Goal: Task Accomplishment & Management: Manage account settings

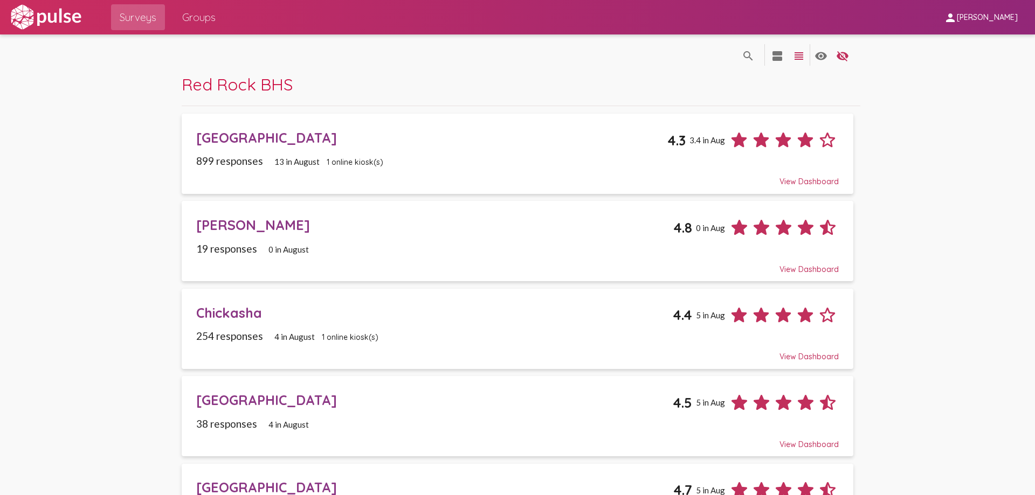
click at [261, 136] on div "[GEOGRAPHIC_DATA]" at bounding box center [431, 137] width 471 height 17
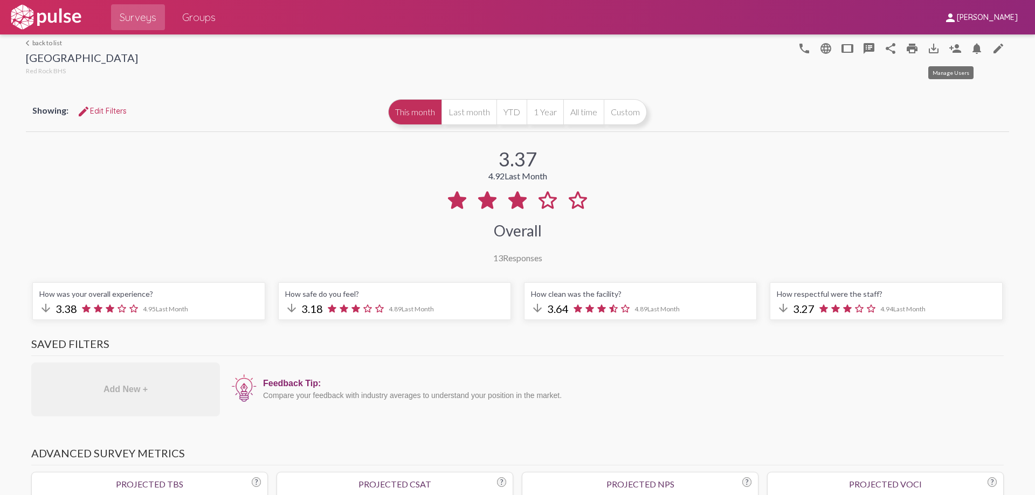
click at [950, 43] on mat-icon "person_add" at bounding box center [955, 48] width 13 height 13
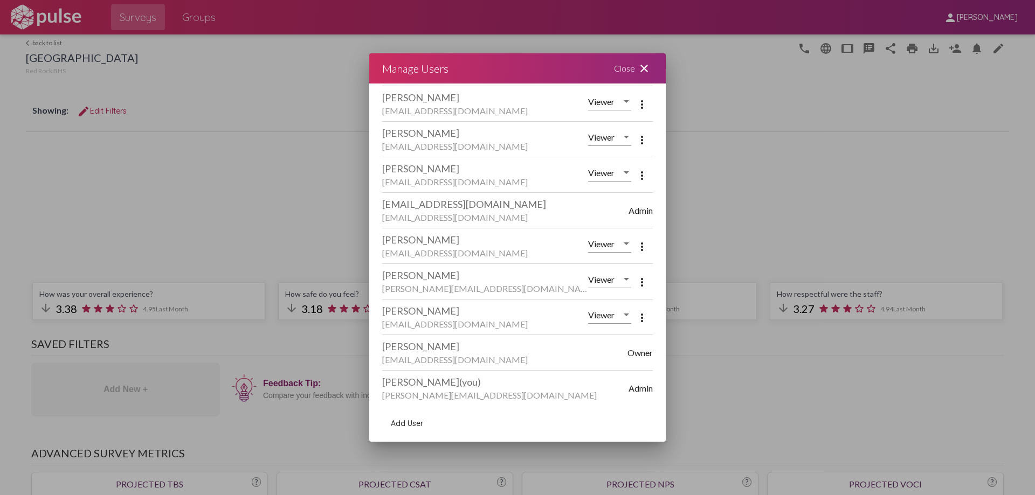
scroll to position [213, 0]
click at [636, 279] on mat-icon "more_vert" at bounding box center [642, 281] width 13 height 13
click at [667, 305] on span "Remove User" at bounding box center [675, 307] width 45 height 9
click at [644, 66] on mat-icon "close" at bounding box center [644, 68] width 13 height 13
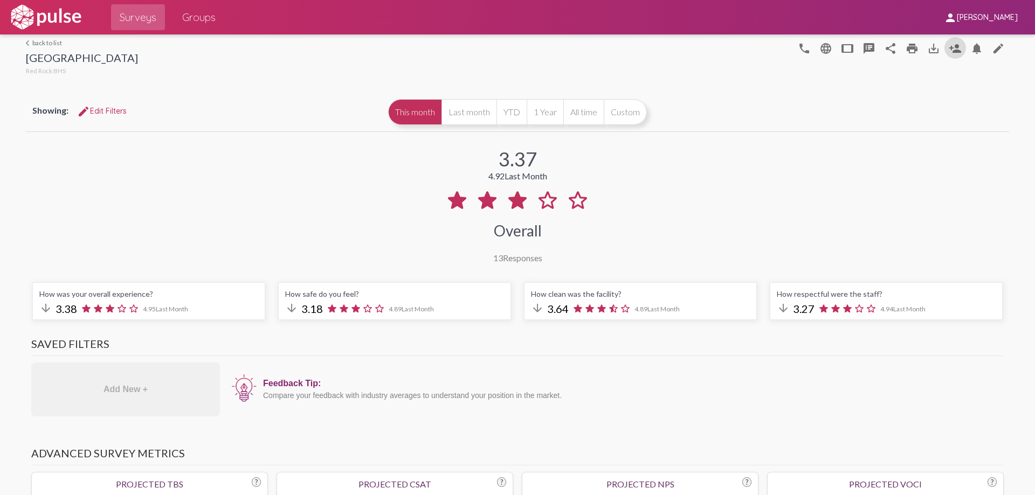
click at [191, 19] on span "Groups" at bounding box center [198, 17] width 33 height 19
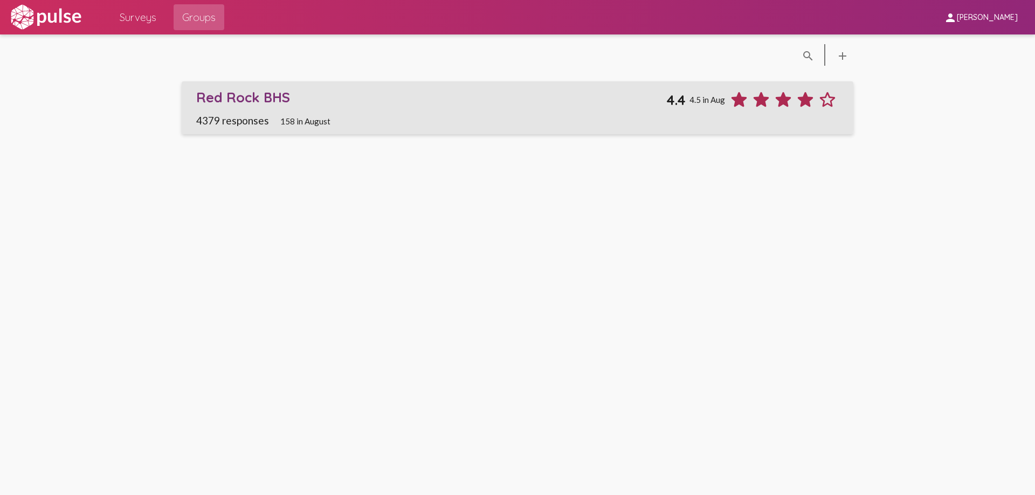
click at [232, 93] on div "Red Rock BHS" at bounding box center [431, 97] width 470 height 17
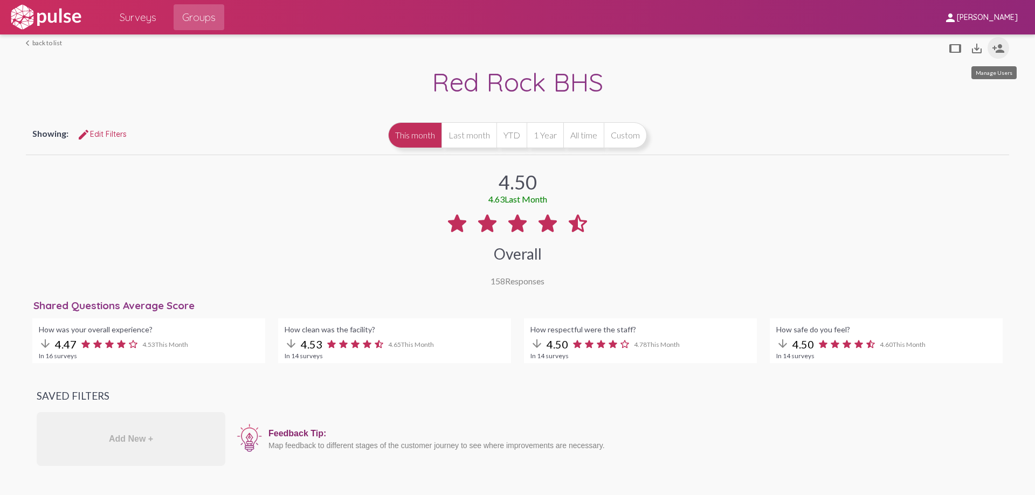
click at [994, 48] on mat-icon "person_add" at bounding box center [998, 48] width 13 height 13
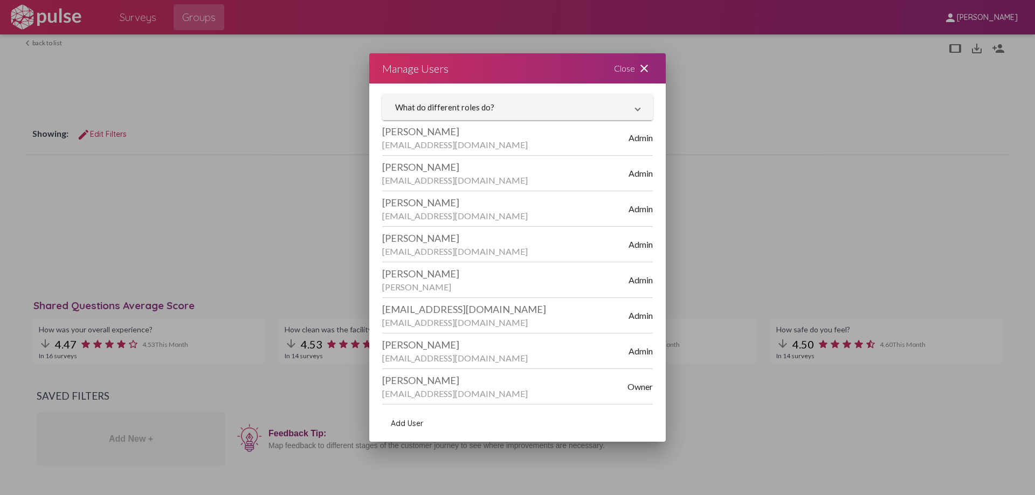
scroll to position [35, 0]
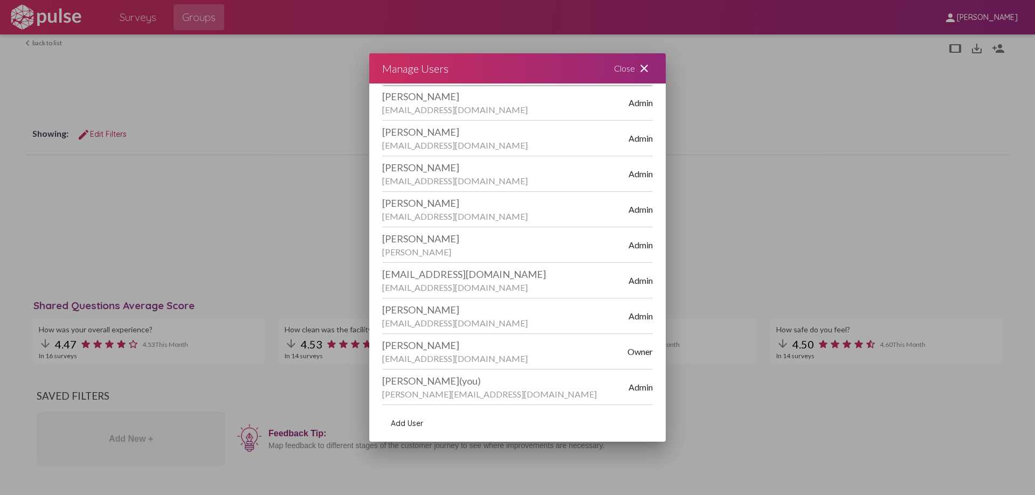
click at [562, 313] on div "[PERSON_NAME]" at bounding box center [505, 310] width 246 height 12
click at [409, 422] on span "Add User" at bounding box center [407, 424] width 32 height 10
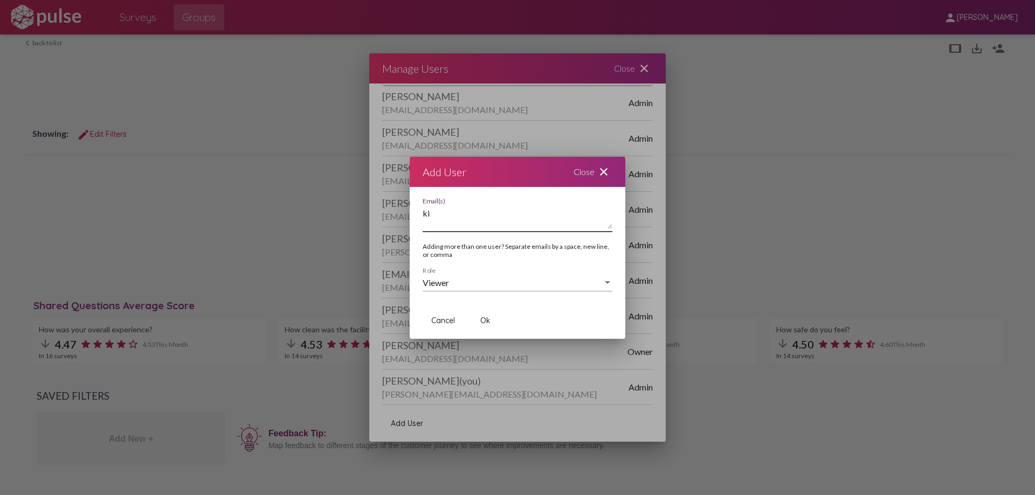
type textarea "k"
click at [581, 174] on div "Close close" at bounding box center [593, 172] width 65 height 30
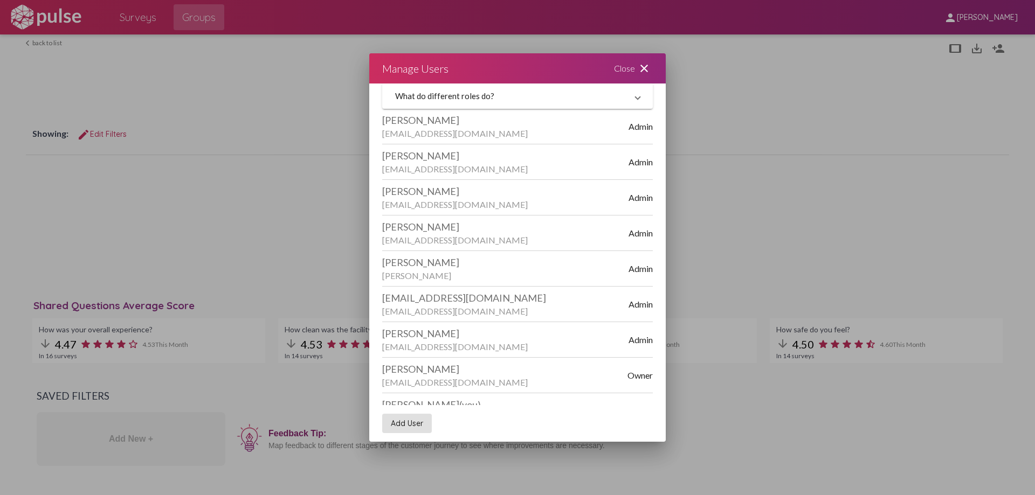
scroll to position [0, 0]
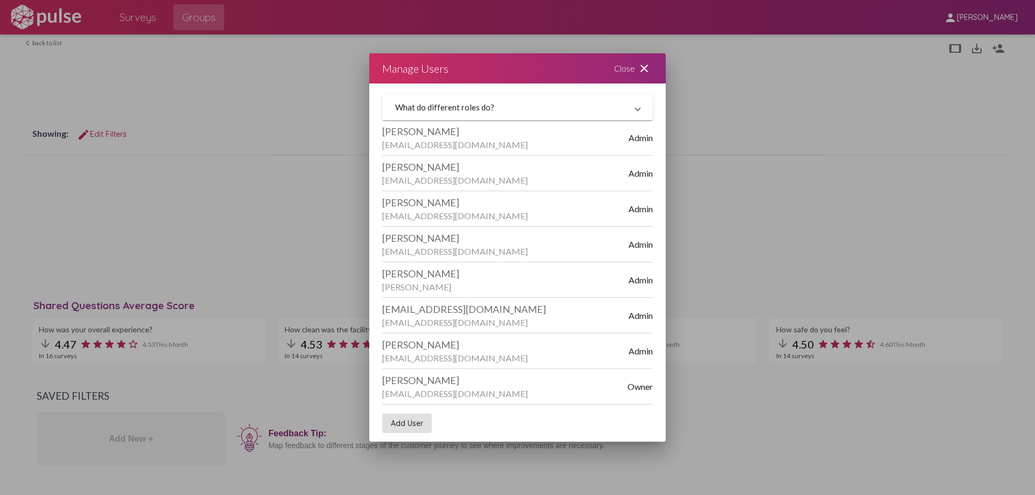
click at [627, 109] on span "What do different roles do?" at bounding box center [515, 107] width 240 height 10
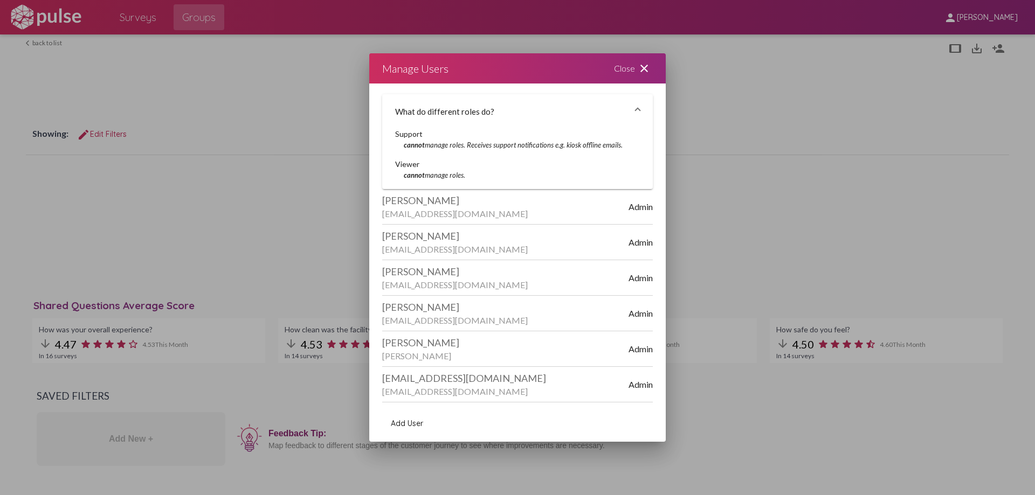
click at [531, 66] on div "Manage Users Close close" at bounding box center [517, 68] width 296 height 30
click at [628, 106] on mat-expansion-panel-header "What do different roles do?" at bounding box center [517, 111] width 271 height 34
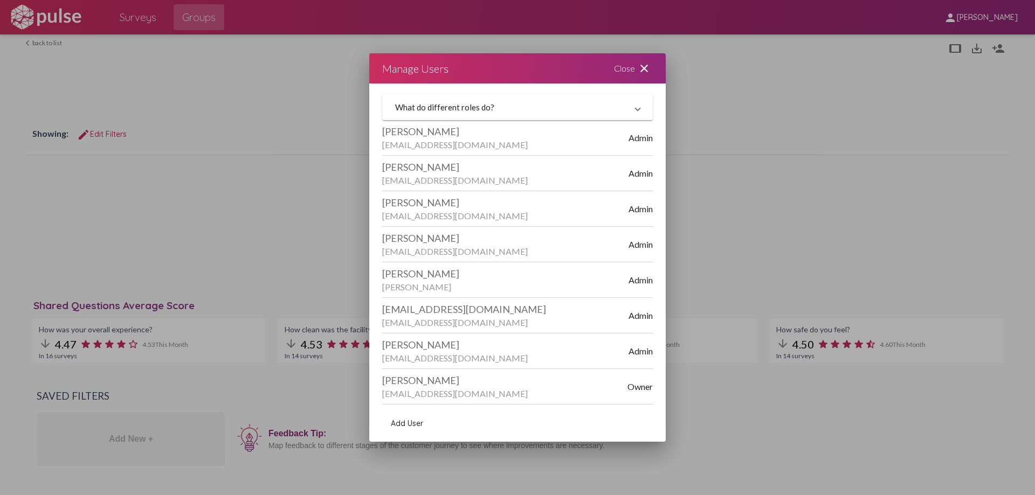
click at [400, 427] on span "Add User" at bounding box center [407, 424] width 32 height 10
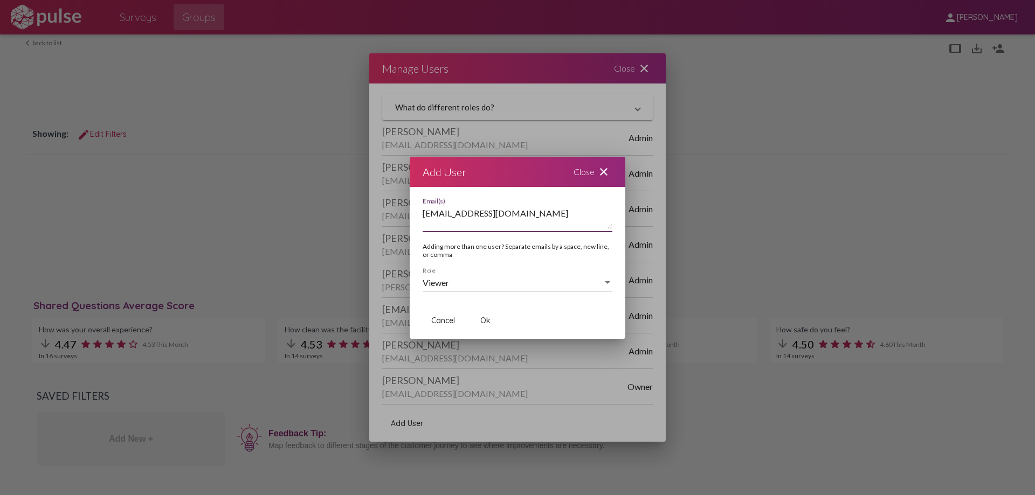
type textarea "[EMAIL_ADDRESS][DOMAIN_NAME]"
click at [607, 281] on div at bounding box center [608, 283] width 10 height 10
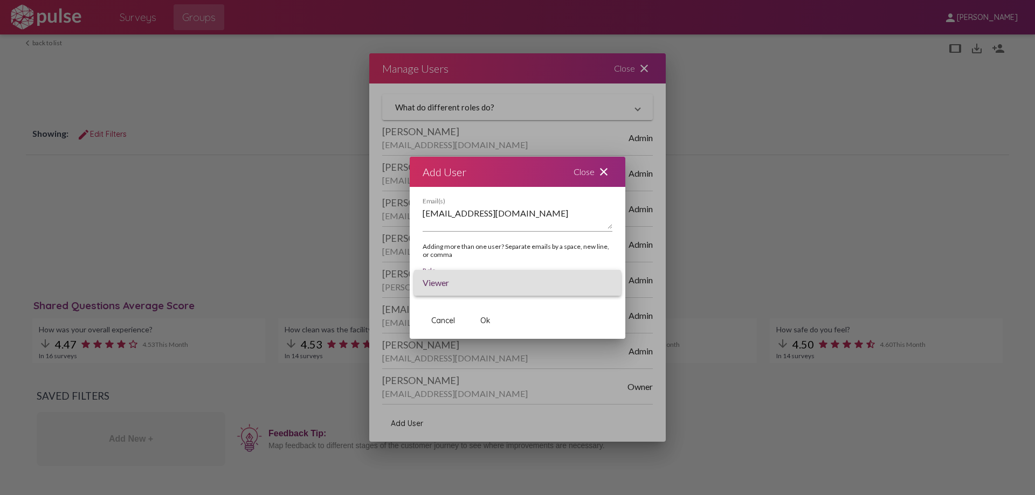
click at [607, 281] on span "Viewer" at bounding box center [518, 283] width 190 height 26
click at [484, 321] on span "Ok" at bounding box center [485, 321] width 10 height 10
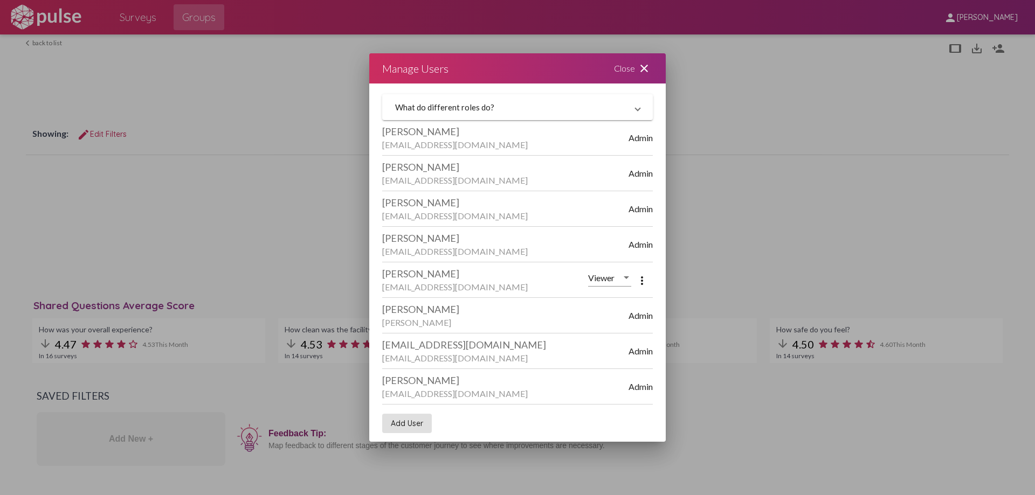
click at [624, 66] on div "Close close" at bounding box center [633, 68] width 65 height 30
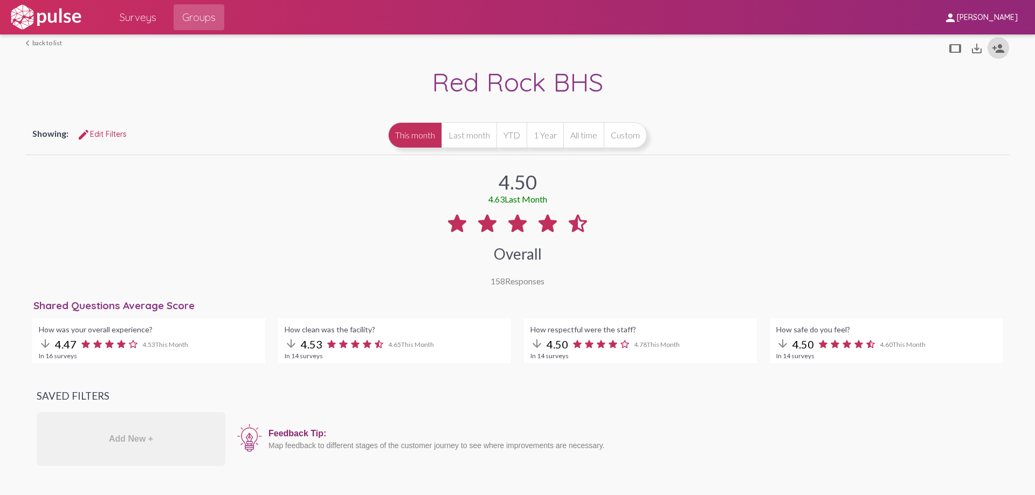
click at [137, 17] on span "Surveys" at bounding box center [138, 17] width 37 height 19
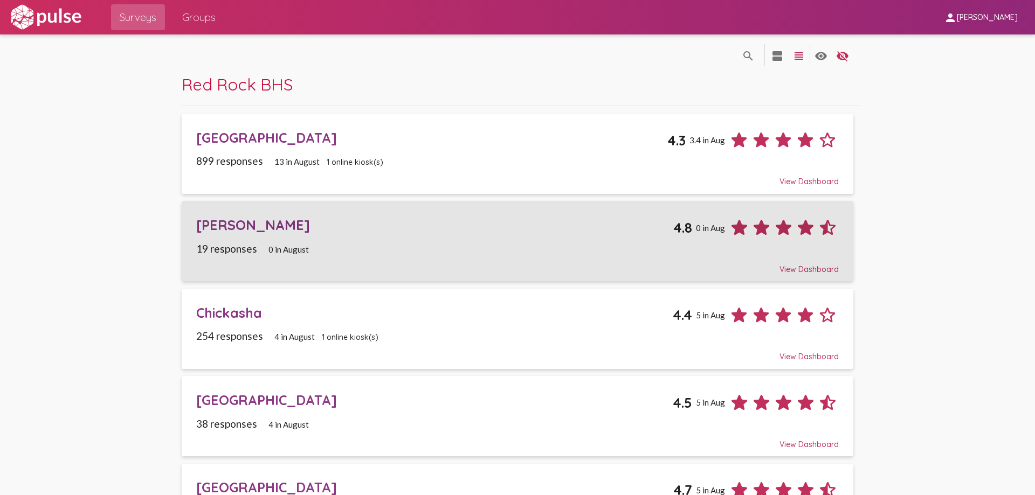
click at [210, 224] on div "[PERSON_NAME]" at bounding box center [434, 225] width 477 height 17
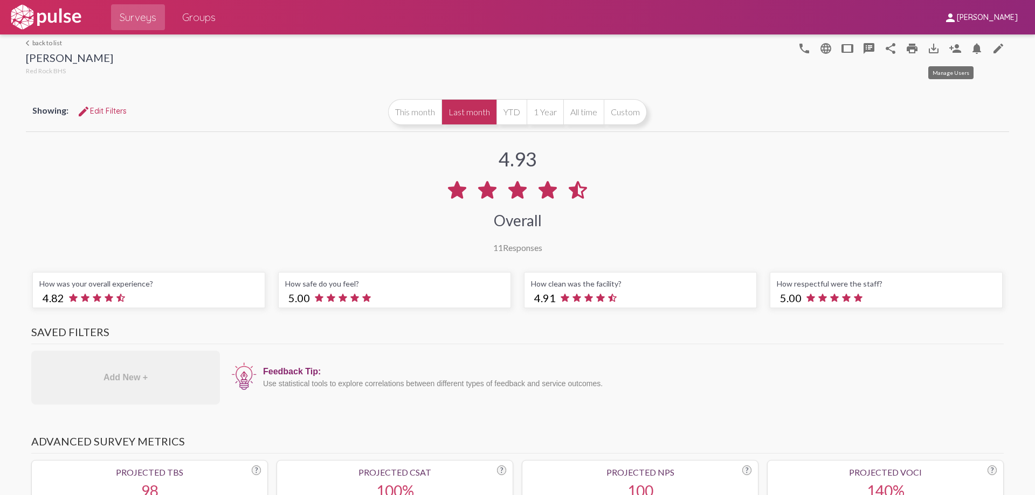
click at [955, 42] on mat-icon "person_add" at bounding box center [955, 48] width 13 height 13
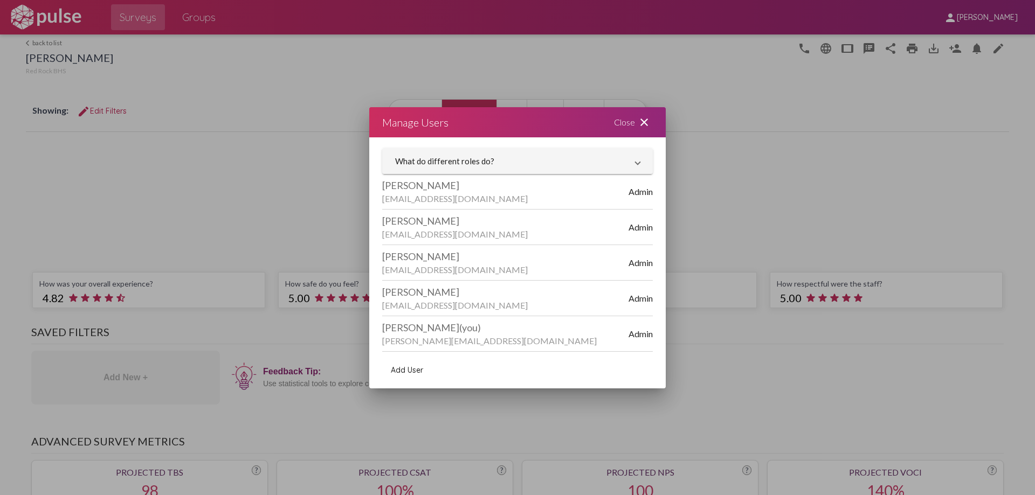
click at [406, 370] on span "Add User" at bounding box center [407, 370] width 32 height 10
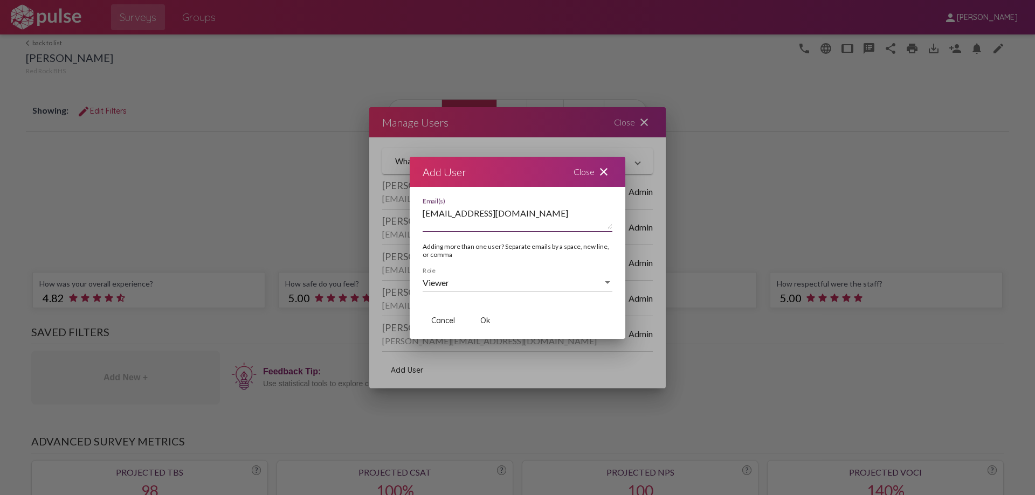
drag, startPoint x: 498, startPoint y: 215, endPoint x: 423, endPoint y: 216, distance: 74.9
click at [423, 216] on textarea "[EMAIL_ADDRESS][DOMAIN_NAME]" at bounding box center [518, 219] width 190 height 22
type textarea "[EMAIL_ADDRESS][DOMAIN_NAME]"
click at [484, 320] on span "Ok" at bounding box center [485, 321] width 10 height 10
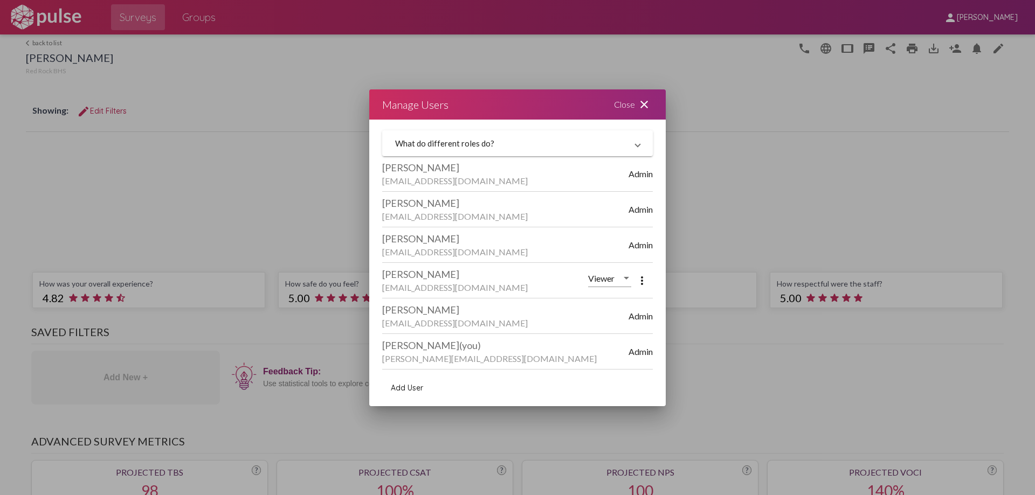
click at [627, 102] on div "Close close" at bounding box center [633, 104] width 65 height 30
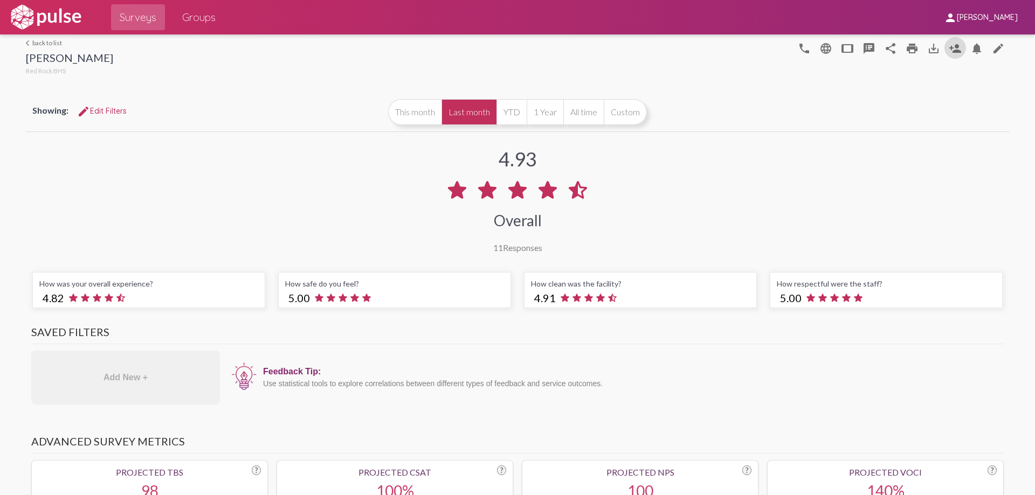
click at [136, 19] on span "Surveys" at bounding box center [138, 17] width 37 height 19
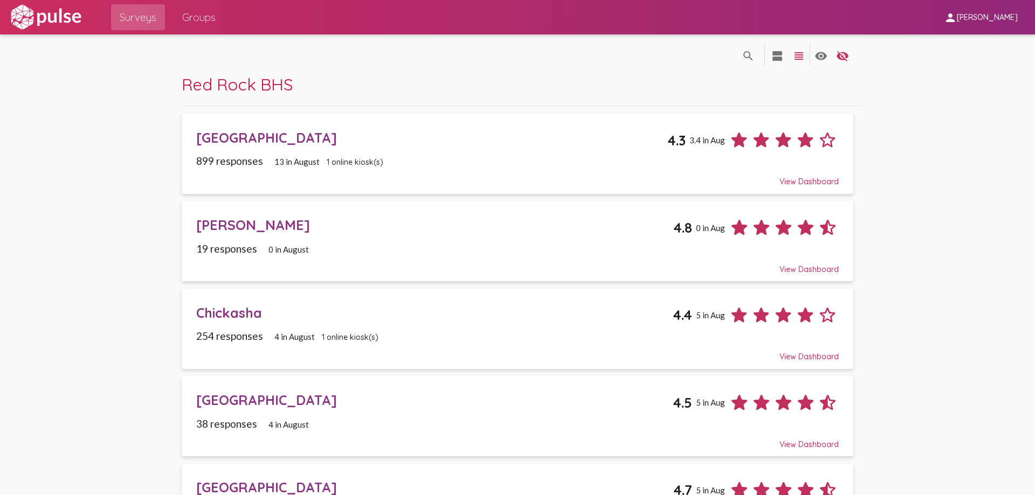
click at [224, 315] on div "Chickasha" at bounding box center [434, 313] width 476 height 17
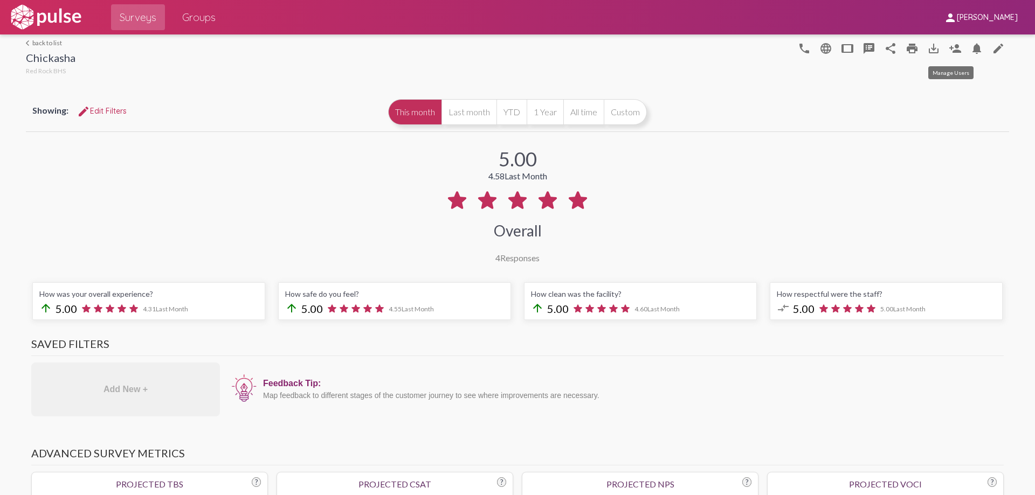
click at [949, 45] on mat-icon "person_add" at bounding box center [955, 48] width 13 height 13
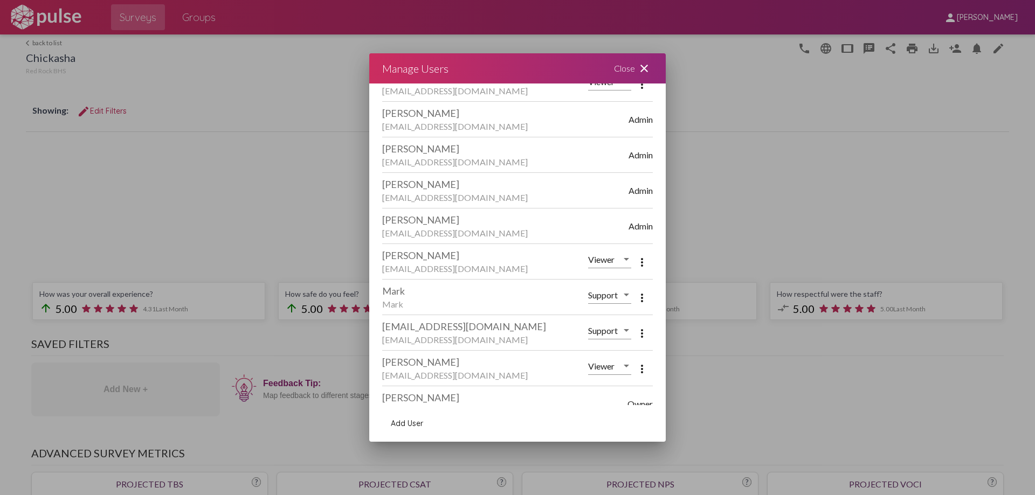
scroll to position [106, 0]
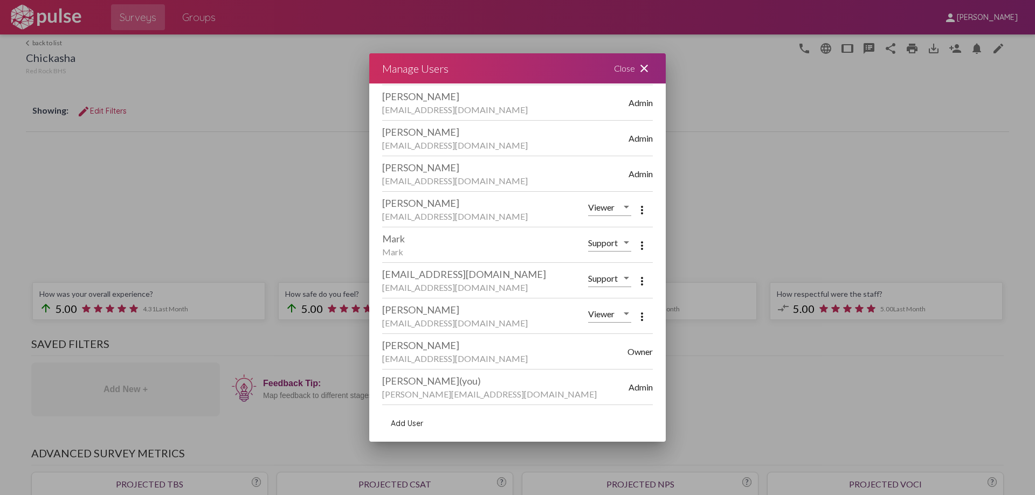
click at [622, 313] on div at bounding box center [627, 314] width 10 height 10
click at [486, 314] on div at bounding box center [517, 247] width 1035 height 495
click at [636, 314] on mat-icon "more_vert" at bounding box center [642, 316] width 13 height 13
click at [675, 345] on span "Remove User" at bounding box center [675, 343] width 45 height 9
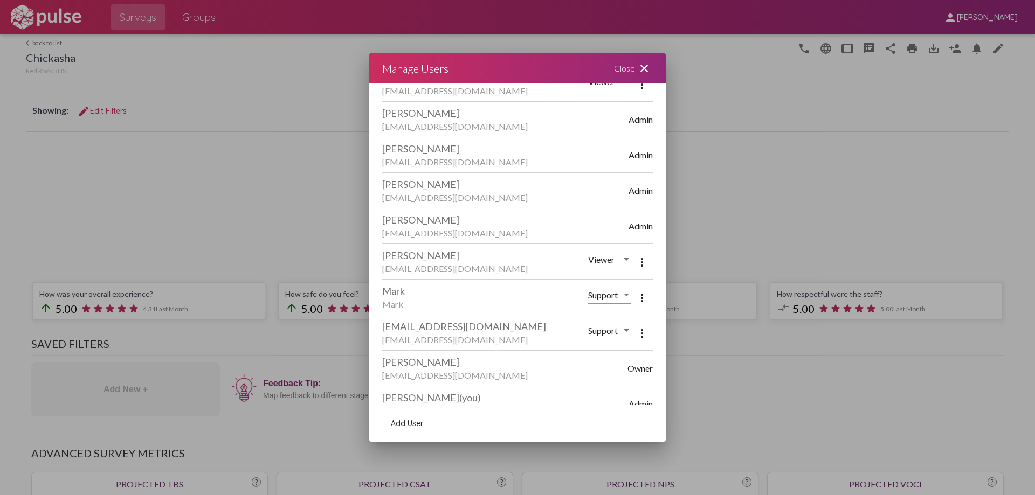
scroll to position [71, 0]
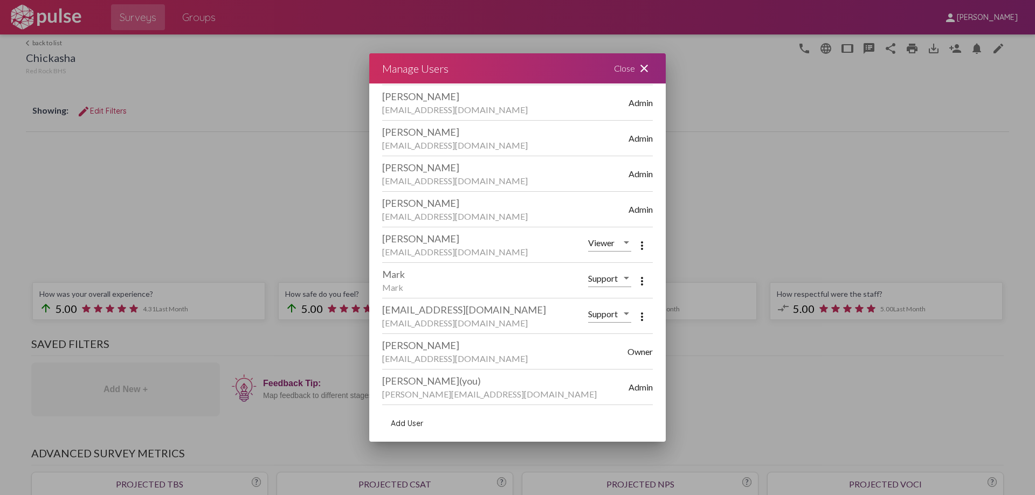
click at [403, 420] on span "Add User" at bounding box center [407, 424] width 32 height 10
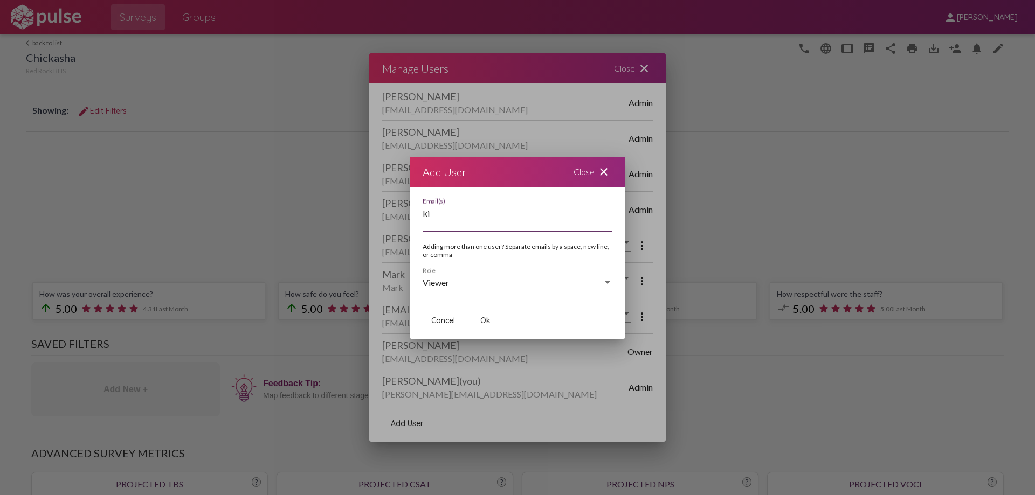
type textarea "k"
paste textarea "[EMAIL_ADDRESS][DOMAIN_NAME]"
type textarea "[EMAIL_ADDRESS][DOMAIN_NAME]"
click at [480, 316] on button "Ok" at bounding box center [485, 320] width 34 height 19
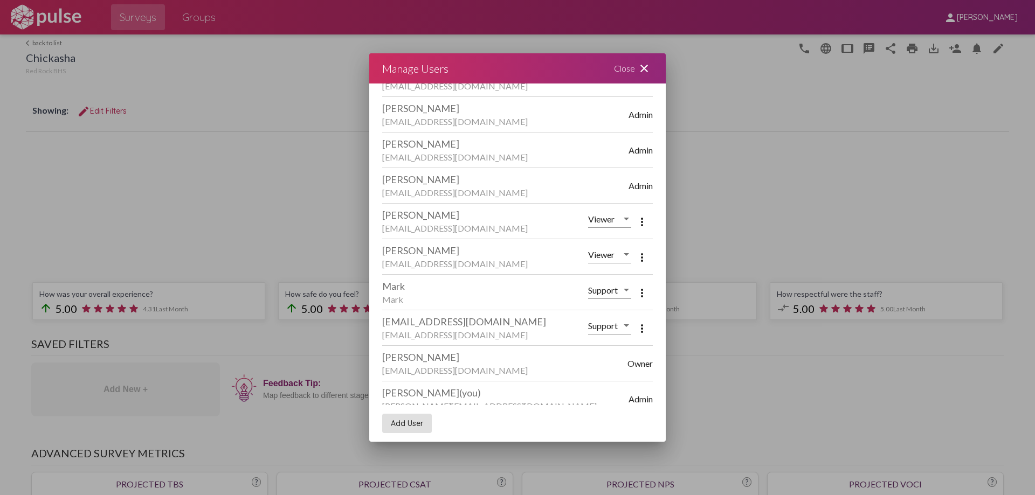
scroll to position [106, 0]
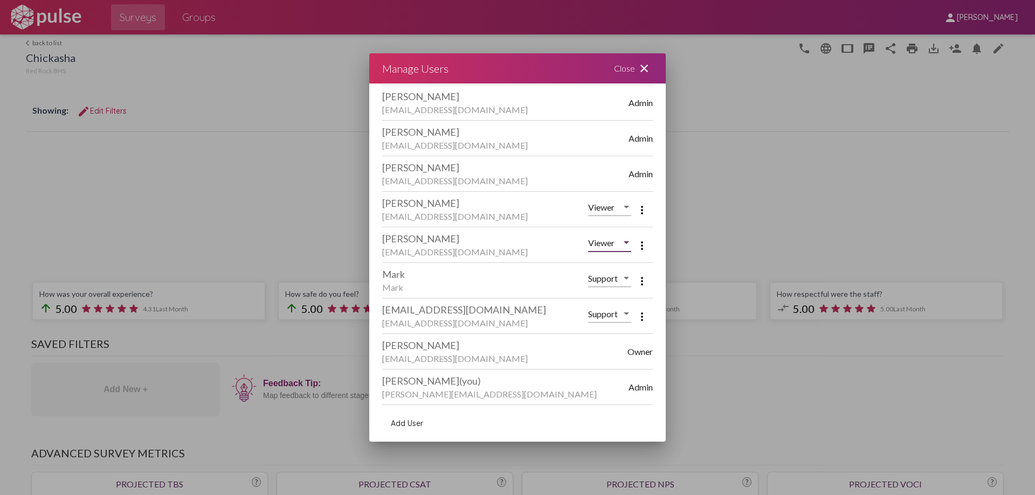
click at [622, 239] on div at bounding box center [627, 243] width 10 height 10
click at [613, 241] on span "Viewer" at bounding box center [603, 243] width 47 height 26
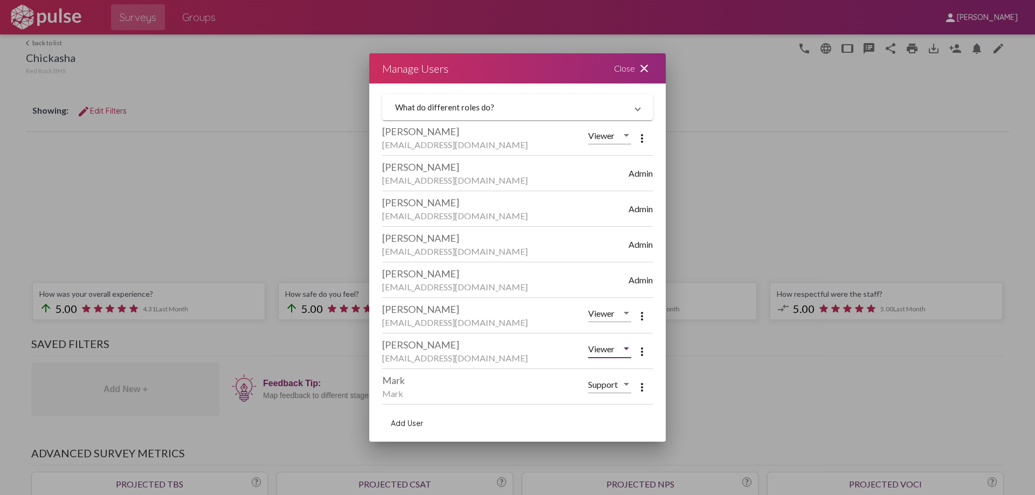
click at [627, 103] on span "What do different roles do?" at bounding box center [515, 107] width 240 height 10
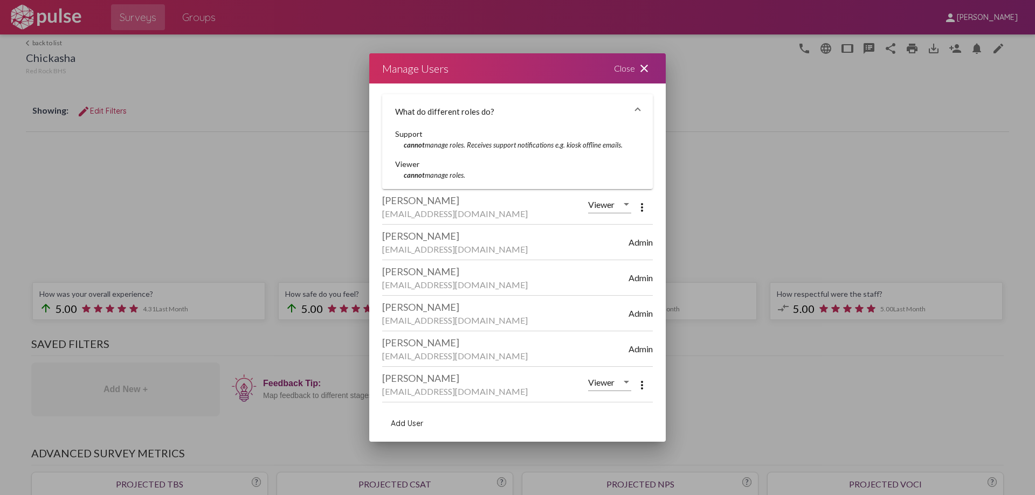
click at [627, 109] on span "What do different roles do?" at bounding box center [515, 112] width 240 height 10
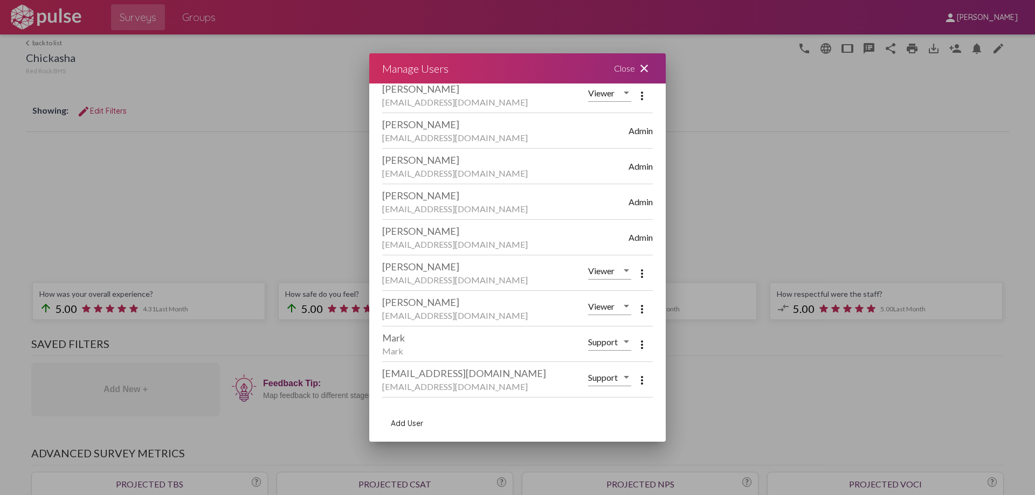
scroll to position [106, 0]
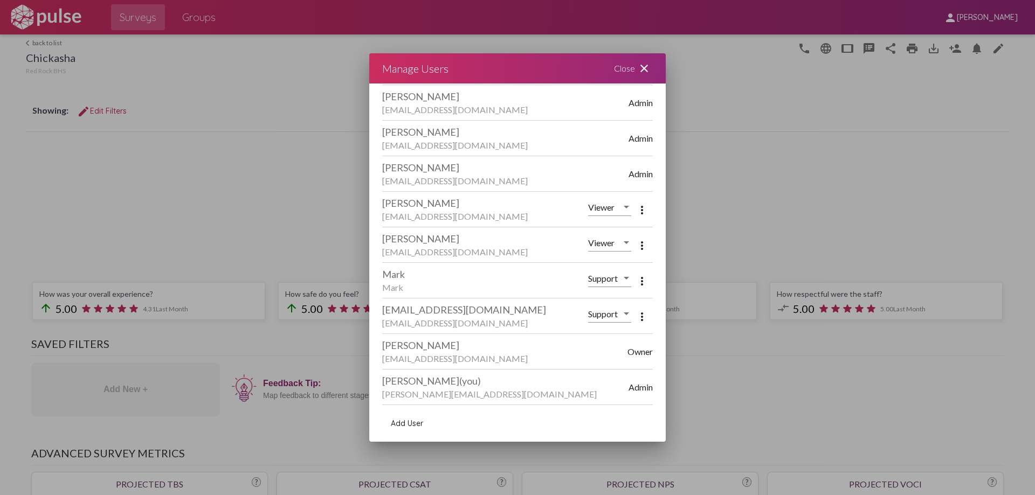
click at [627, 67] on div "Close close" at bounding box center [633, 68] width 65 height 30
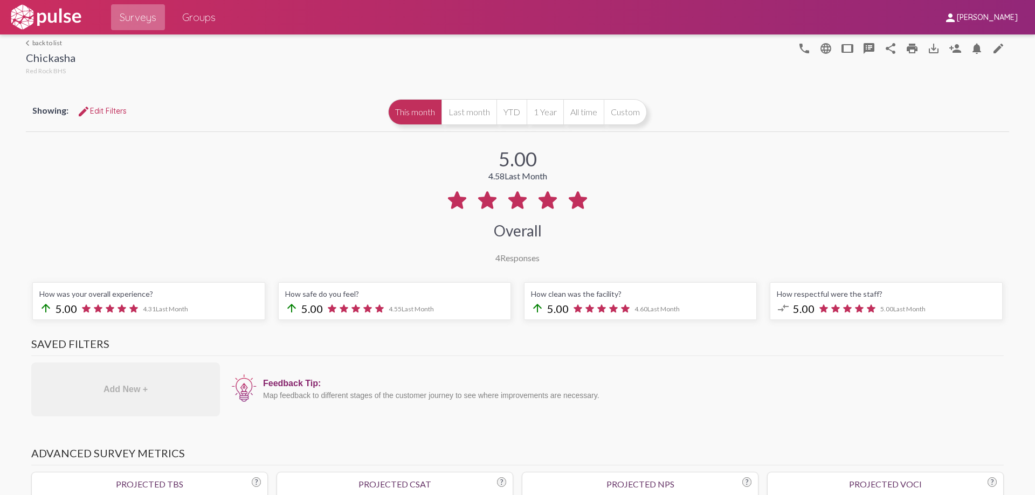
click at [129, 14] on span "Surveys" at bounding box center [138, 17] width 37 height 19
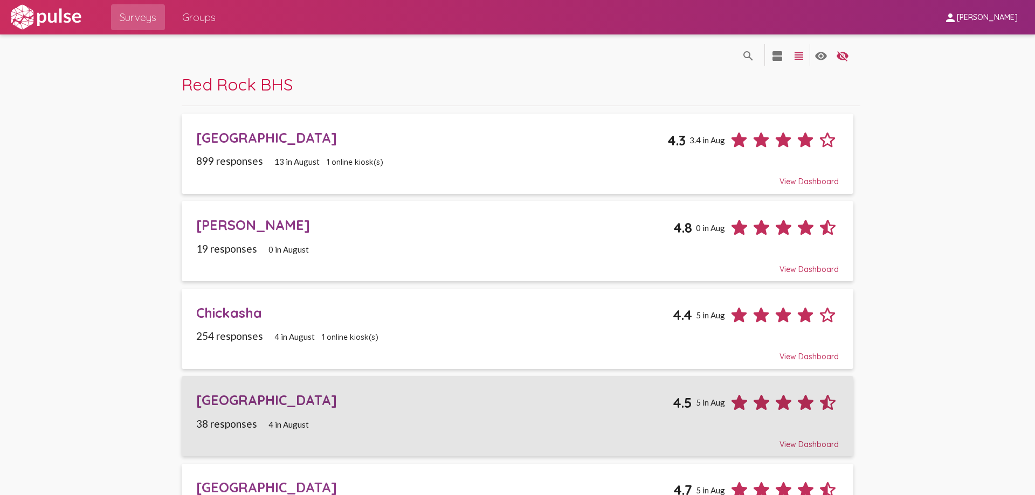
click at [229, 399] on div "[GEOGRAPHIC_DATA]" at bounding box center [434, 400] width 476 height 17
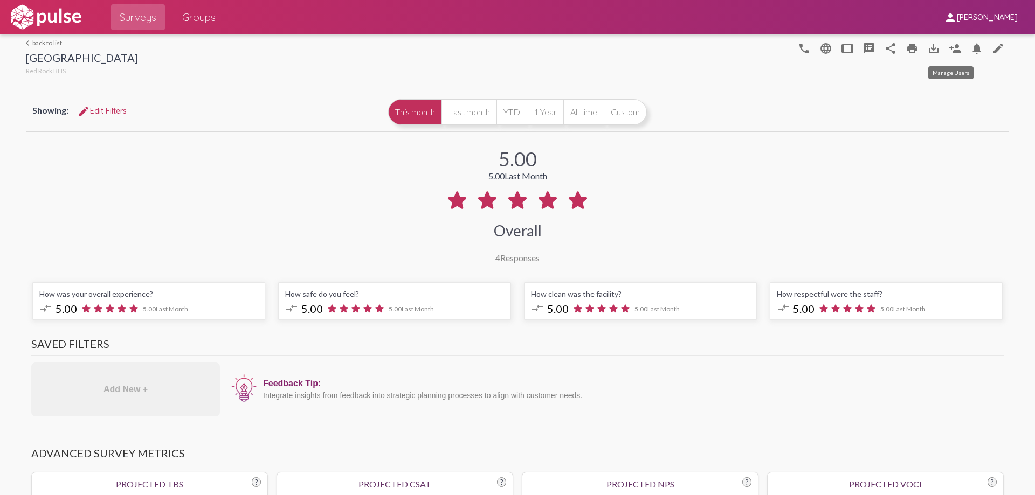
click at [949, 45] on mat-icon "person_add" at bounding box center [955, 48] width 13 height 13
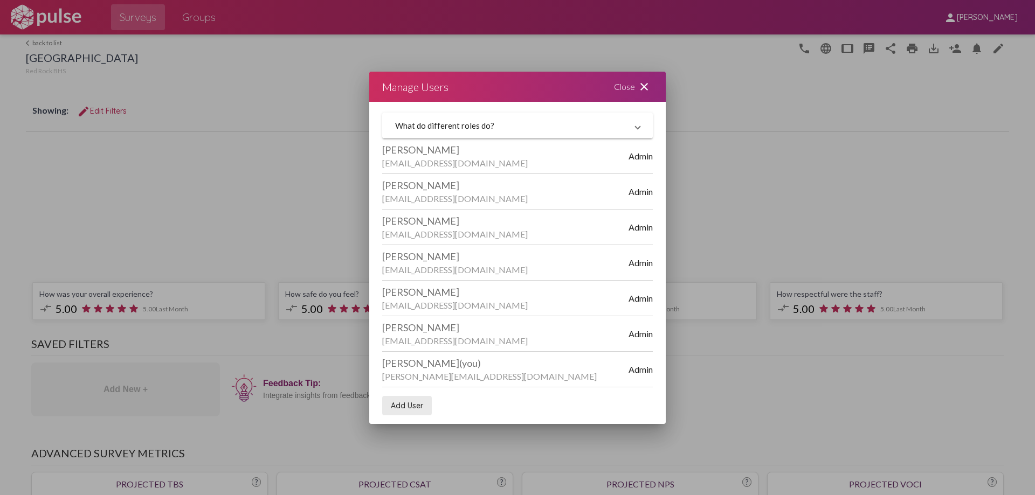
click at [406, 405] on span "Add User" at bounding box center [407, 406] width 32 height 10
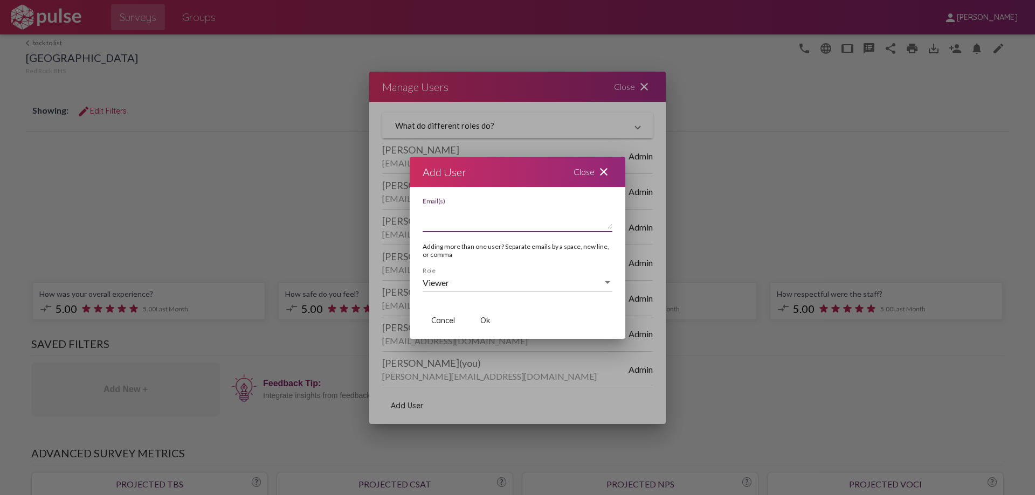
paste textarea "[EMAIL_ADDRESS][DOMAIN_NAME]"
type textarea "[EMAIL_ADDRESS][DOMAIN_NAME]"
click at [484, 318] on span "Ok" at bounding box center [485, 321] width 10 height 10
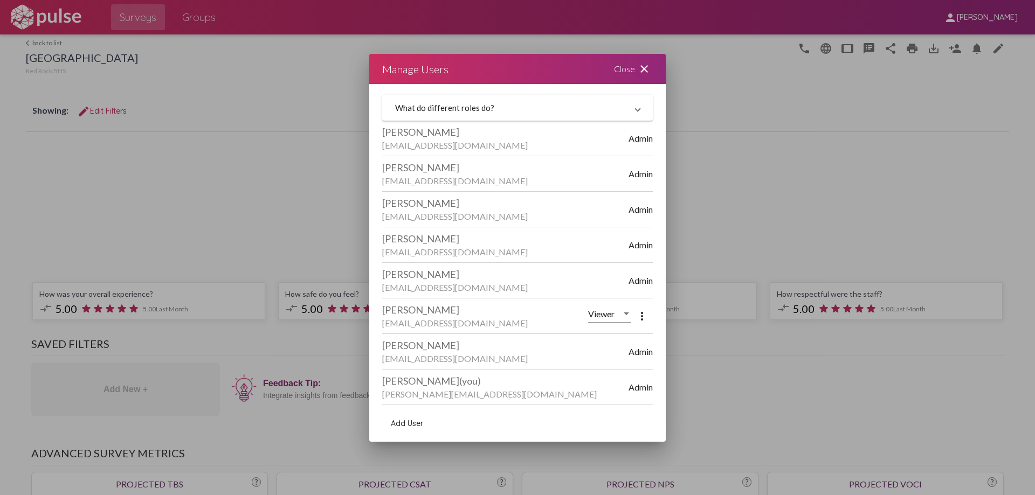
click at [620, 70] on div "Close close" at bounding box center [633, 69] width 65 height 30
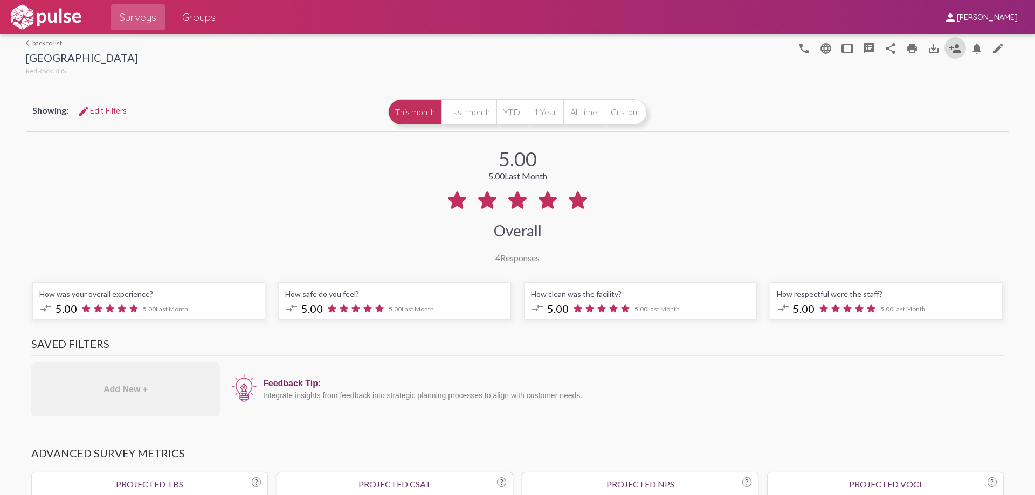
click at [129, 16] on span "Surveys" at bounding box center [138, 17] width 37 height 19
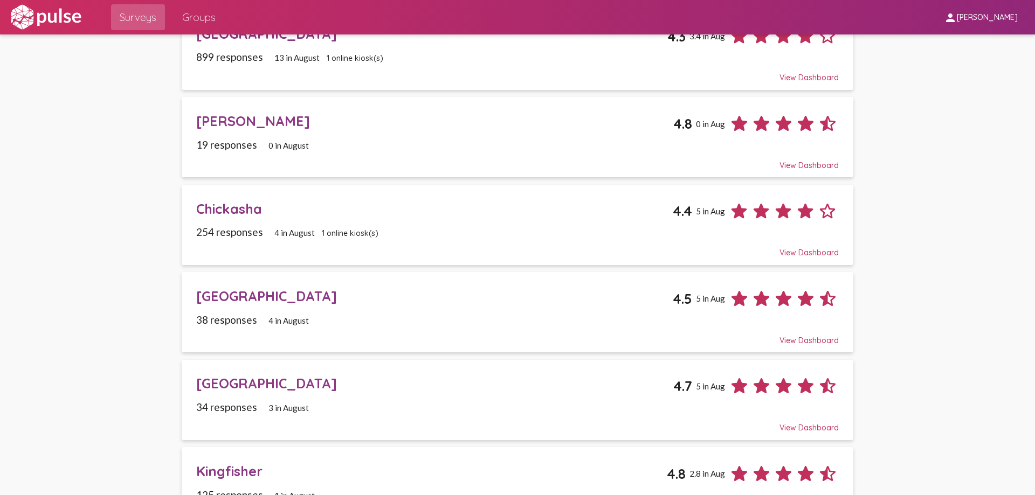
scroll to position [162, 0]
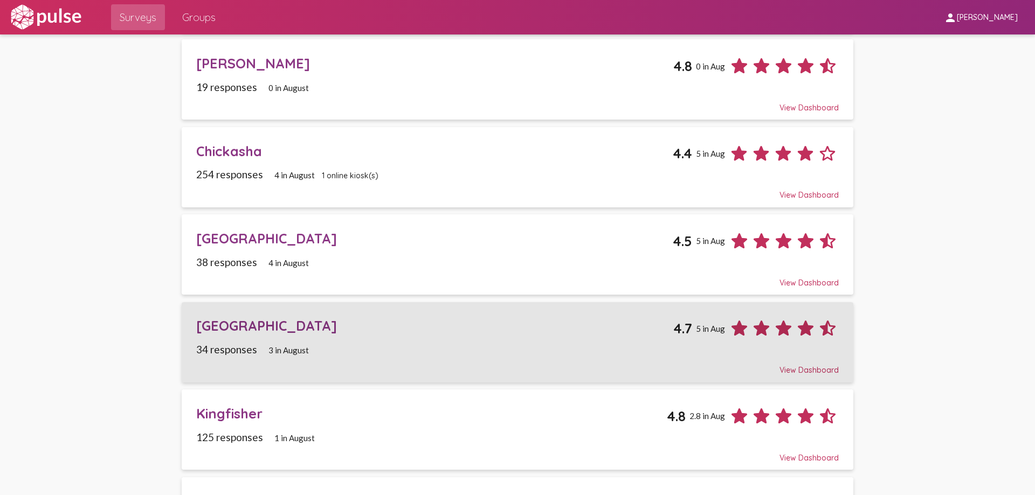
click at [215, 326] on div "[GEOGRAPHIC_DATA]" at bounding box center [434, 325] width 477 height 17
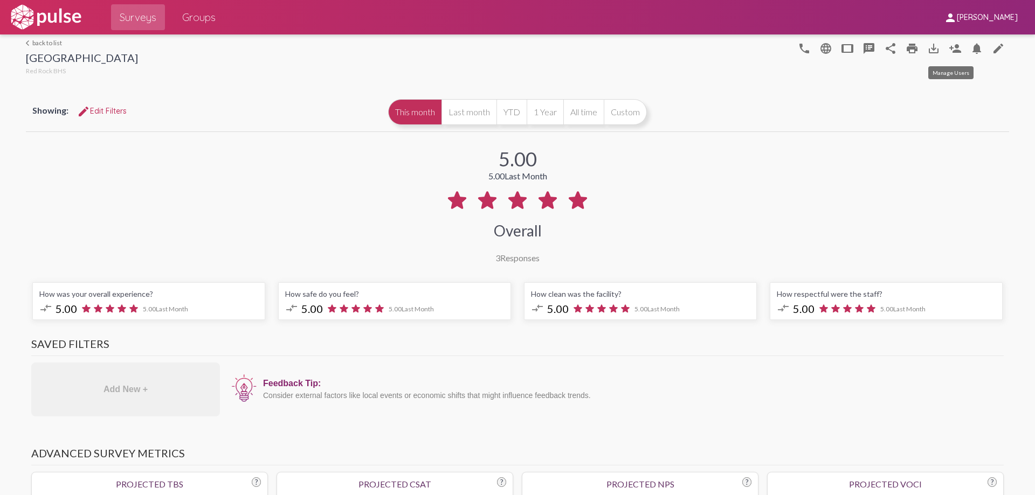
click at [949, 49] on mat-icon "person_add" at bounding box center [955, 48] width 13 height 13
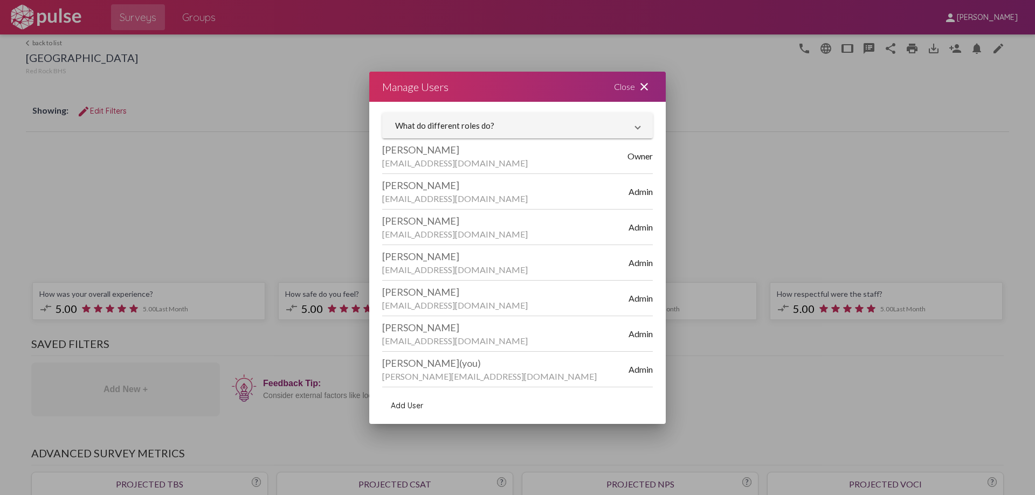
click at [406, 408] on span "Add User" at bounding box center [407, 406] width 32 height 10
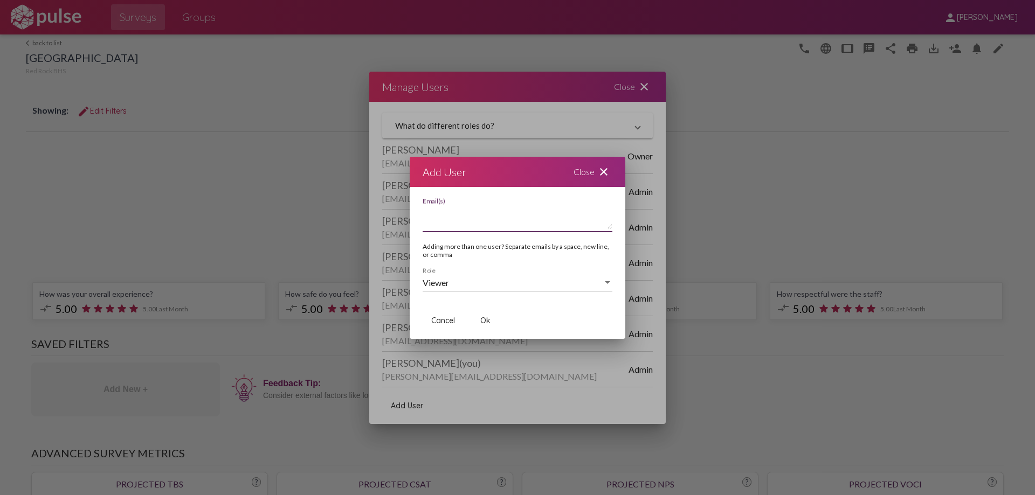
paste textarea "[EMAIL_ADDRESS][DOMAIN_NAME]"
type textarea "[EMAIL_ADDRESS][DOMAIN_NAME]"
click at [486, 322] on span "Ok" at bounding box center [485, 321] width 10 height 10
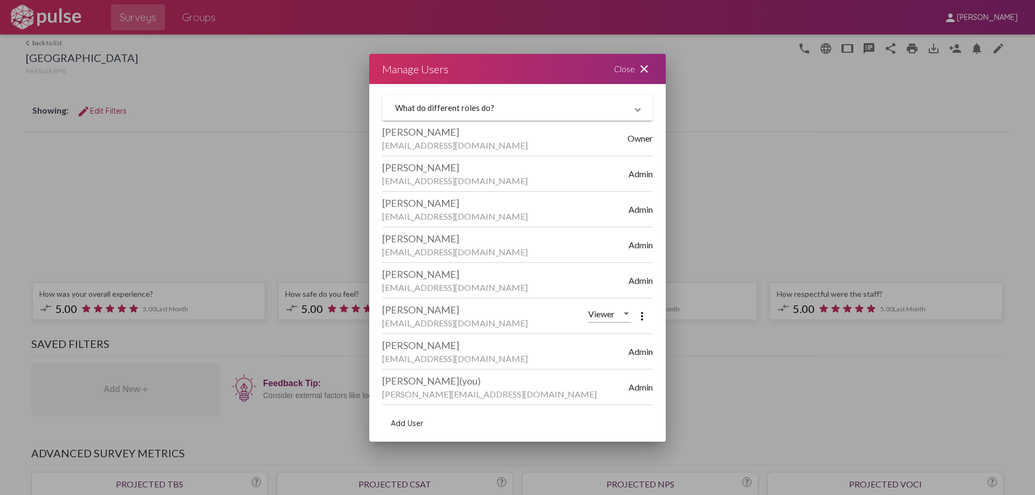
click at [622, 72] on div "Close close" at bounding box center [633, 69] width 65 height 30
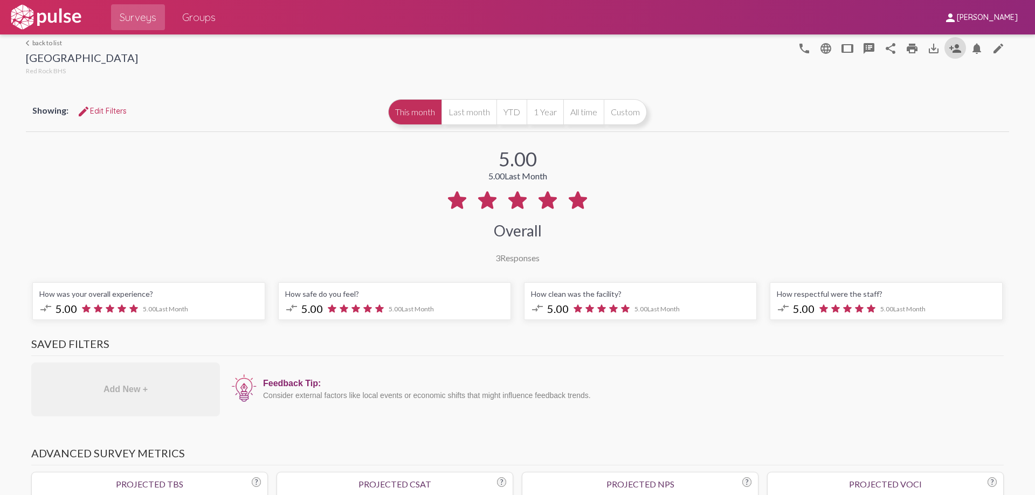
click at [133, 13] on span "Surveys" at bounding box center [138, 17] width 37 height 19
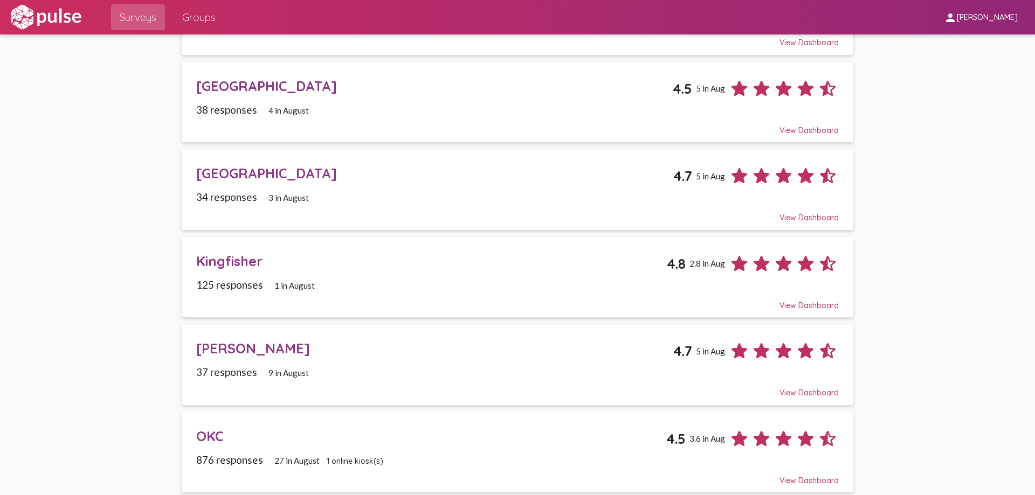
scroll to position [323, 0]
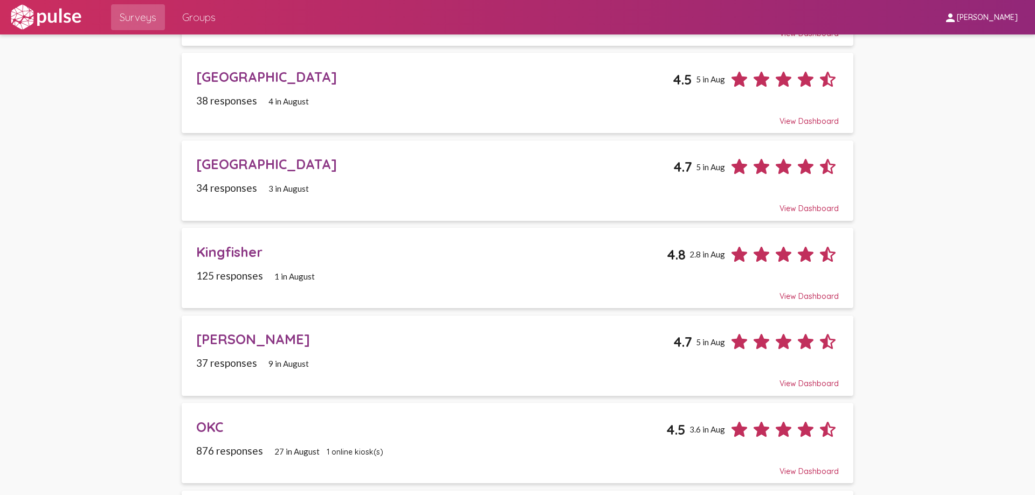
click at [225, 251] on div "Kingfisher" at bounding box center [431, 252] width 470 height 17
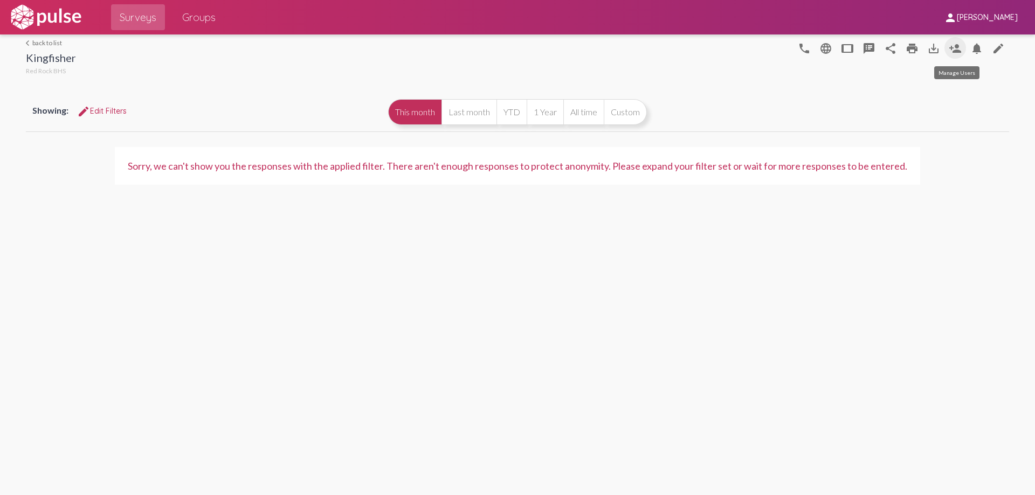
click at [954, 47] on mat-icon "person_add" at bounding box center [955, 48] width 13 height 13
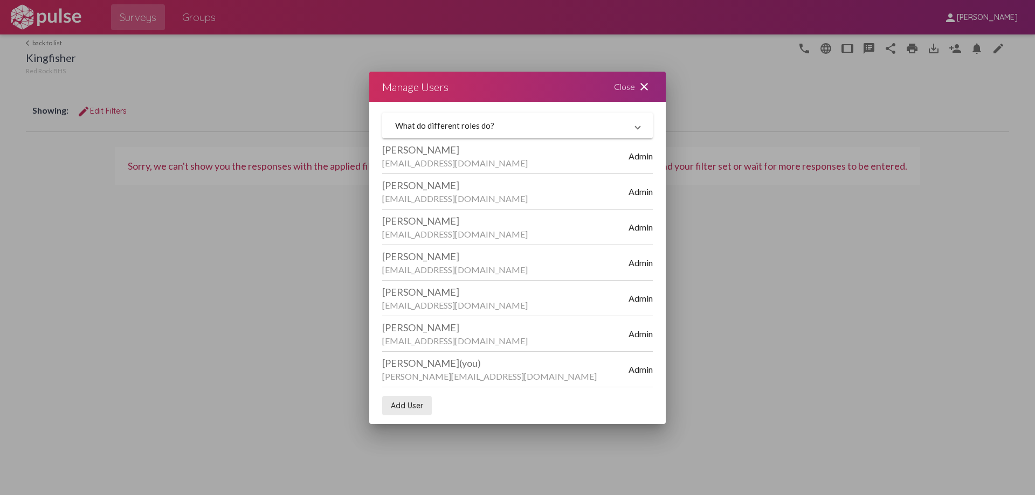
click at [409, 404] on span "Add User" at bounding box center [407, 406] width 32 height 10
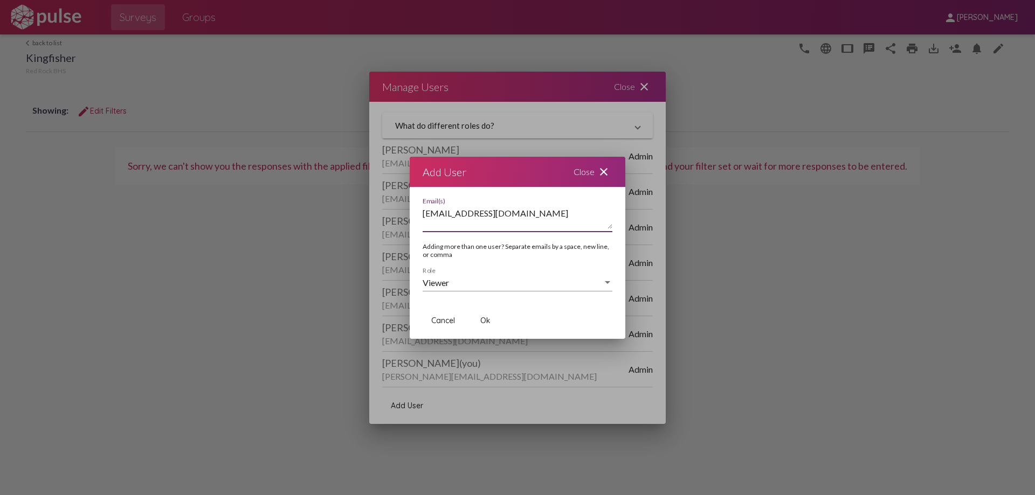
type textarea "[EMAIL_ADDRESS][DOMAIN_NAME]"
click at [485, 321] on span "Ok" at bounding box center [485, 321] width 10 height 10
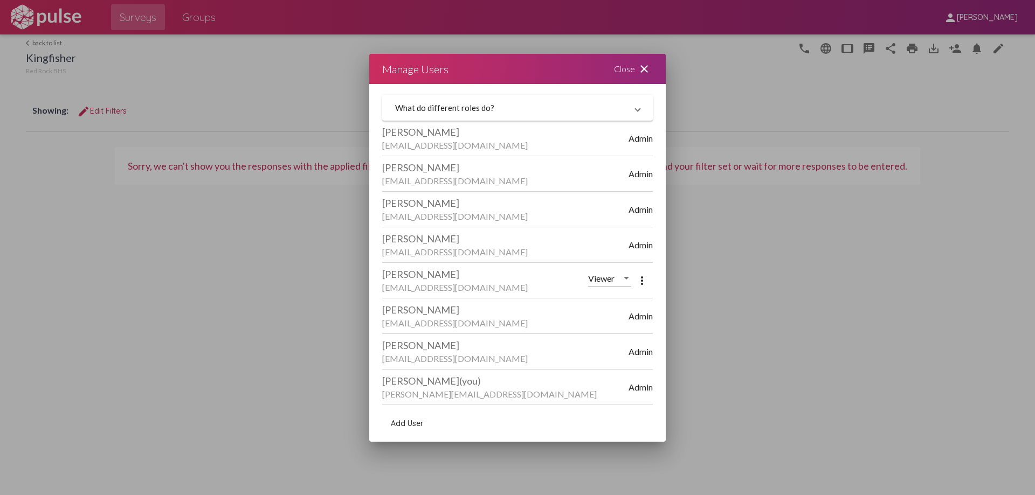
click at [625, 66] on div "Close close" at bounding box center [633, 69] width 65 height 30
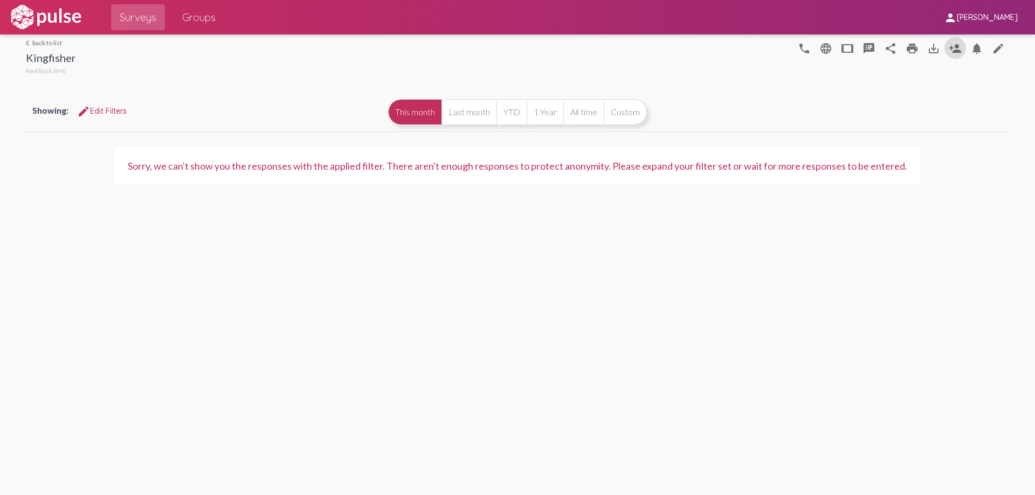
click at [129, 16] on span "Surveys" at bounding box center [138, 17] width 37 height 19
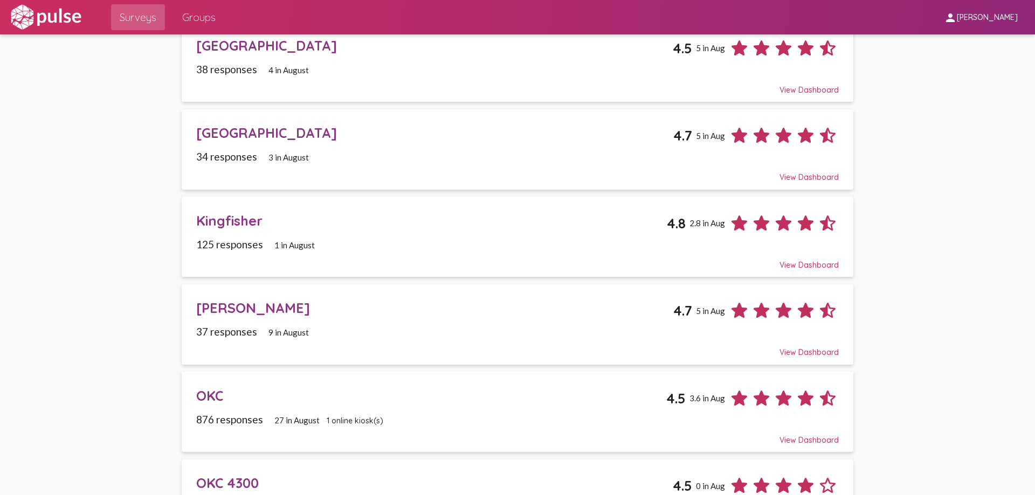
scroll to position [377, 0]
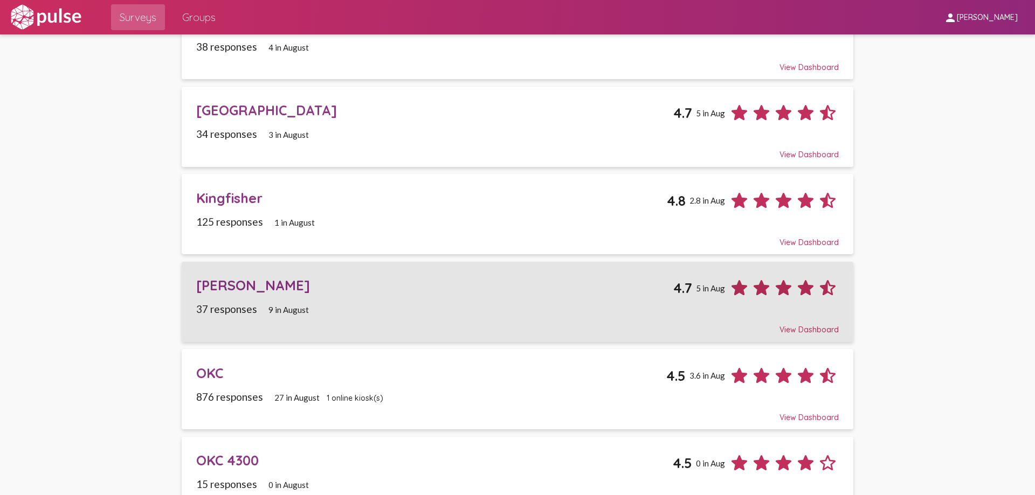
click at [211, 286] on div "[PERSON_NAME]" at bounding box center [434, 285] width 477 height 17
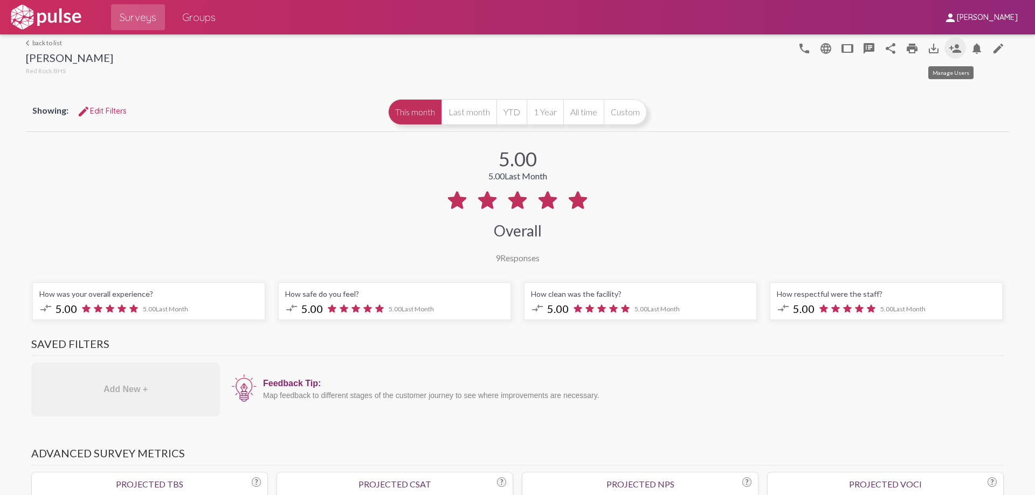
click at [949, 45] on mat-icon "person_add" at bounding box center [955, 48] width 13 height 13
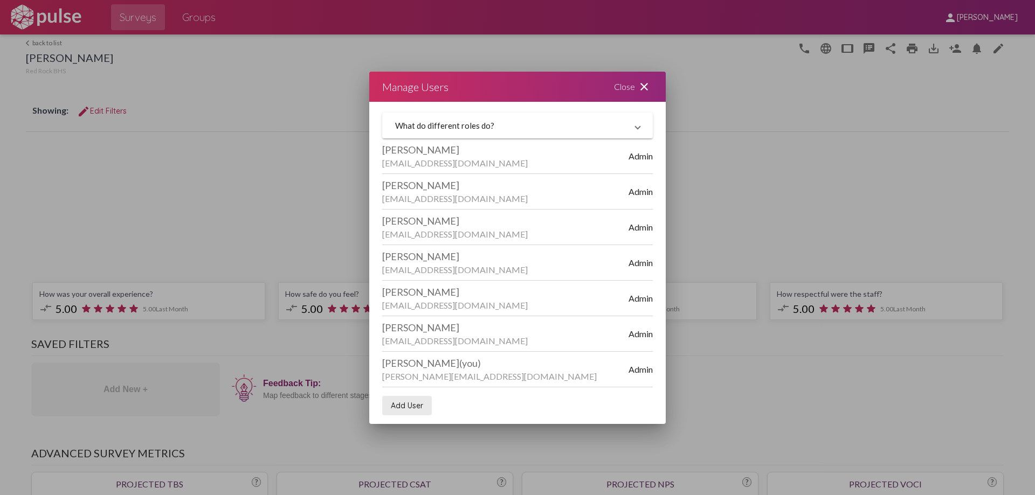
click at [399, 406] on span "Add User" at bounding box center [407, 406] width 32 height 10
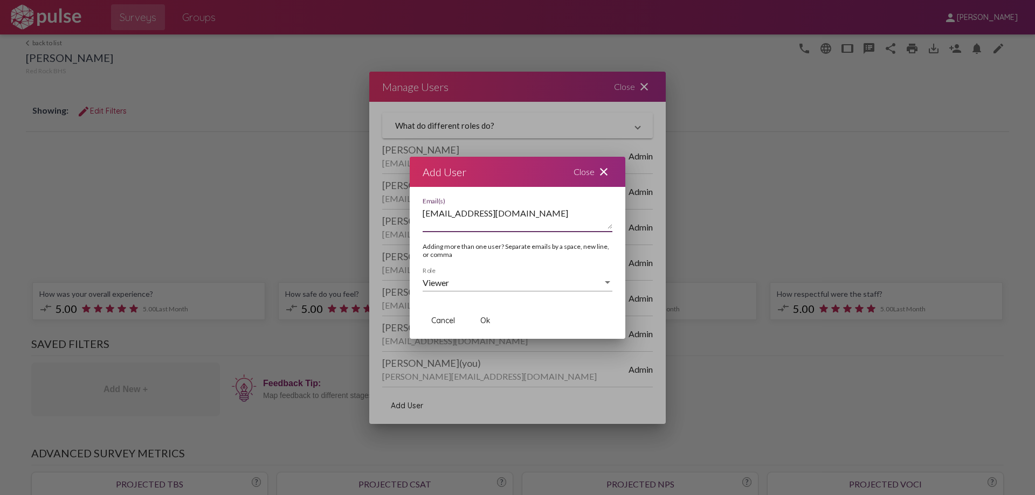
type textarea "[EMAIL_ADDRESS][DOMAIN_NAME]"
click at [485, 316] on span "Ok" at bounding box center [485, 321] width 10 height 10
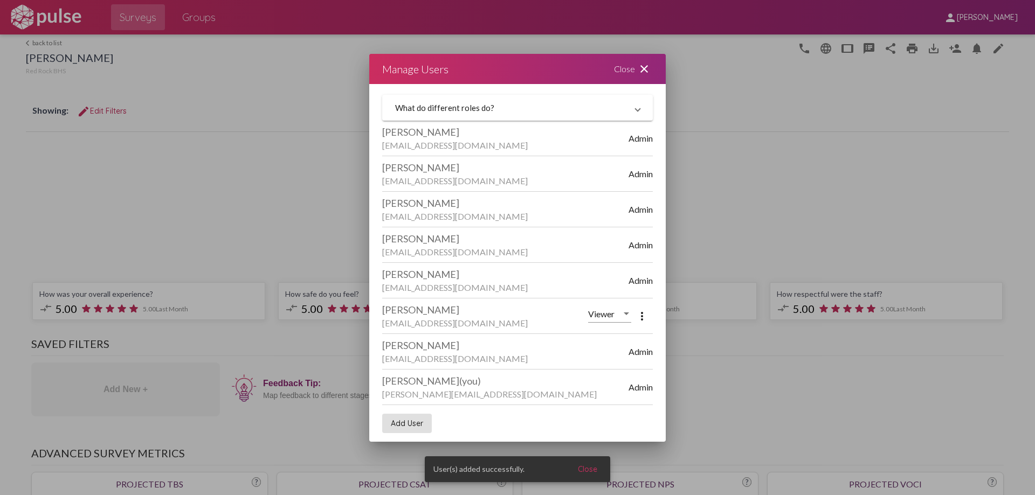
click at [620, 67] on div "Close close" at bounding box center [633, 69] width 65 height 30
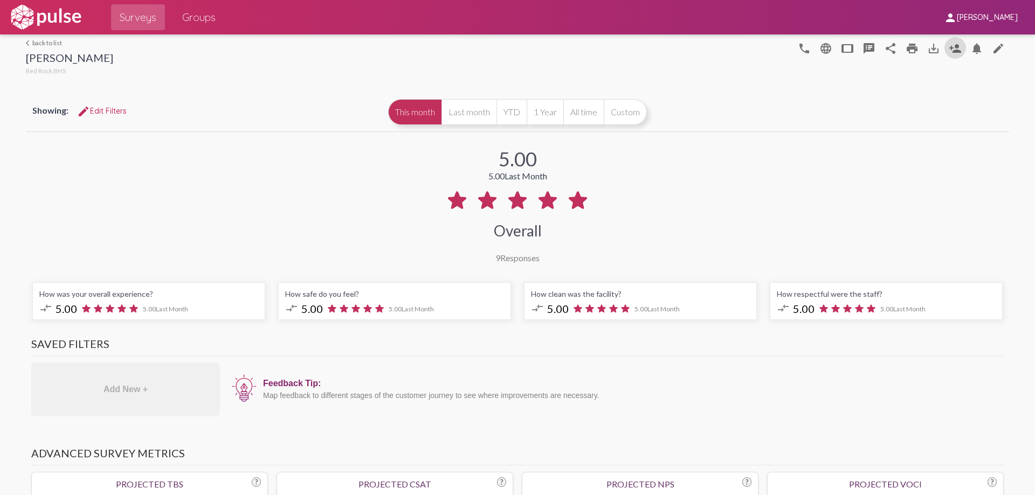
click at [137, 18] on span "Surveys" at bounding box center [138, 17] width 37 height 19
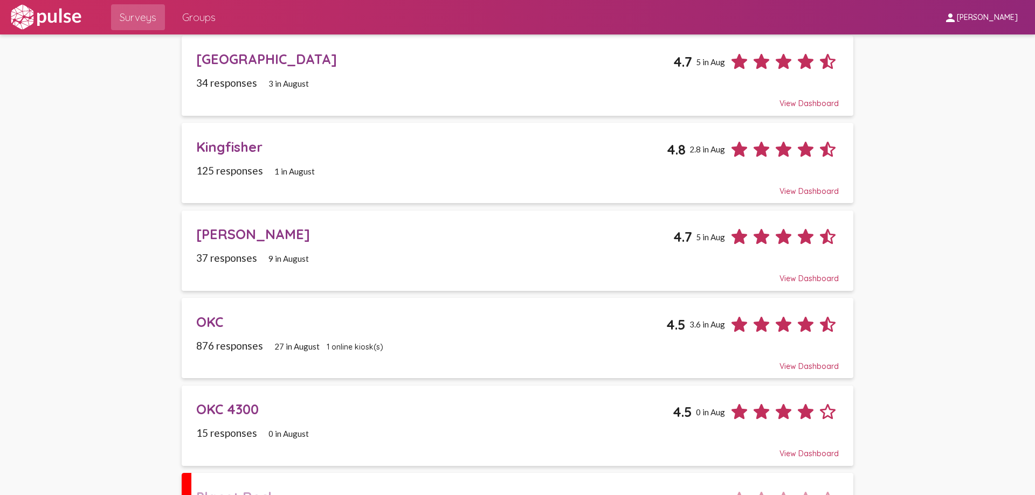
scroll to position [431, 0]
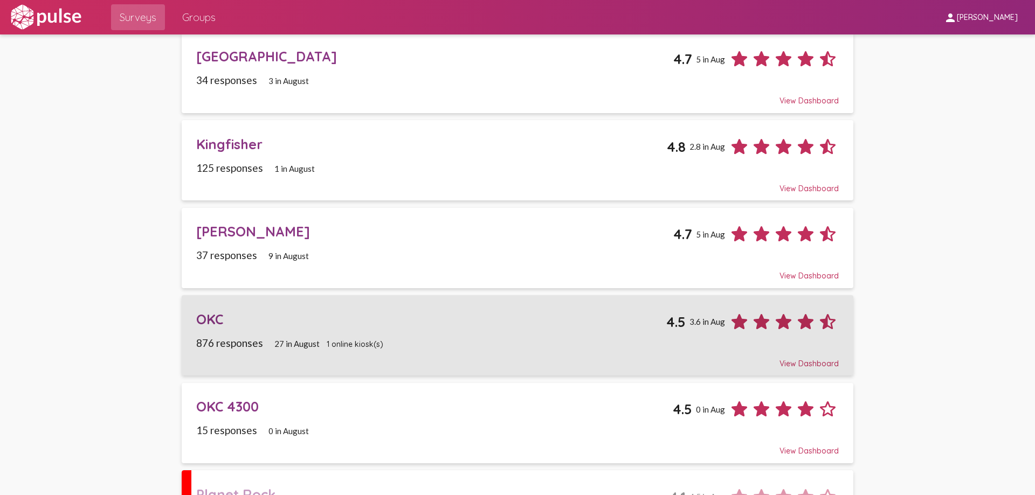
click at [204, 320] on div "OKC" at bounding box center [431, 319] width 470 height 17
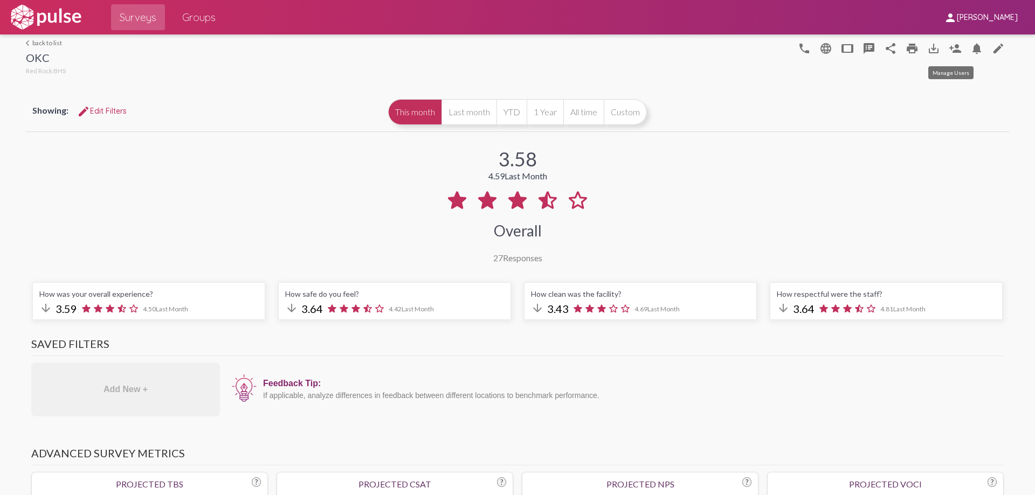
click at [952, 46] on mat-icon "person_add" at bounding box center [955, 48] width 13 height 13
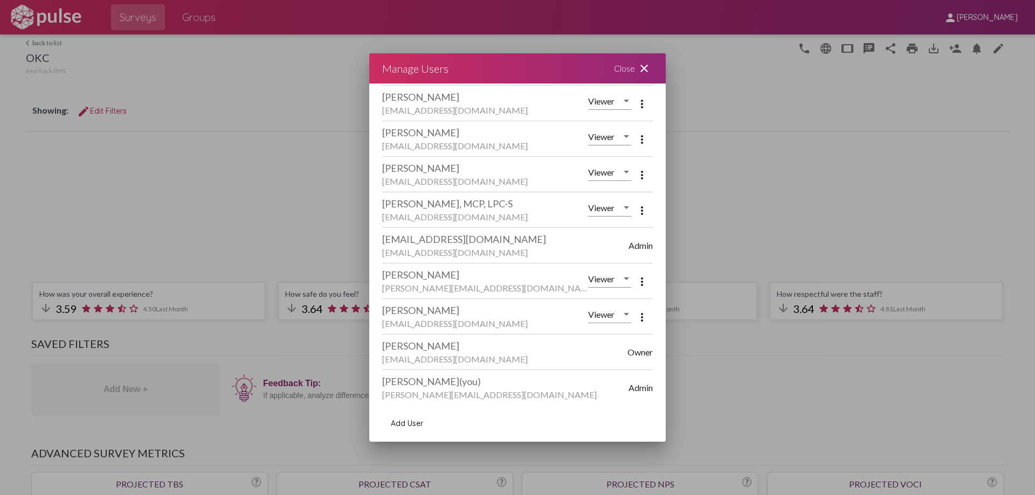
scroll to position [248, 0]
click at [636, 279] on mat-icon "more_vert" at bounding box center [642, 281] width 13 height 13
click at [668, 308] on span "Remove User" at bounding box center [675, 307] width 45 height 9
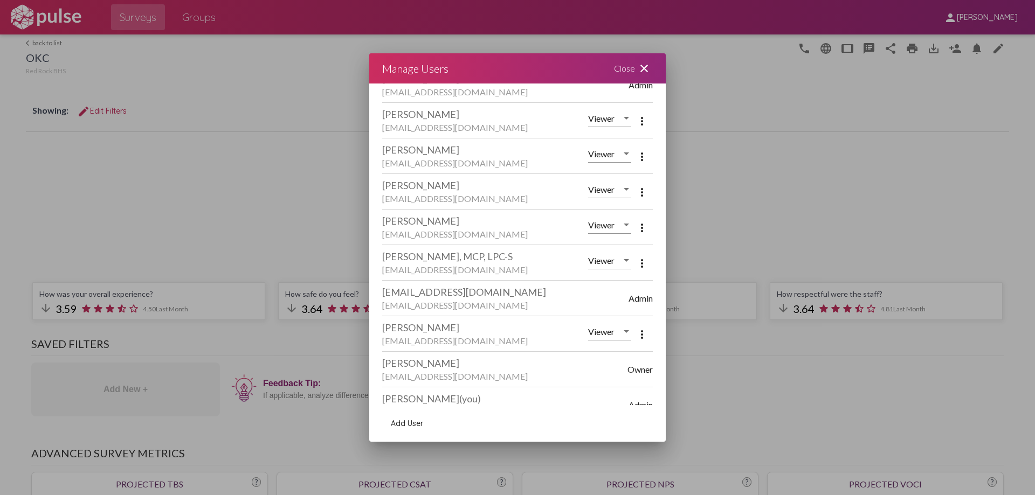
scroll to position [213, 0]
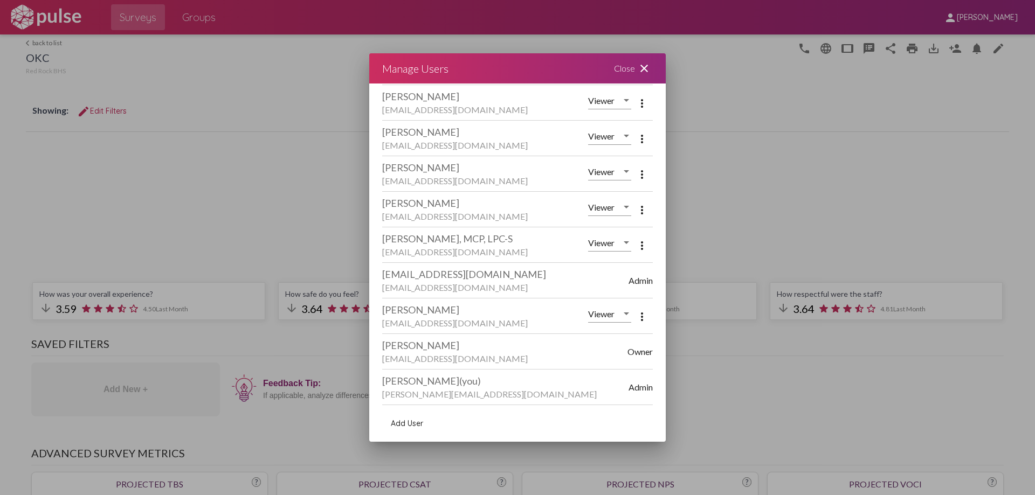
click at [406, 424] on span "Add User" at bounding box center [407, 424] width 32 height 10
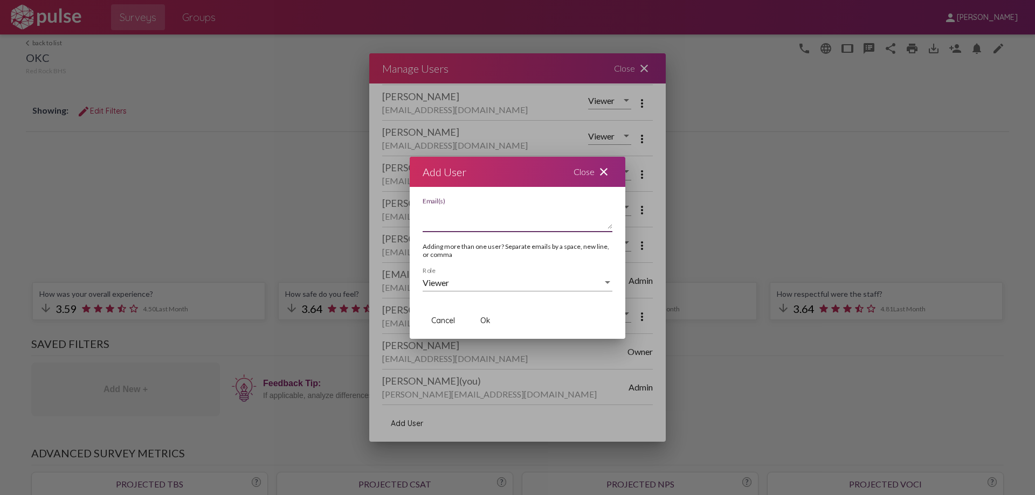
paste textarea "[EMAIL_ADDRESS][DOMAIN_NAME]"
type textarea "[EMAIL_ADDRESS][DOMAIN_NAME]"
click at [486, 322] on span "Ok" at bounding box center [485, 321] width 10 height 10
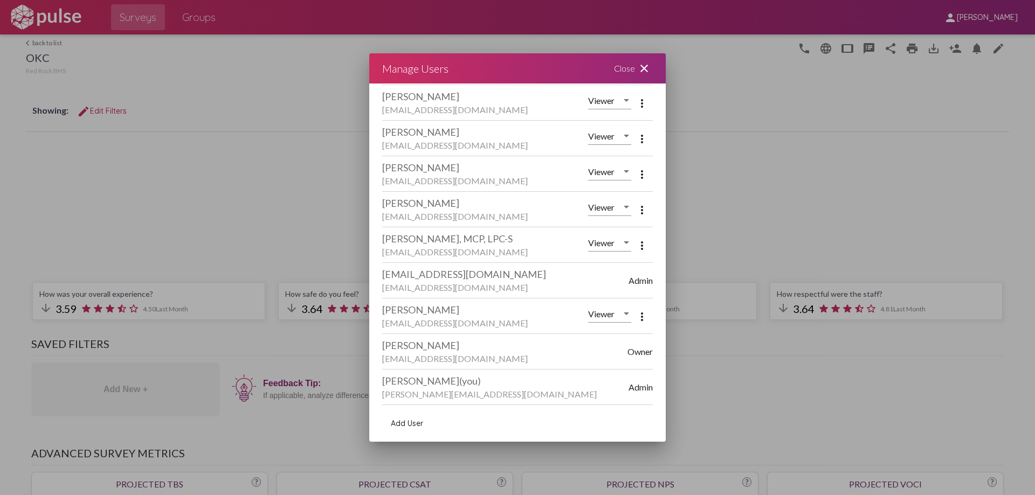
click at [622, 69] on div "Close close" at bounding box center [633, 68] width 65 height 30
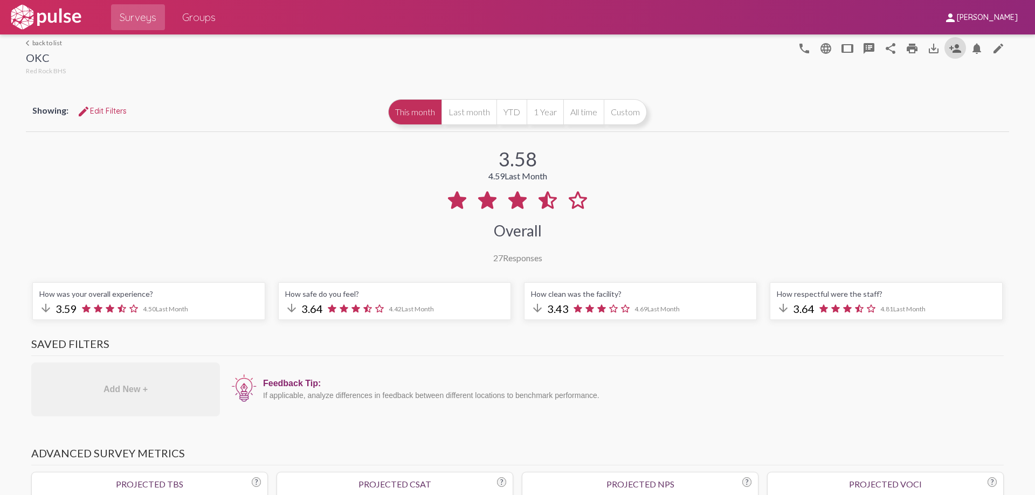
click at [133, 14] on span "Surveys" at bounding box center [138, 17] width 37 height 19
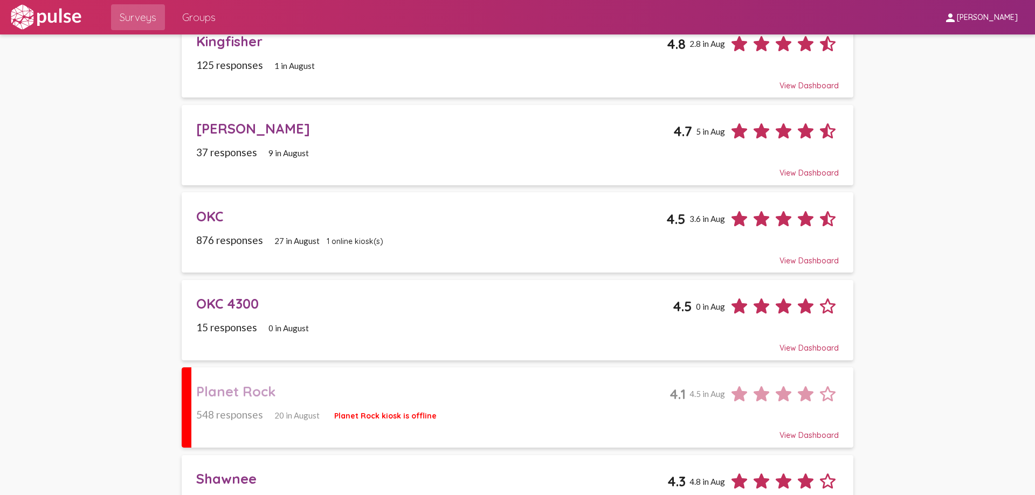
scroll to position [593, 0]
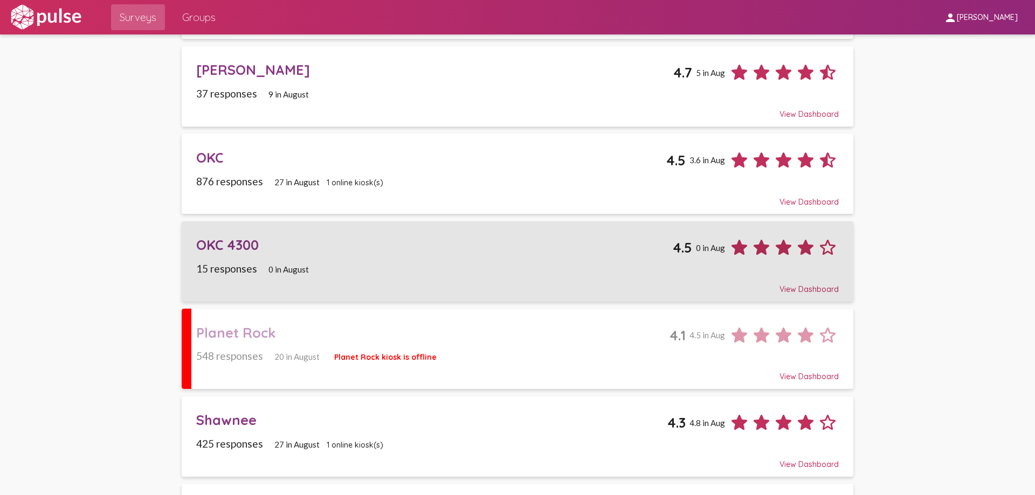
click at [212, 245] on div "OKC 4300" at bounding box center [434, 245] width 476 height 17
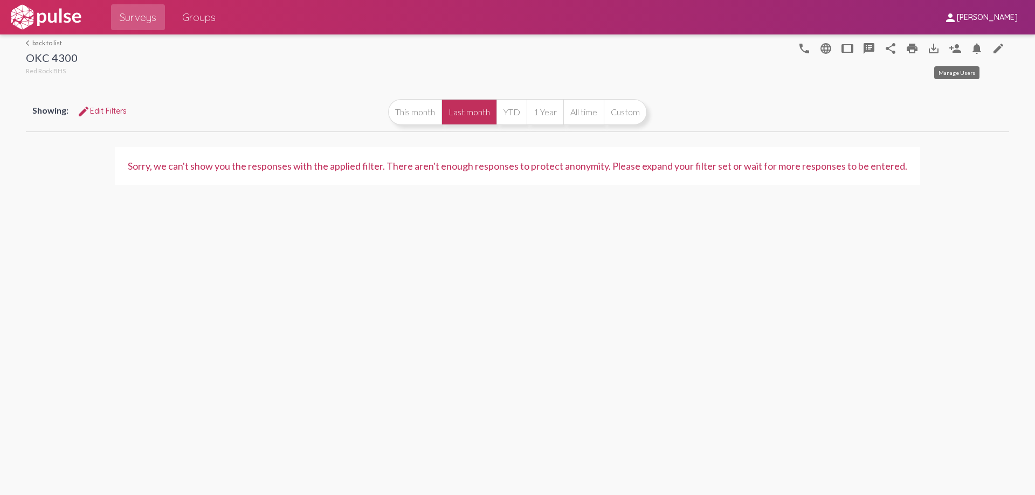
click at [953, 45] on mat-icon "person_add" at bounding box center [955, 48] width 13 height 13
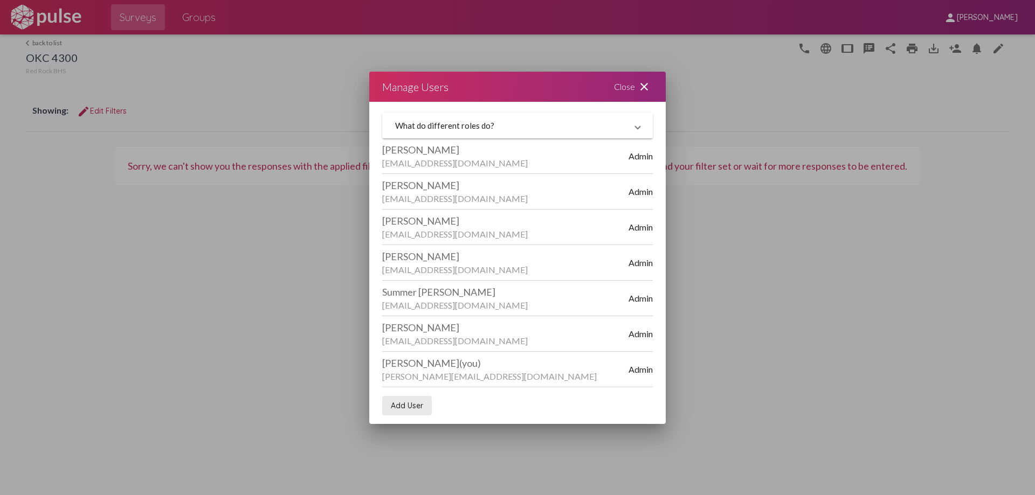
click at [405, 406] on span "Add User" at bounding box center [407, 406] width 32 height 10
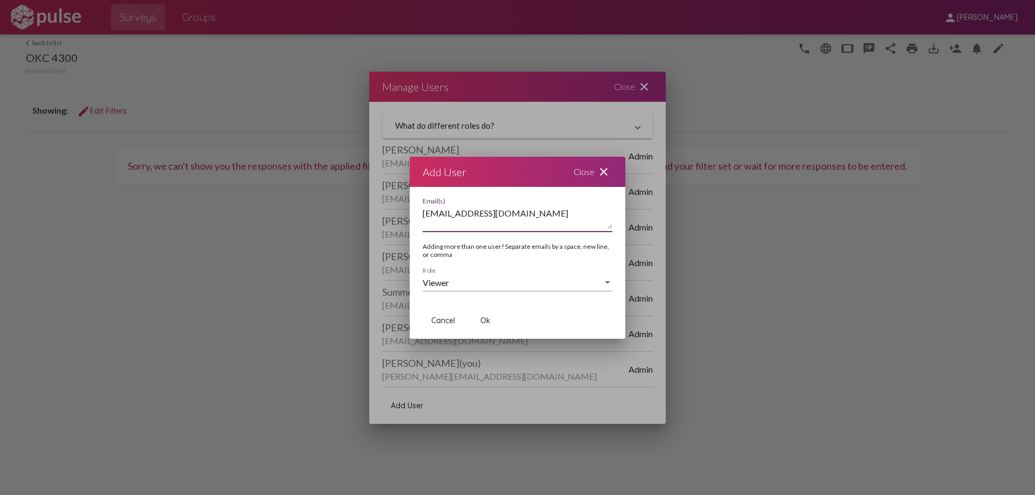
type textarea "[EMAIL_ADDRESS][DOMAIN_NAME]"
click at [484, 319] on span "Ok" at bounding box center [485, 321] width 10 height 10
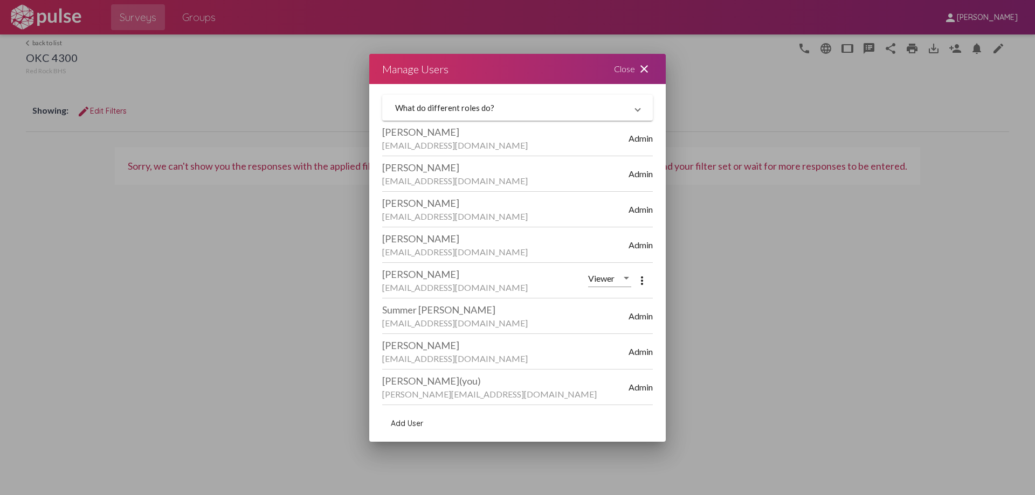
click at [621, 64] on div "Close close" at bounding box center [633, 69] width 65 height 30
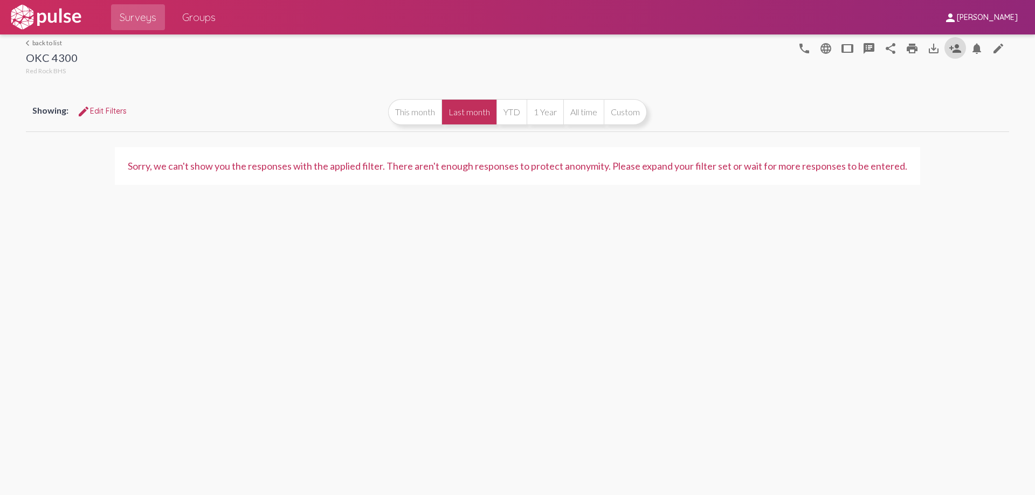
click at [127, 17] on span "Surveys" at bounding box center [138, 17] width 37 height 19
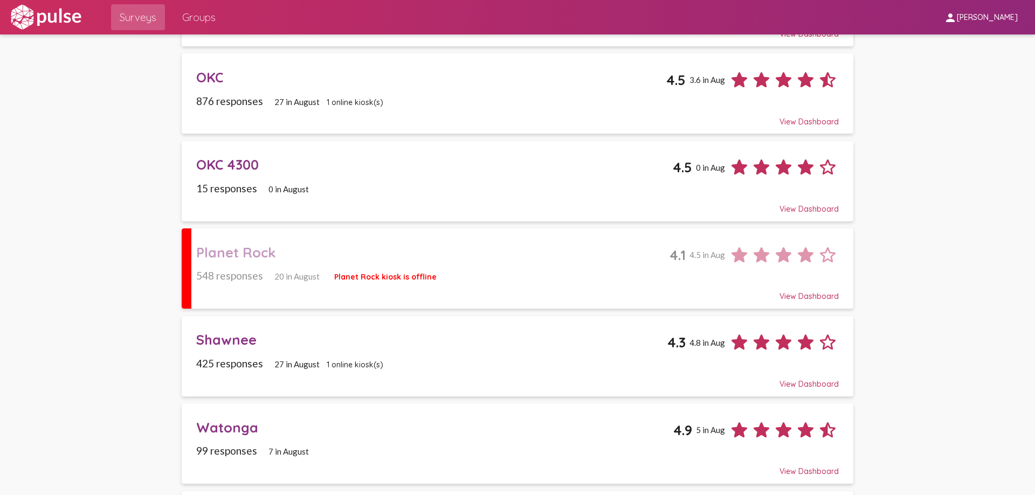
scroll to position [701, 0]
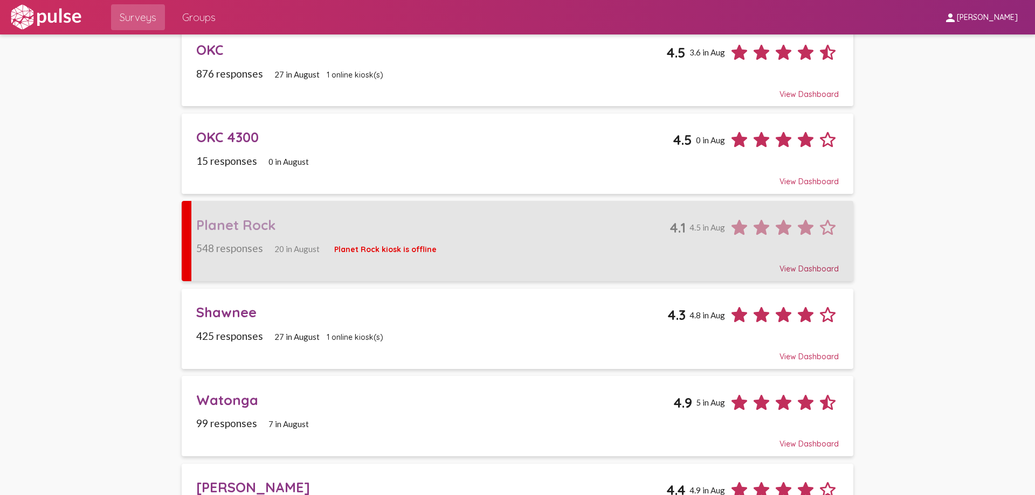
click at [239, 225] on div "Planet Rock" at bounding box center [432, 225] width 473 height 17
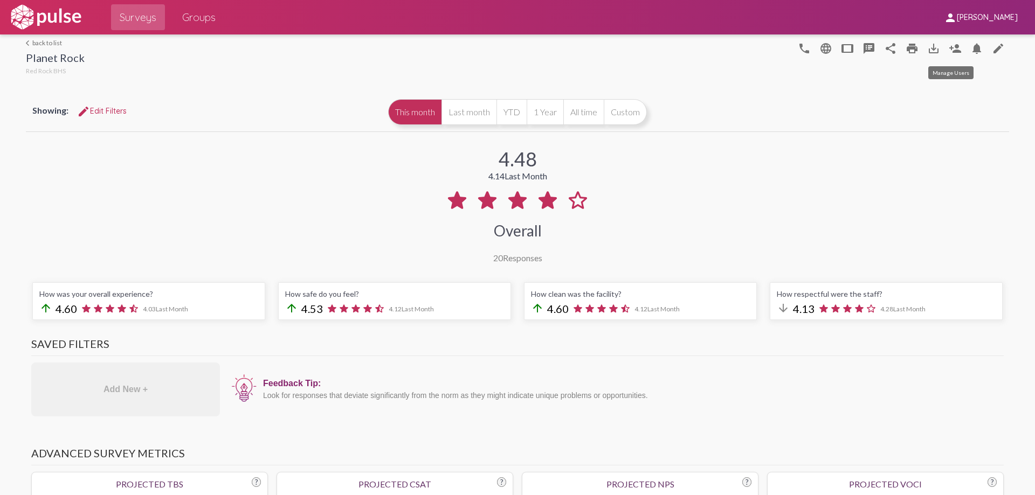
click at [950, 46] on mat-icon "person_add" at bounding box center [955, 48] width 13 height 13
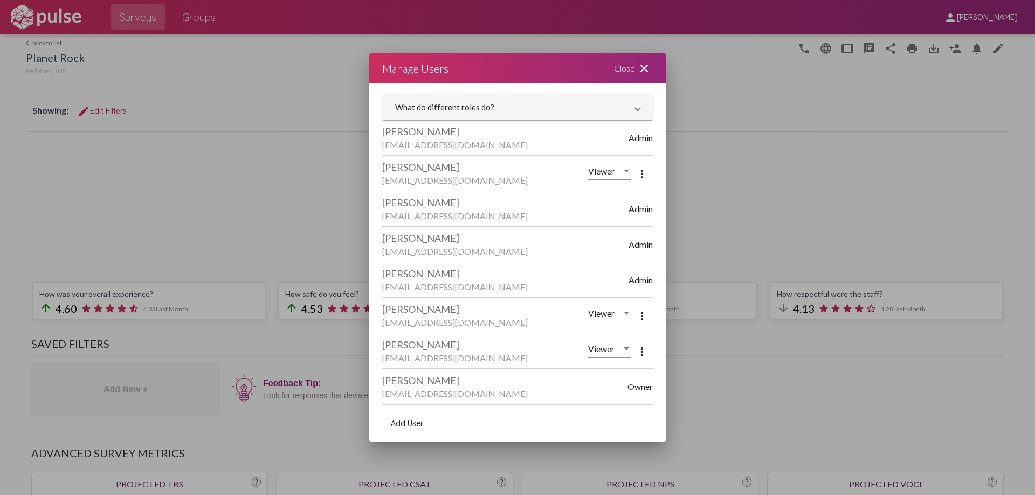
click at [636, 347] on mat-icon "more_vert" at bounding box center [642, 352] width 13 height 13
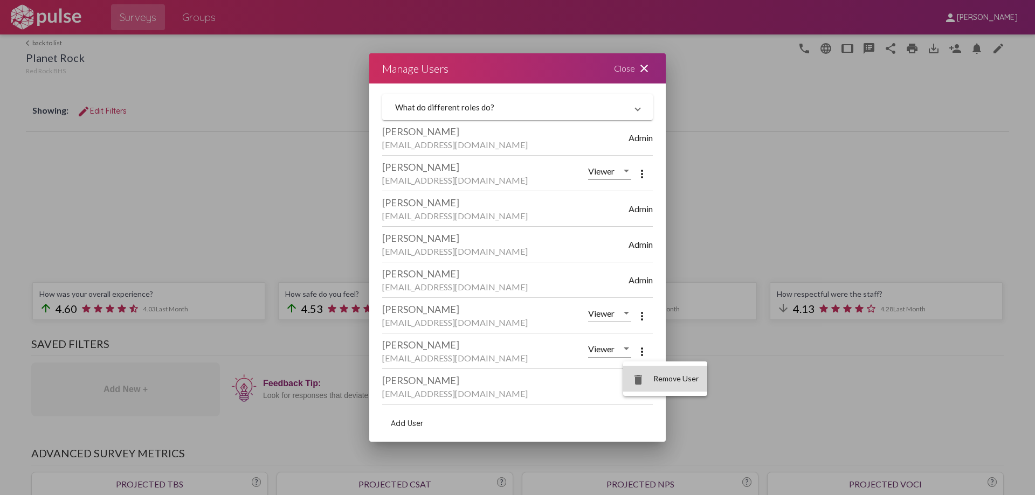
click at [672, 383] on span "Remove User" at bounding box center [675, 378] width 45 height 9
click at [400, 423] on span "Add User" at bounding box center [407, 424] width 32 height 10
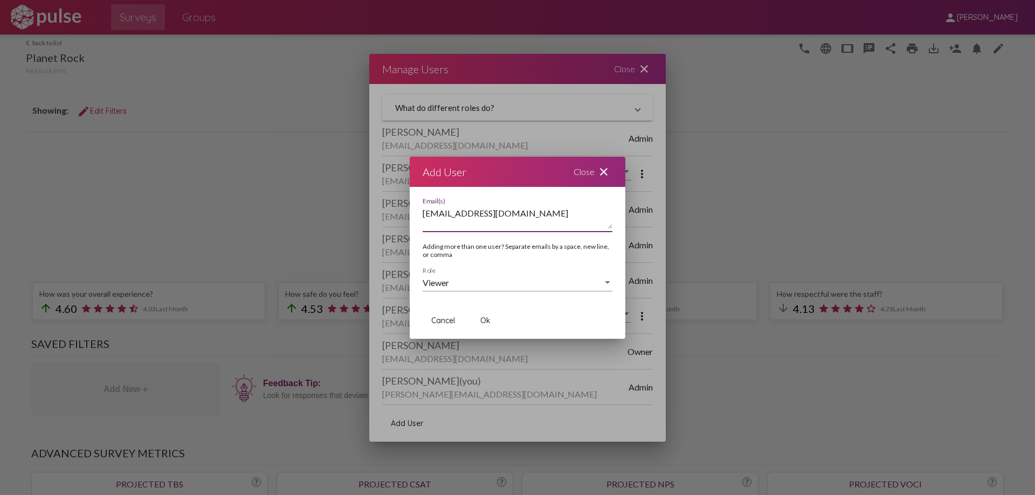
type textarea "[EMAIL_ADDRESS][DOMAIN_NAME]"
click at [489, 321] on span "Ok" at bounding box center [485, 321] width 10 height 10
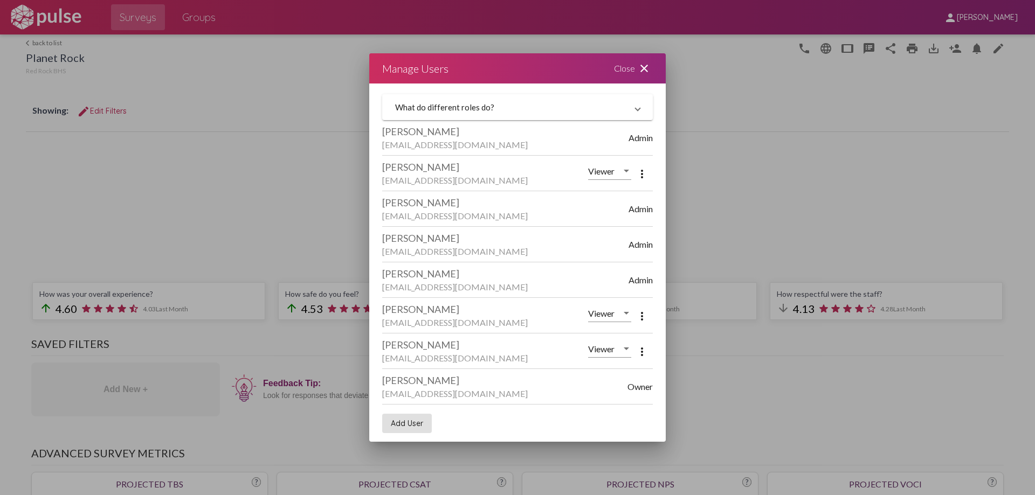
click at [621, 67] on div "Close close" at bounding box center [633, 68] width 65 height 30
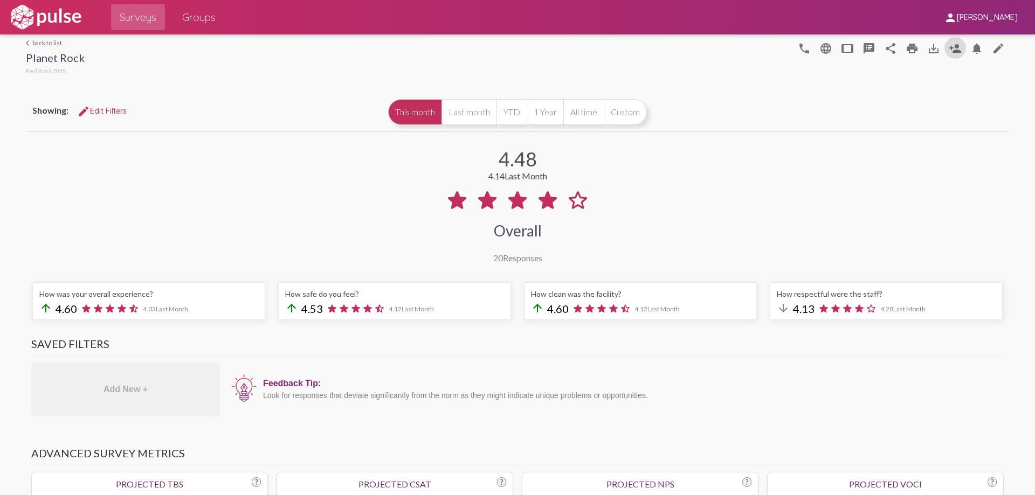
click at [137, 21] on span "Surveys" at bounding box center [138, 17] width 37 height 19
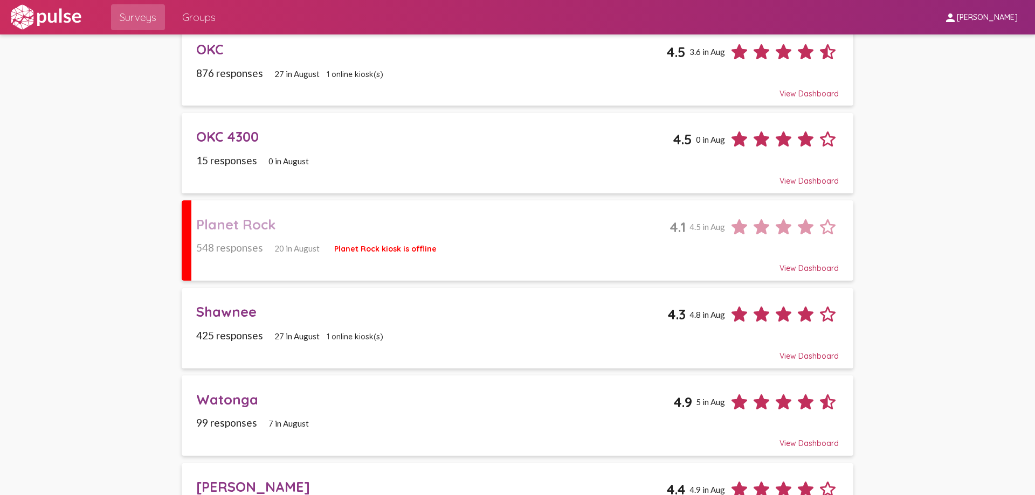
scroll to position [755, 0]
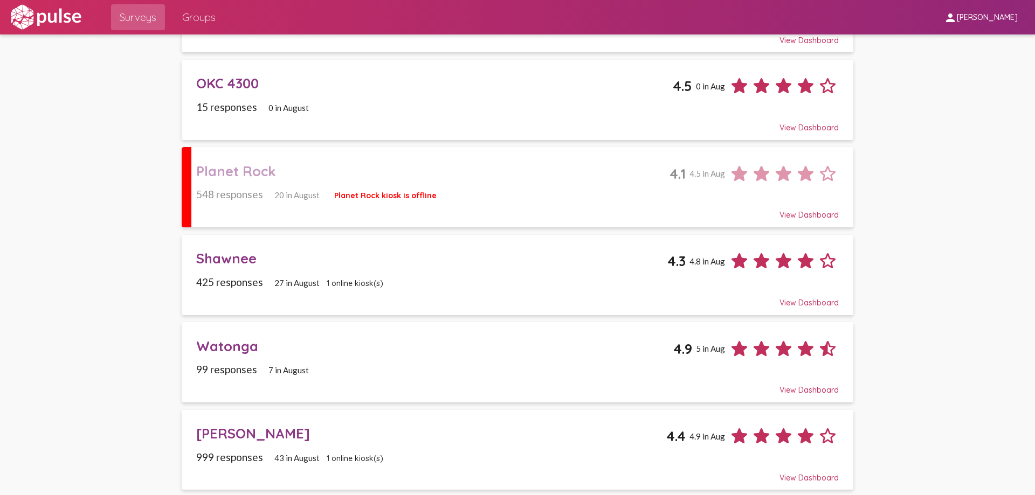
click at [232, 259] on div "Shawnee" at bounding box center [431, 258] width 471 height 17
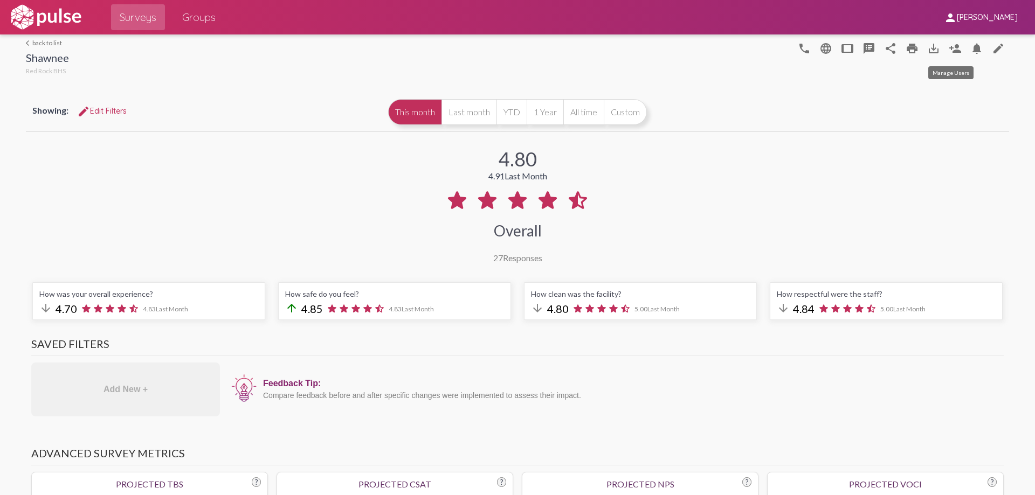
click at [949, 47] on mat-icon "person_add" at bounding box center [955, 48] width 13 height 13
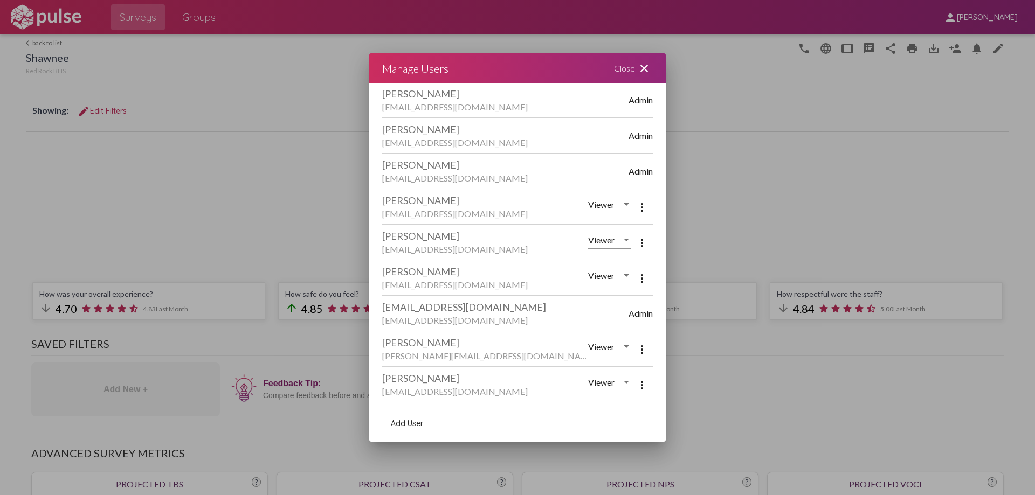
scroll to position [162, 0]
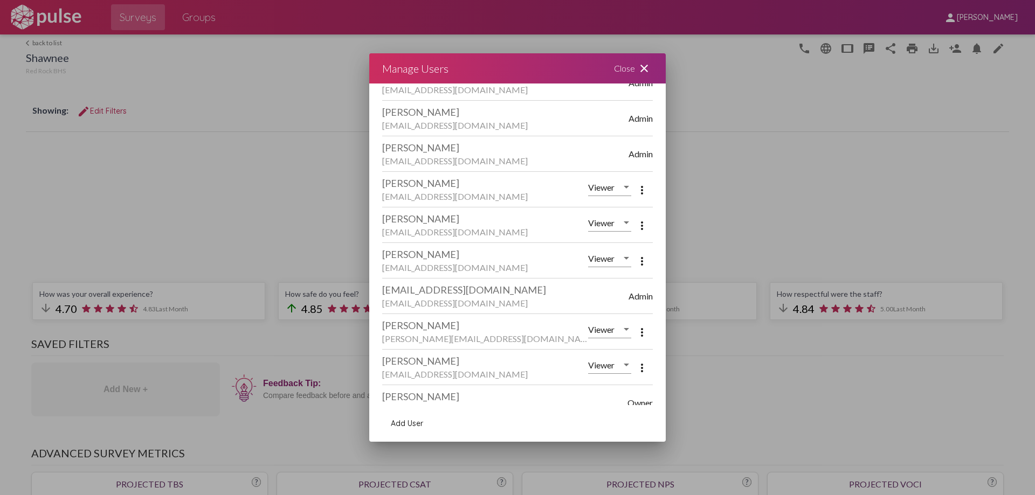
click at [636, 330] on mat-icon "more_vert" at bounding box center [642, 332] width 13 height 13
click at [667, 361] on span "Remove User" at bounding box center [675, 359] width 45 height 9
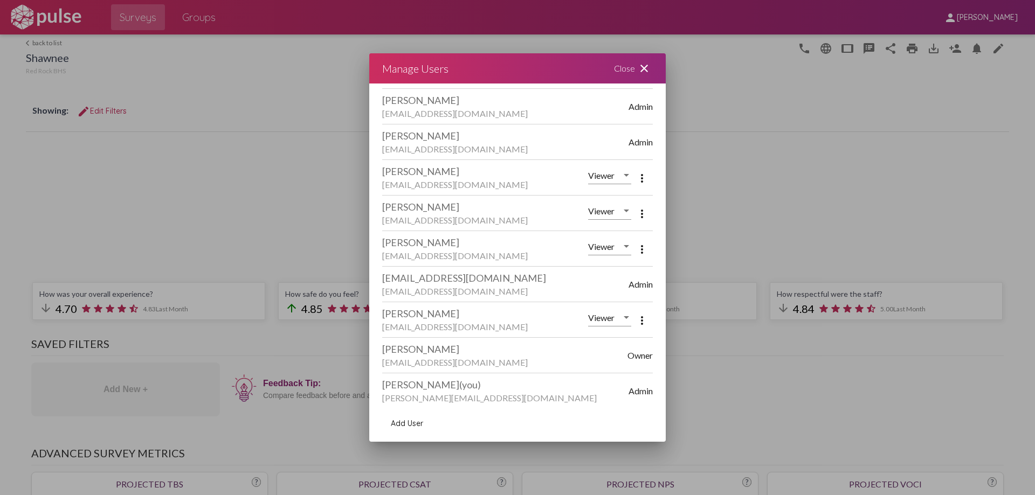
scroll to position [177, 0]
click at [622, 67] on div "Close close" at bounding box center [633, 68] width 65 height 30
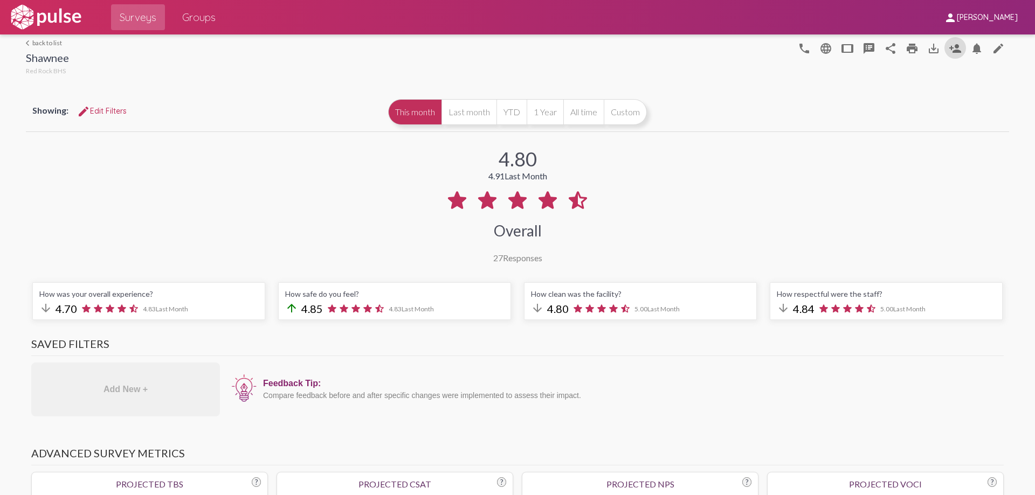
click at [140, 11] on span "Surveys" at bounding box center [138, 17] width 37 height 19
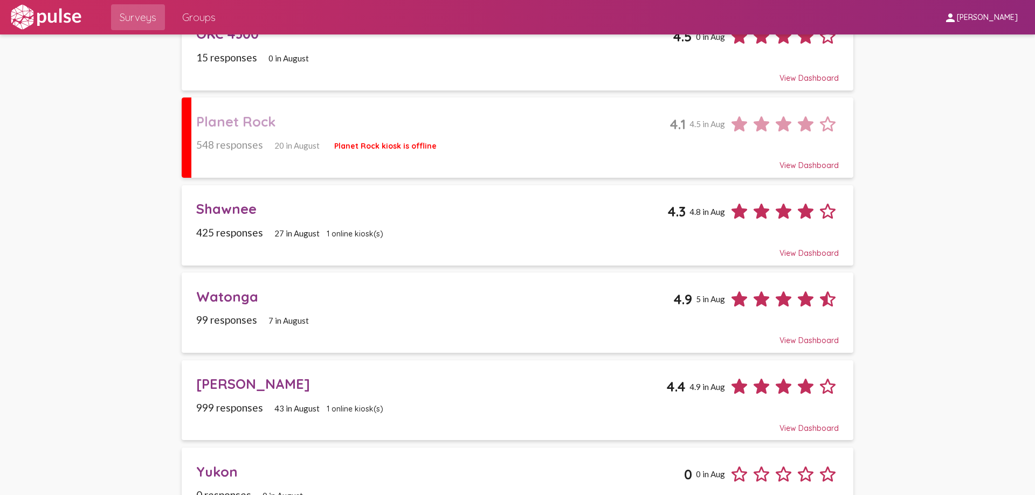
scroll to position [845, 0]
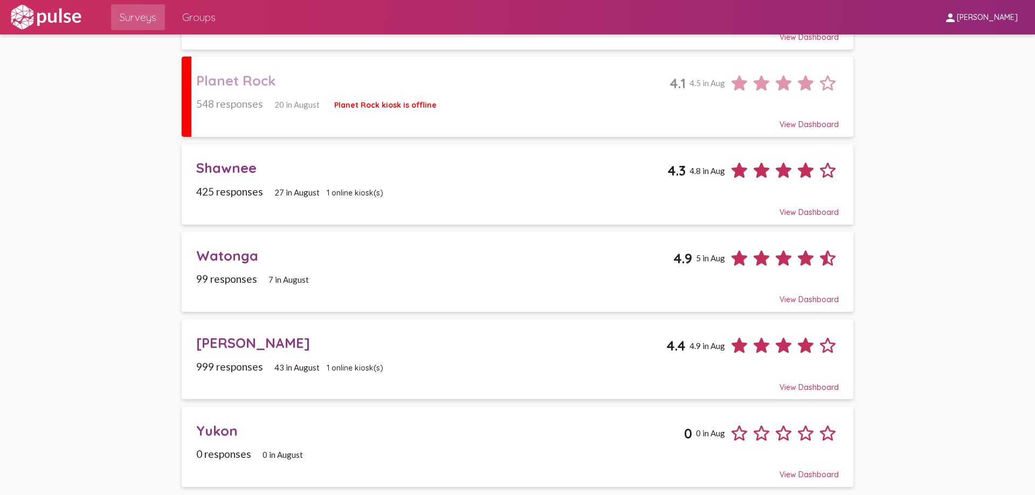
click at [220, 256] on div "Watonga" at bounding box center [434, 255] width 477 height 17
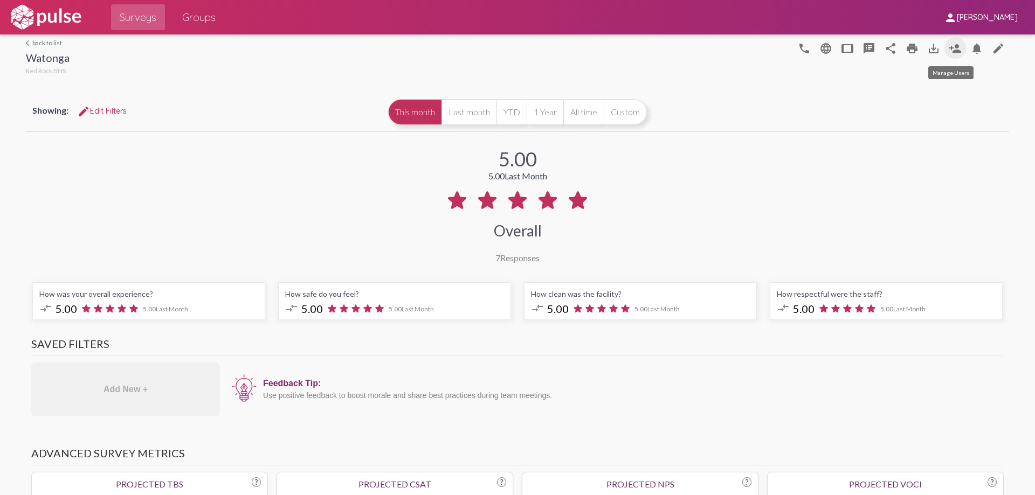
click at [949, 49] on mat-icon "person_add" at bounding box center [955, 48] width 13 height 13
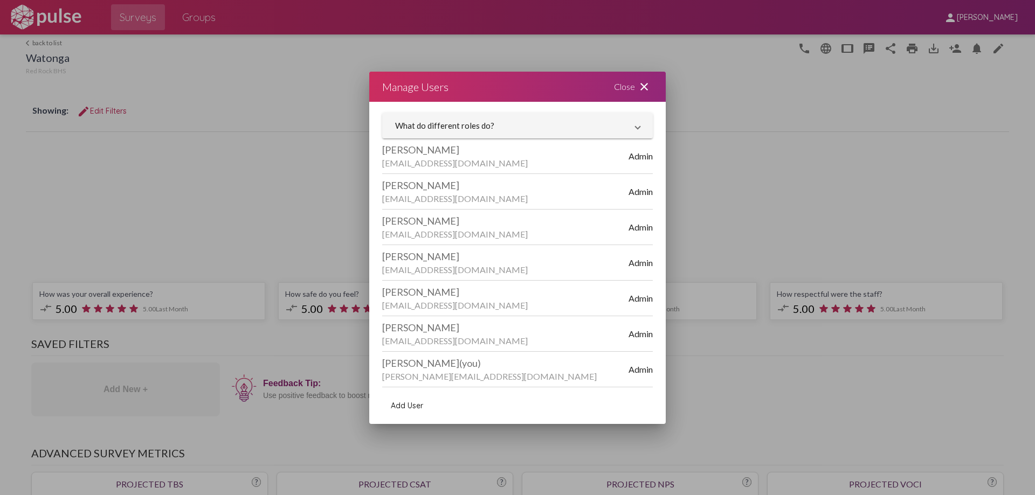
click at [404, 408] on span "Add User" at bounding box center [407, 406] width 32 height 10
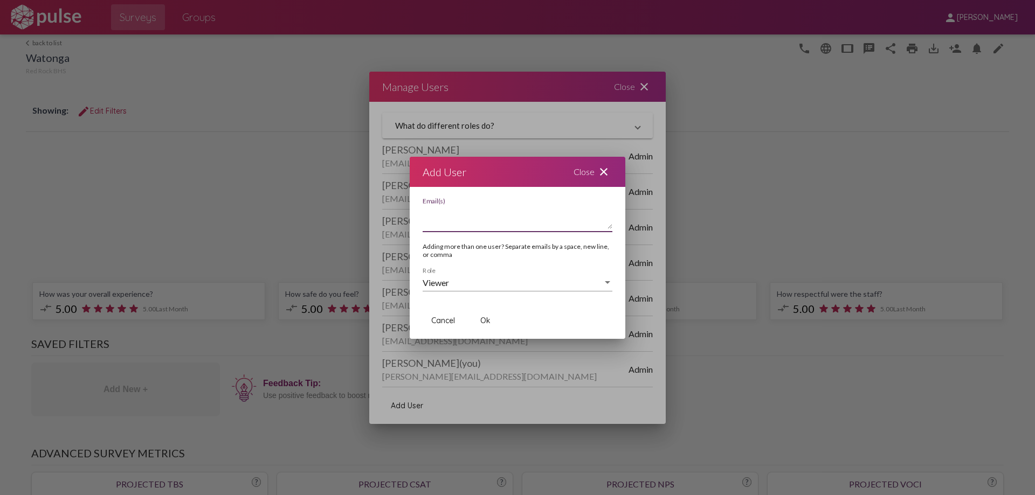
paste textarea "[EMAIL_ADDRESS][DOMAIN_NAME]"
type textarea "[EMAIL_ADDRESS][DOMAIN_NAME]"
click at [485, 320] on span "Ok" at bounding box center [485, 321] width 10 height 10
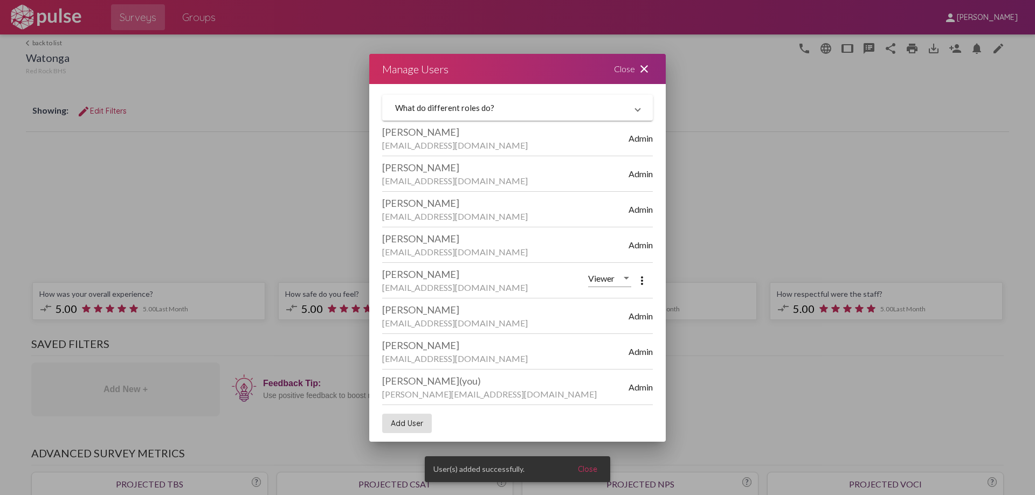
click at [640, 68] on mat-icon "close" at bounding box center [644, 69] width 13 height 13
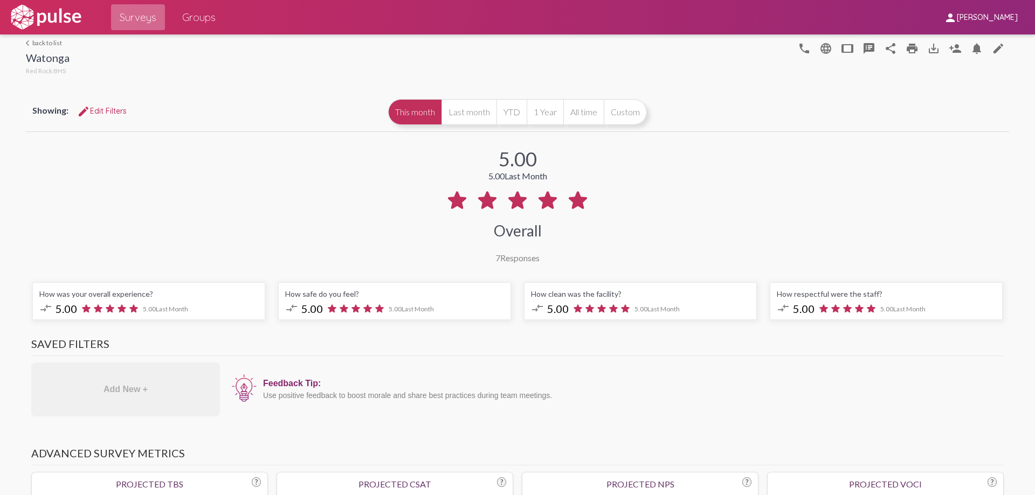
click at [141, 17] on span "Surveys" at bounding box center [138, 17] width 37 height 19
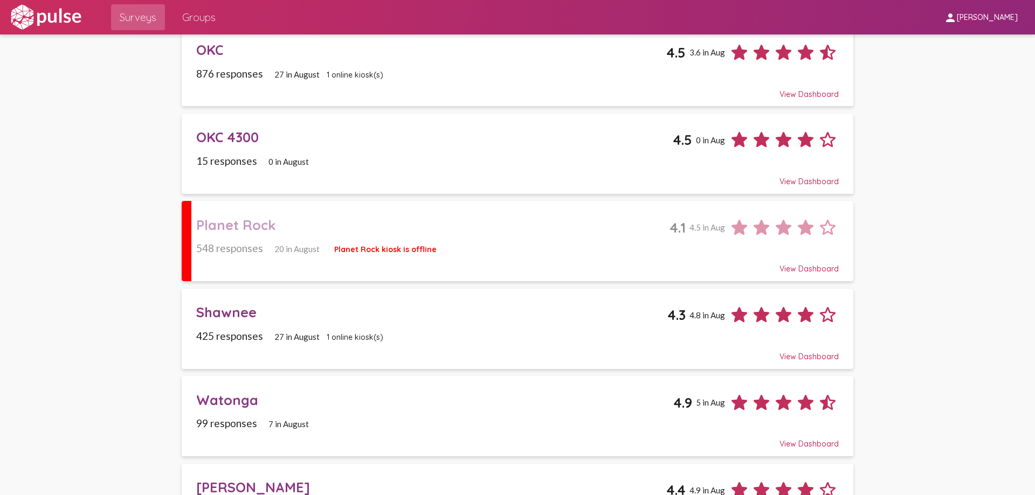
scroll to position [845, 0]
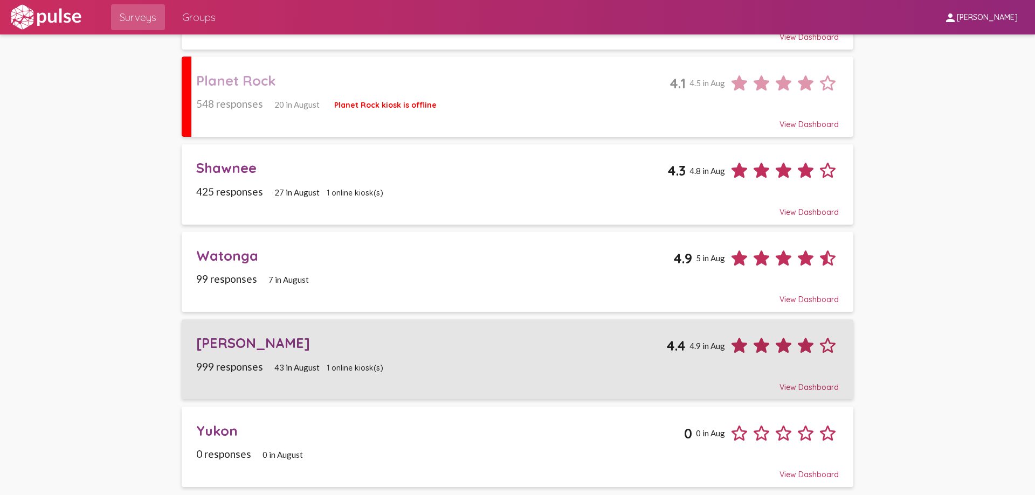
click at [231, 340] on div "[PERSON_NAME]" at bounding box center [431, 343] width 470 height 17
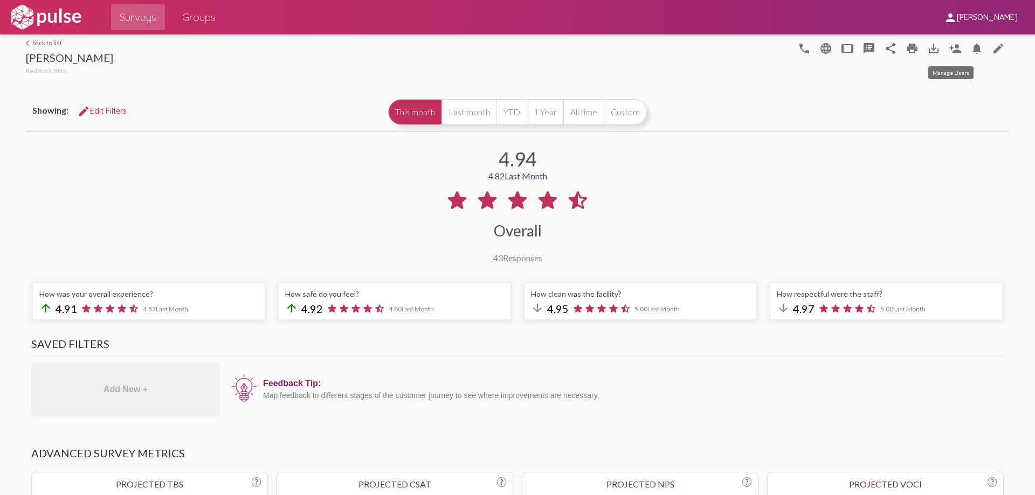
click at [950, 45] on mat-icon "person_add" at bounding box center [955, 48] width 13 height 13
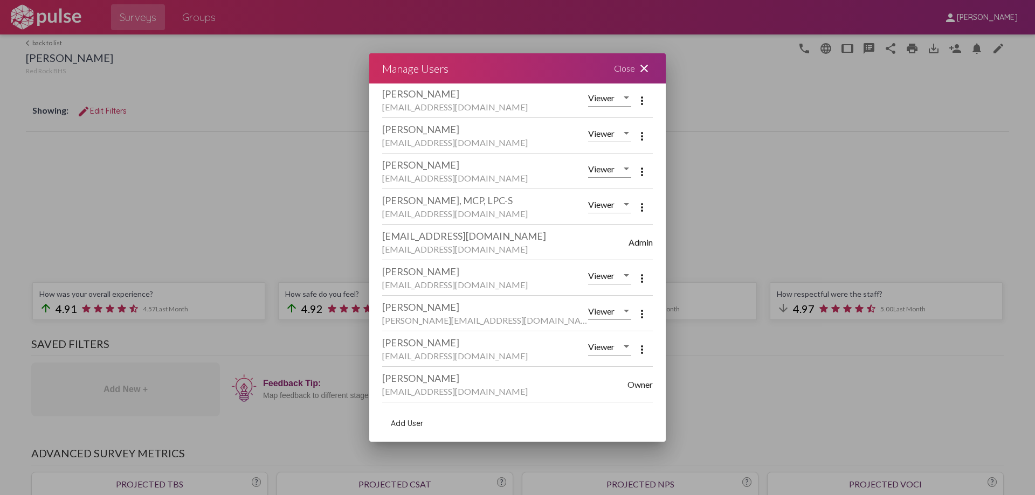
scroll to position [248, 0]
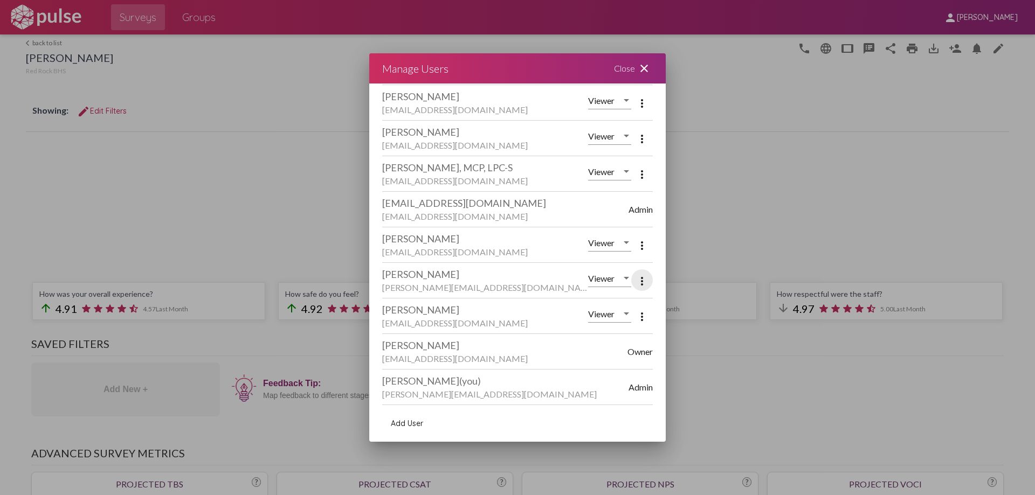
click at [636, 279] on mat-icon "more_vert" at bounding box center [642, 281] width 13 height 13
click at [664, 306] on span "Remove User" at bounding box center [675, 307] width 45 height 9
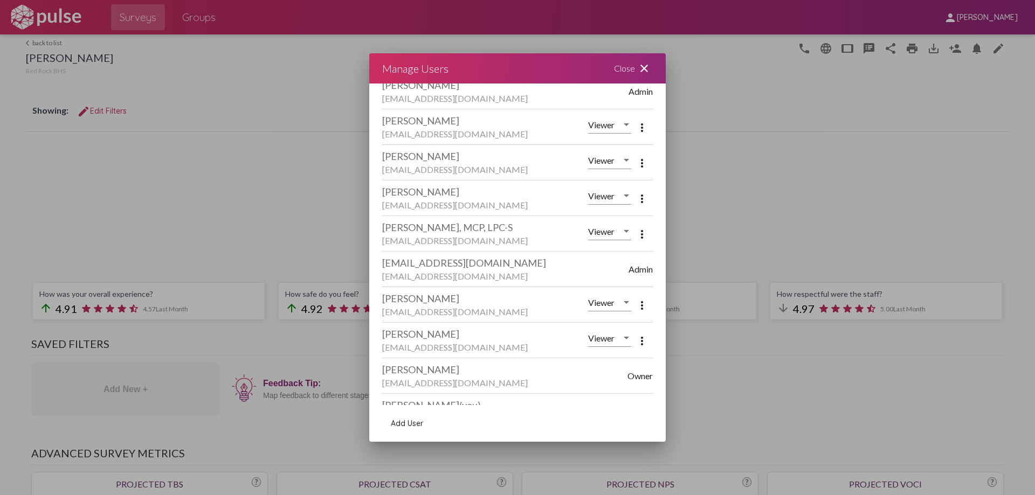
scroll to position [213, 0]
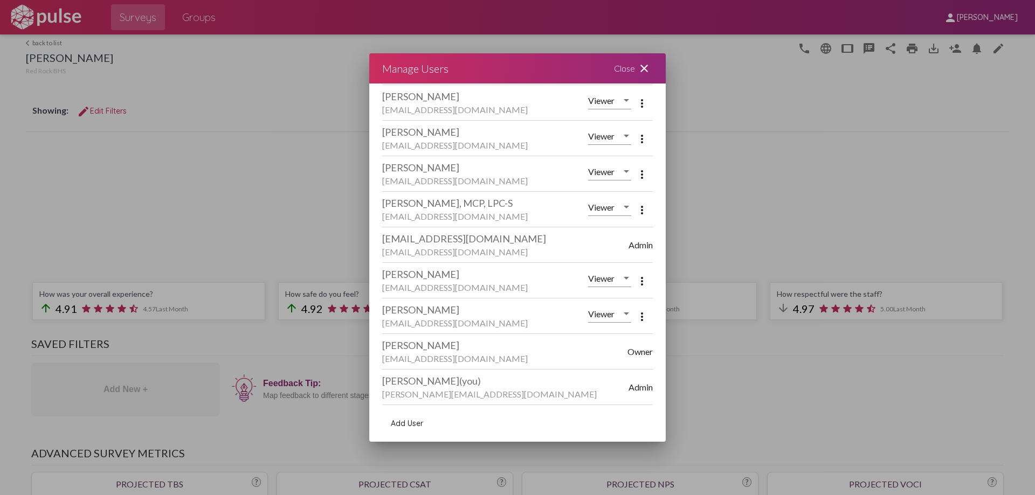
click at [628, 67] on div "Close close" at bounding box center [633, 68] width 65 height 30
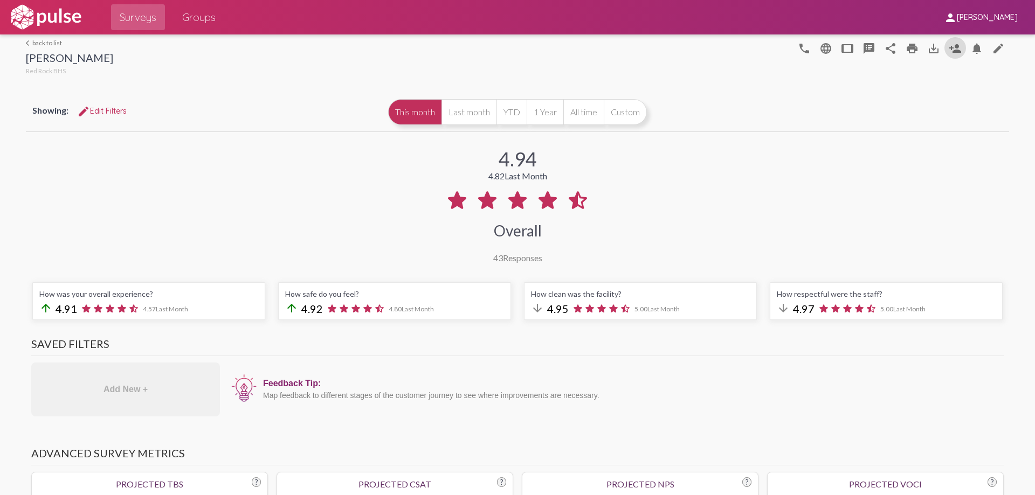
click at [131, 12] on span "Surveys" at bounding box center [138, 17] width 37 height 19
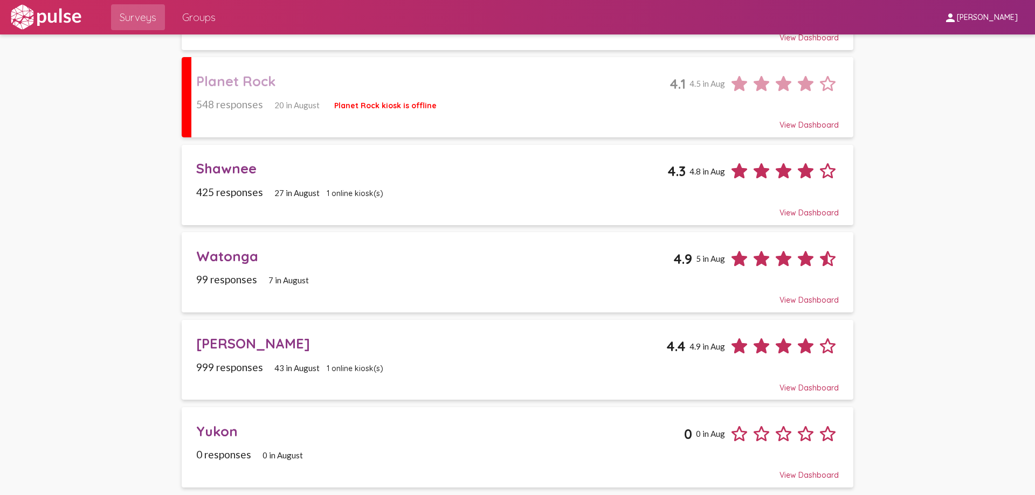
scroll to position [845, 0]
click at [211, 431] on div "Yukon" at bounding box center [439, 431] width 487 height 17
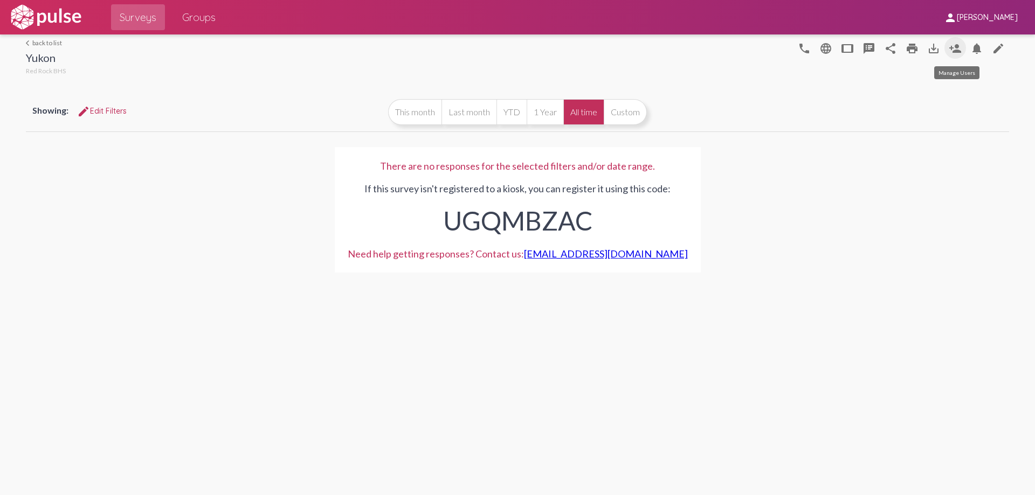
click at [953, 48] on mat-icon "person_add" at bounding box center [955, 48] width 13 height 13
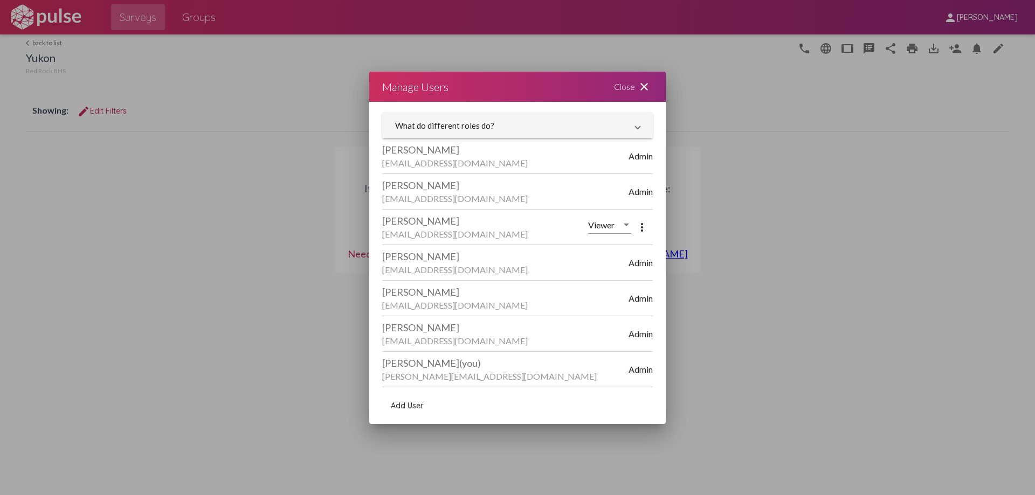
click at [402, 405] on span "Add User" at bounding box center [407, 406] width 32 height 10
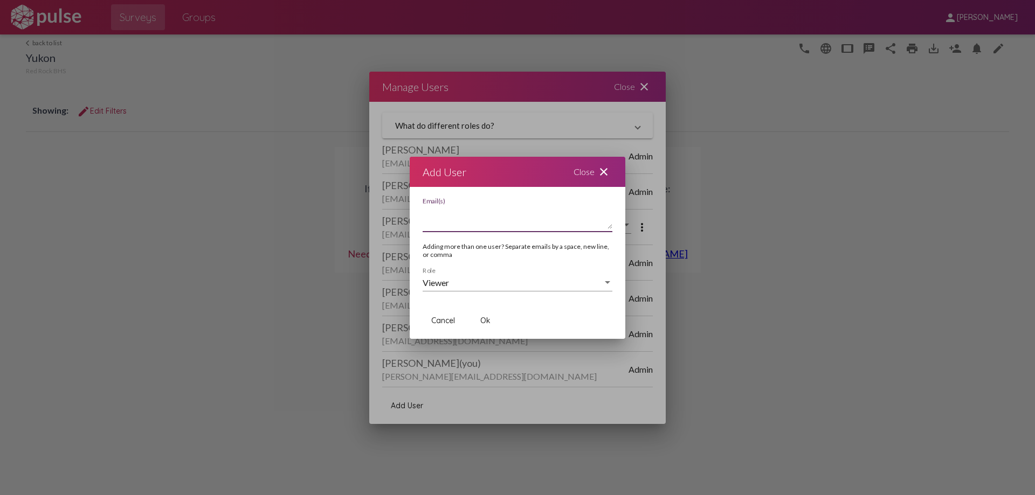
paste textarea "[EMAIL_ADDRESS][DOMAIN_NAME]"
type textarea "[EMAIL_ADDRESS][DOMAIN_NAME]"
click at [482, 321] on span "Ok" at bounding box center [485, 321] width 10 height 10
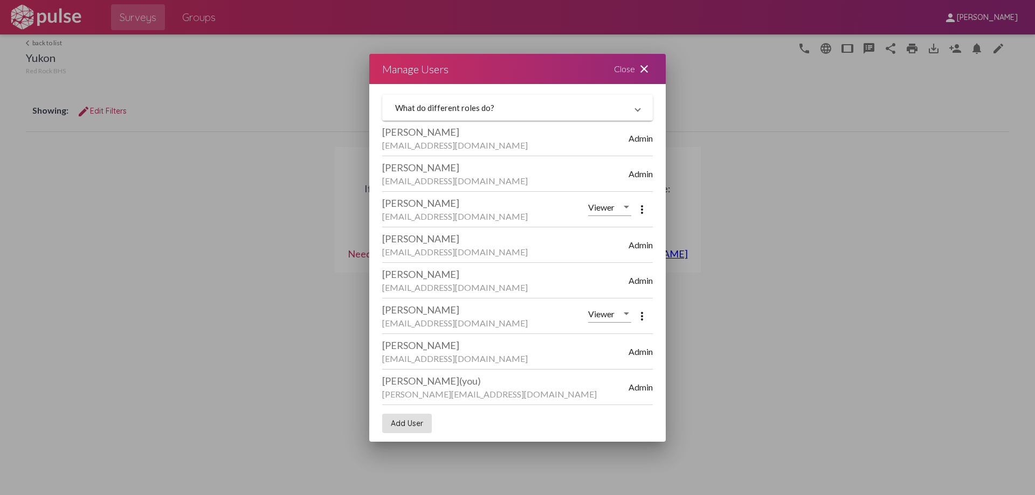
click at [622, 68] on div "Close close" at bounding box center [633, 69] width 65 height 30
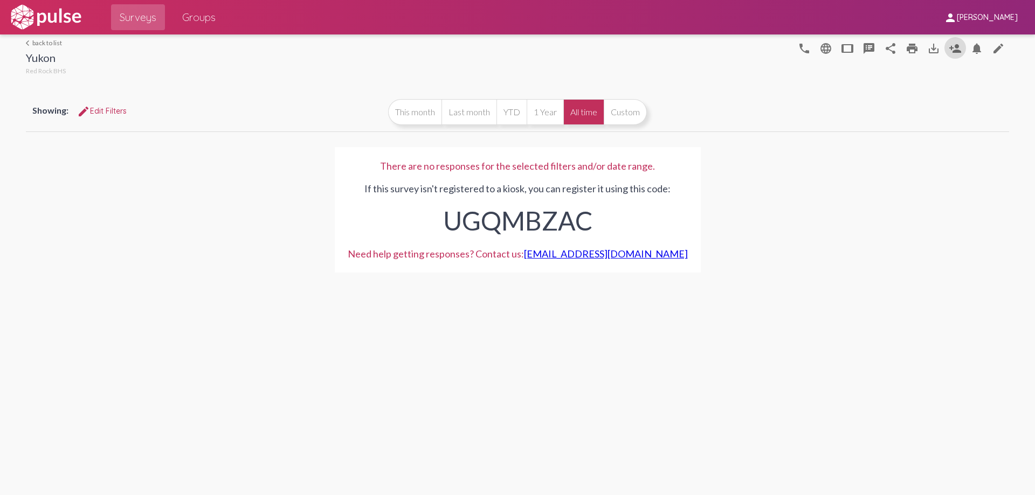
click at [125, 11] on span "Surveys" at bounding box center [138, 17] width 37 height 19
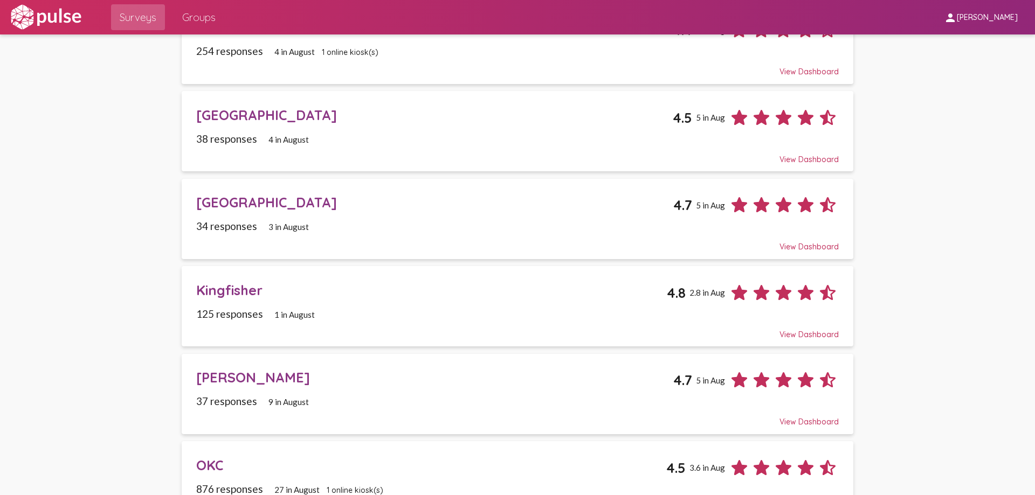
scroll to position [144, 0]
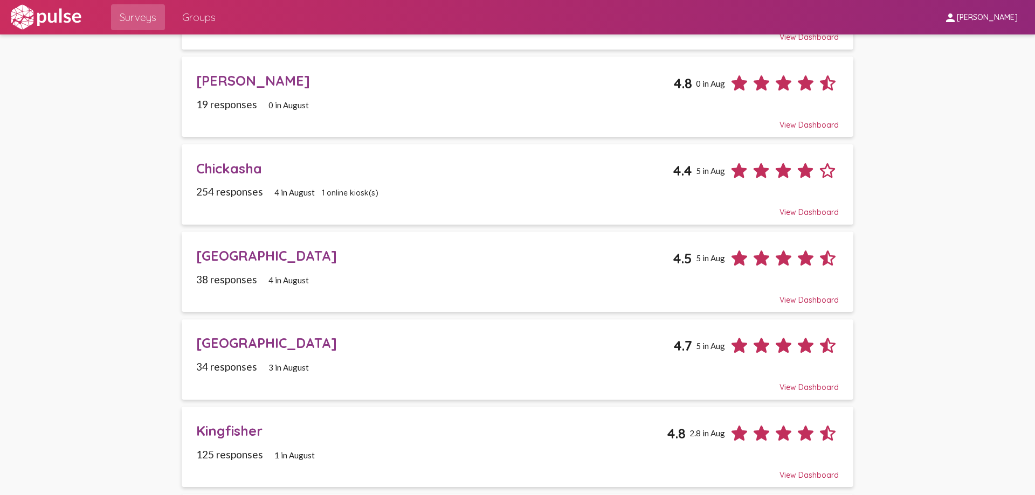
click at [213, 257] on div "[GEOGRAPHIC_DATA]" at bounding box center [434, 255] width 476 height 17
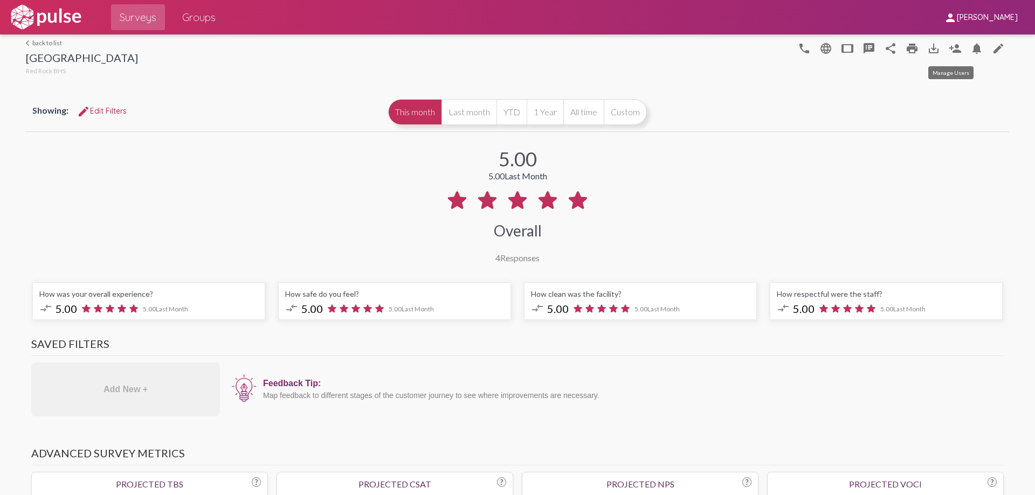
click at [949, 47] on mat-icon "person_add" at bounding box center [955, 48] width 13 height 13
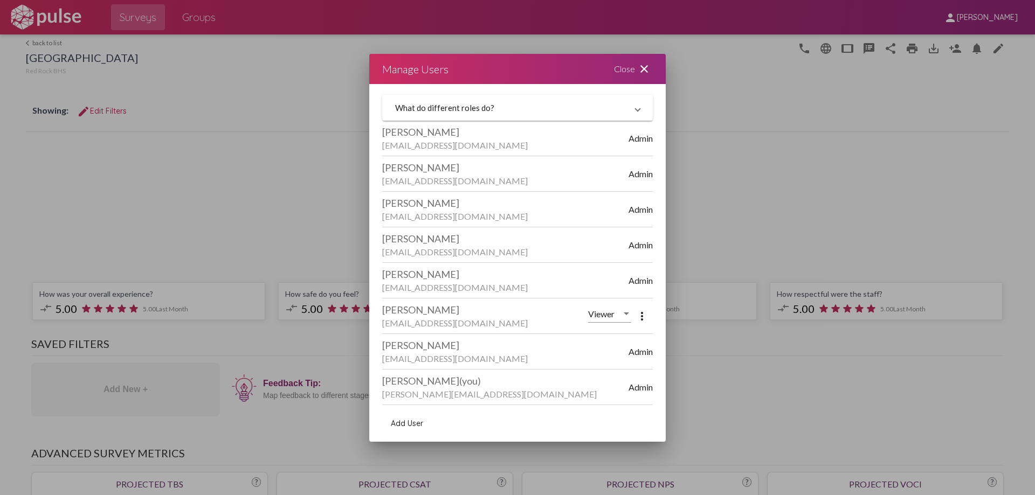
click at [625, 65] on div "Close close" at bounding box center [633, 69] width 65 height 30
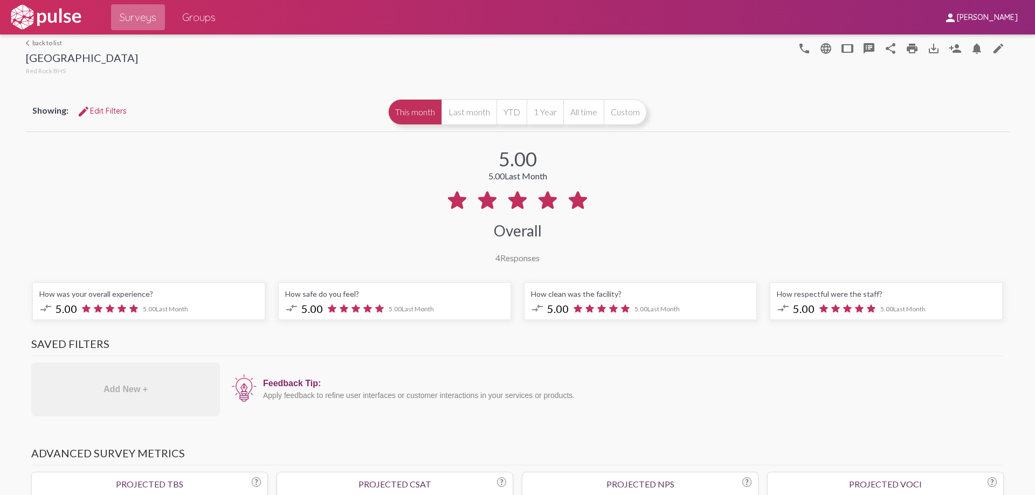
click at [129, 16] on span "Surveys" at bounding box center [138, 17] width 37 height 19
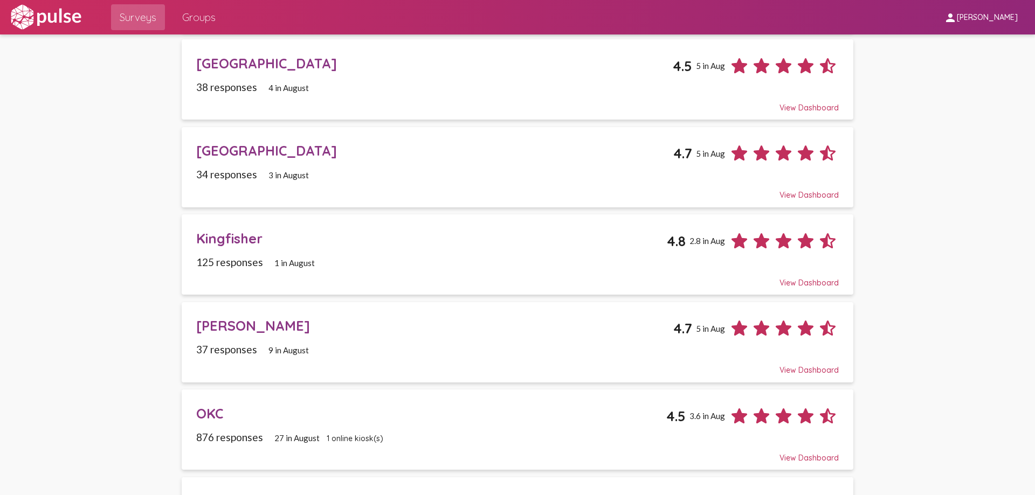
scroll to position [377, 0]
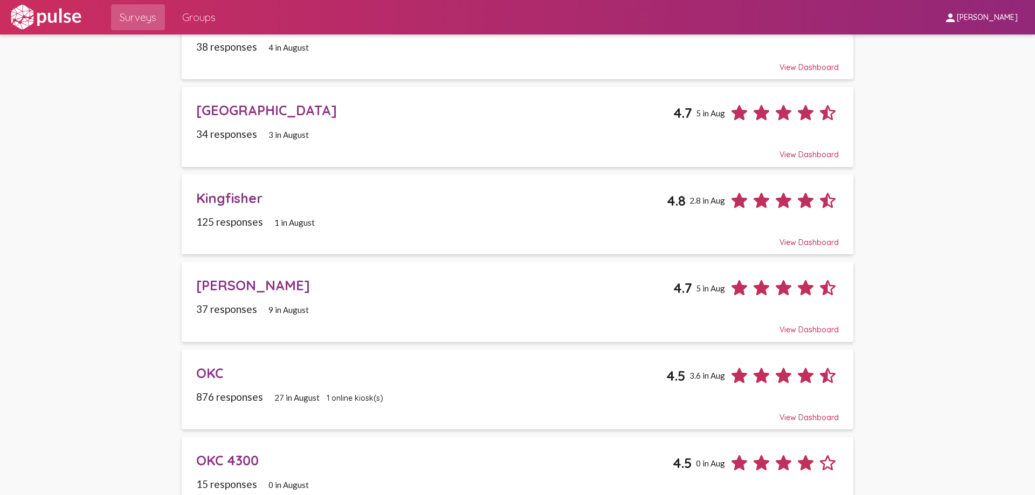
click at [224, 288] on div "[PERSON_NAME]" at bounding box center [434, 285] width 477 height 17
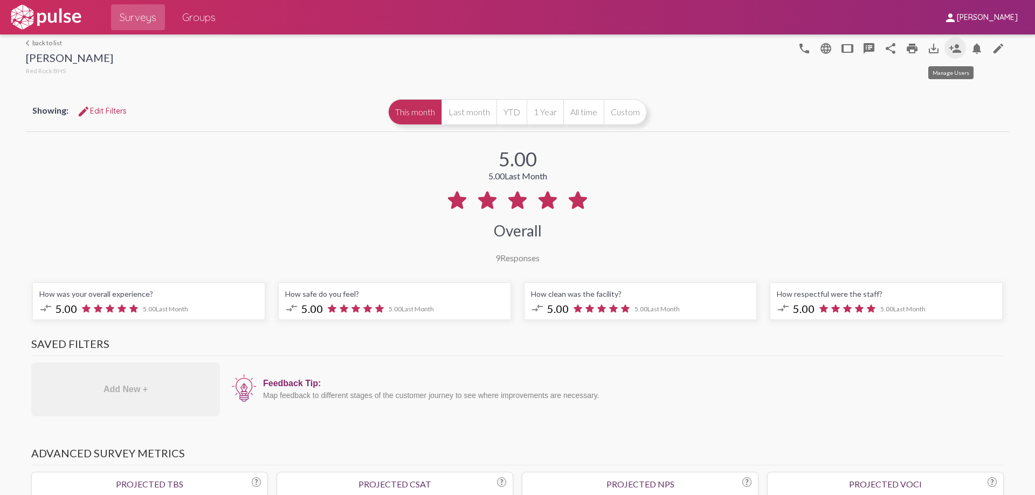
click at [949, 45] on mat-icon "person_add" at bounding box center [955, 48] width 13 height 13
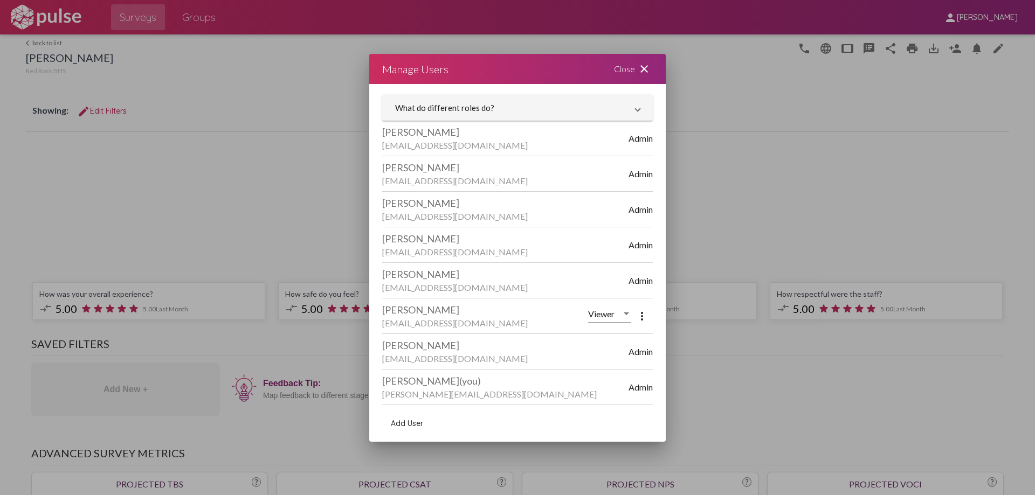
click at [624, 67] on div "Close close" at bounding box center [633, 69] width 65 height 30
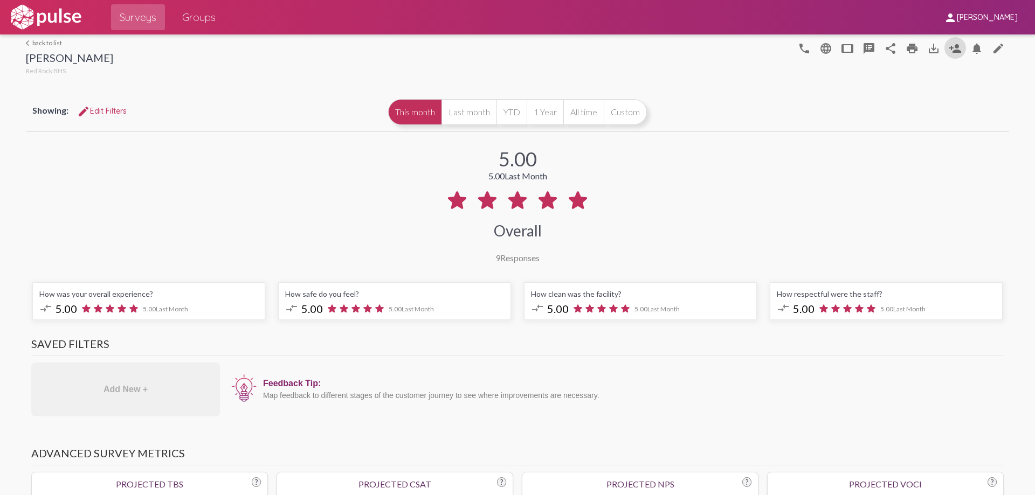
click at [135, 17] on span "Surveys" at bounding box center [138, 17] width 37 height 19
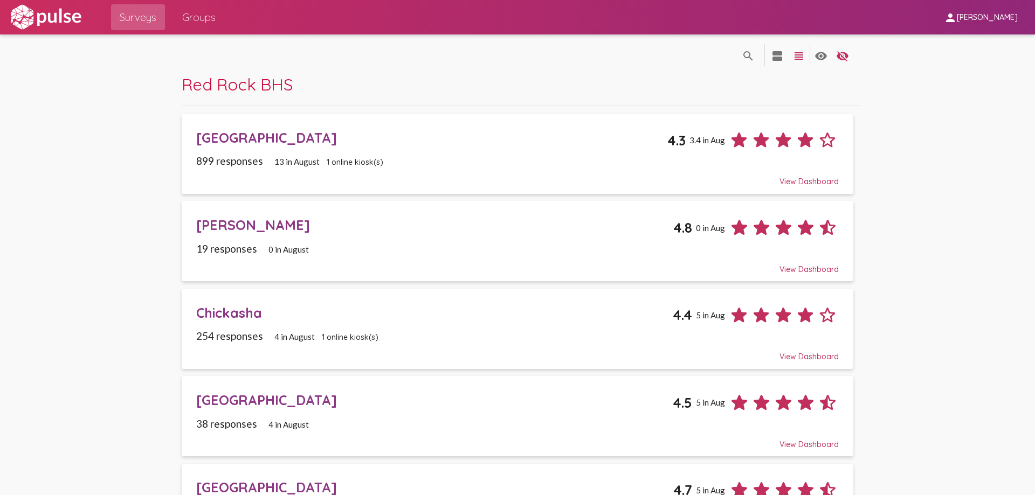
click at [240, 136] on div "[GEOGRAPHIC_DATA]" at bounding box center [431, 137] width 471 height 17
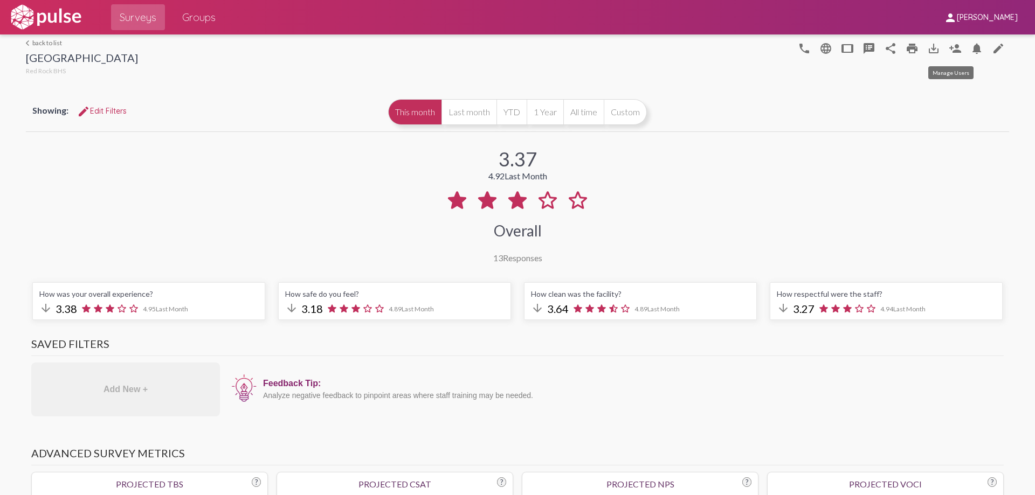
click at [949, 49] on mat-icon "person_add" at bounding box center [955, 48] width 13 height 13
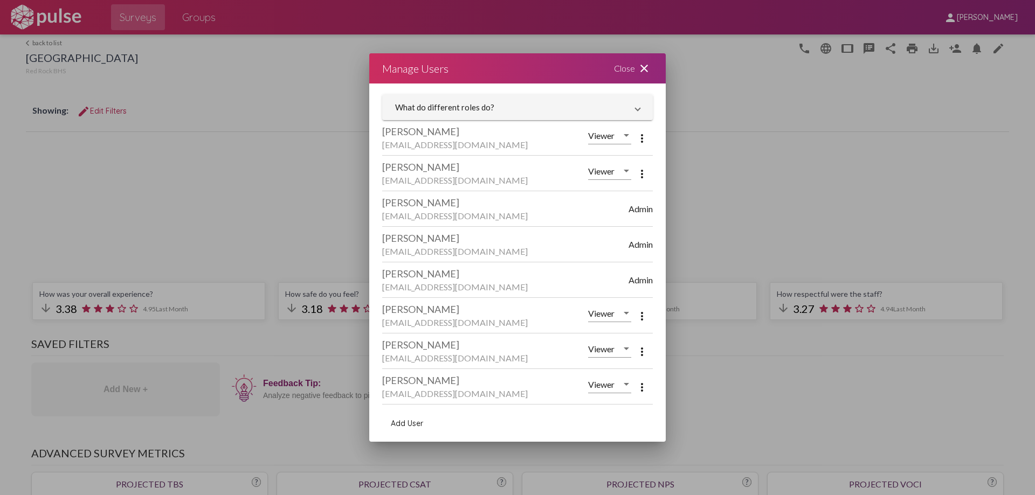
click at [623, 70] on div "Close close" at bounding box center [633, 68] width 65 height 30
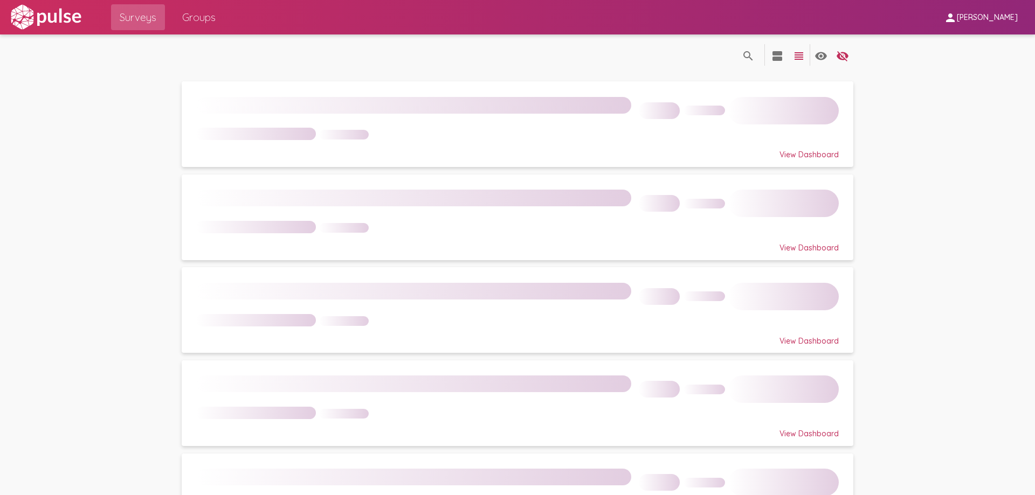
type input "se"
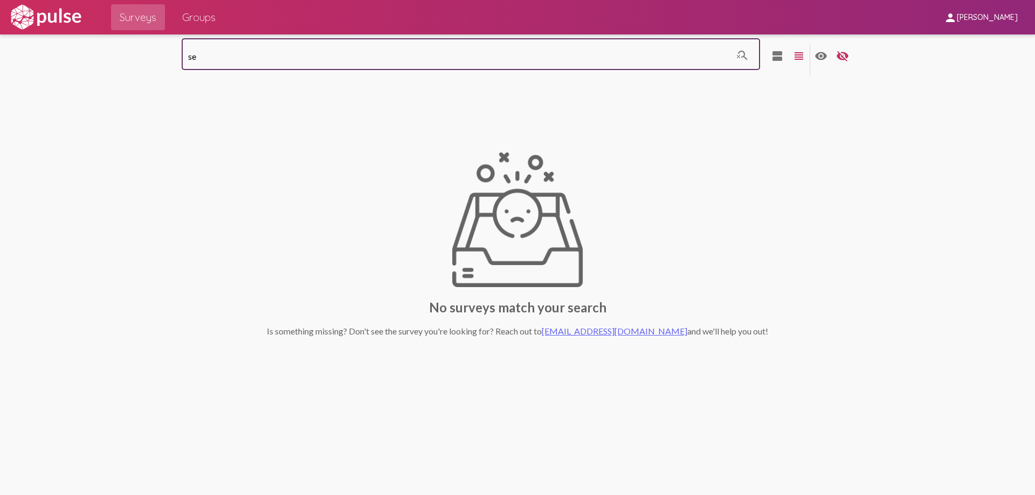
drag, startPoint x: 200, startPoint y: 59, endPoint x: 177, endPoint y: 61, distance: 23.2
click at [177, 61] on div "se search_off view_agenda view_headline visibility visibility_off settings No s…" at bounding box center [517, 219] width 701 height 371
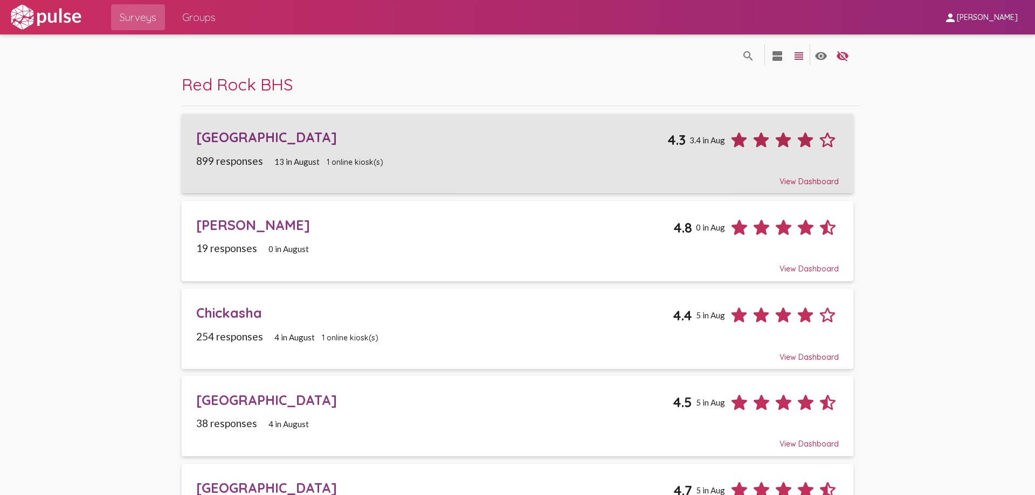
click at [233, 146] on div "[GEOGRAPHIC_DATA]" at bounding box center [431, 137] width 471 height 17
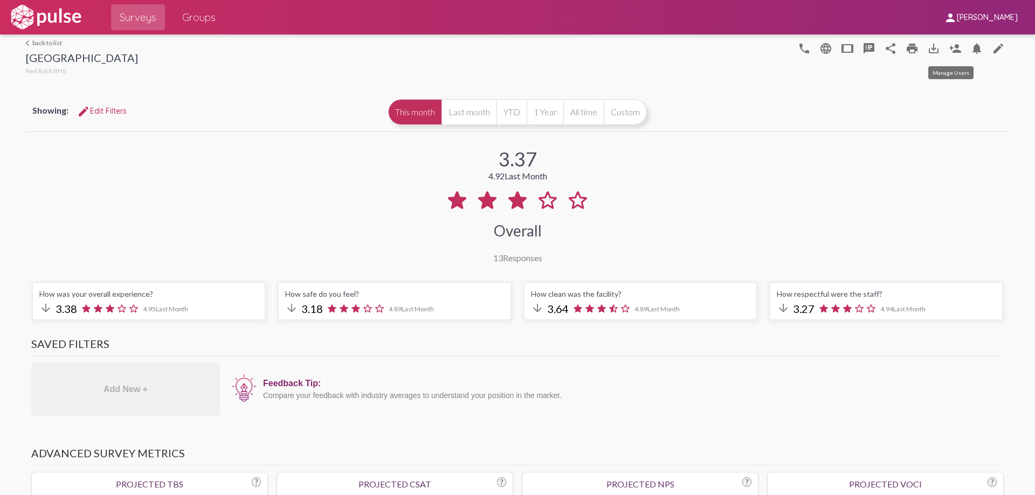
click at [950, 49] on mat-icon "person_add" at bounding box center [955, 48] width 13 height 13
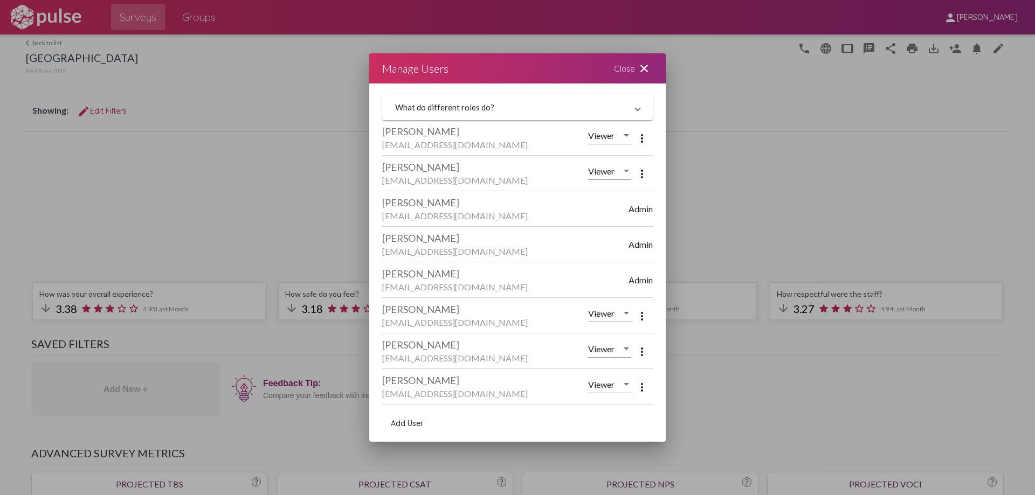
click at [400, 427] on span "Add User" at bounding box center [407, 424] width 32 height 10
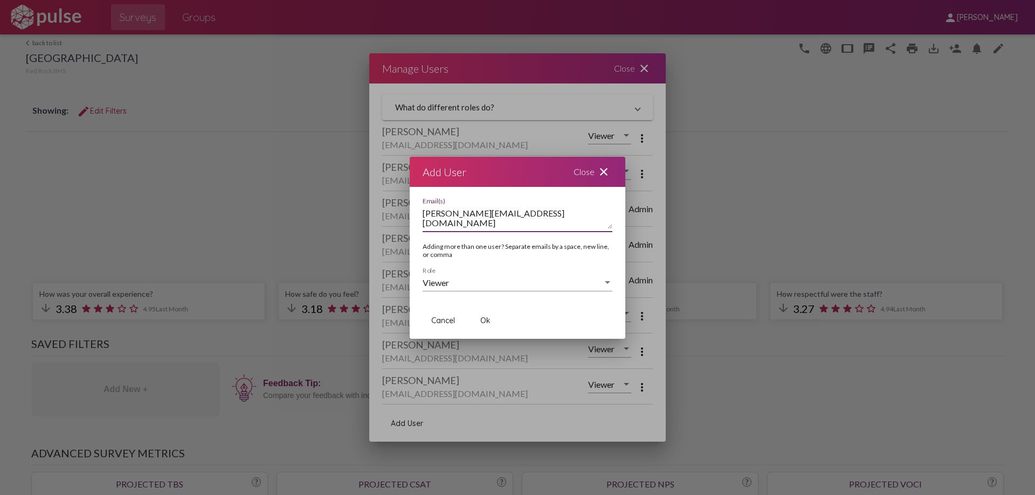
drag, startPoint x: 506, startPoint y: 214, endPoint x: 422, endPoint y: 220, distance: 84.3
click at [422, 220] on div "juliey@red-rock.com Email(s) Adding more than one user? Separate emails by a sp…" at bounding box center [518, 250] width 216 height 105
type textarea "juliey@red-rock.com"
click at [484, 320] on span "Ok" at bounding box center [485, 321] width 10 height 10
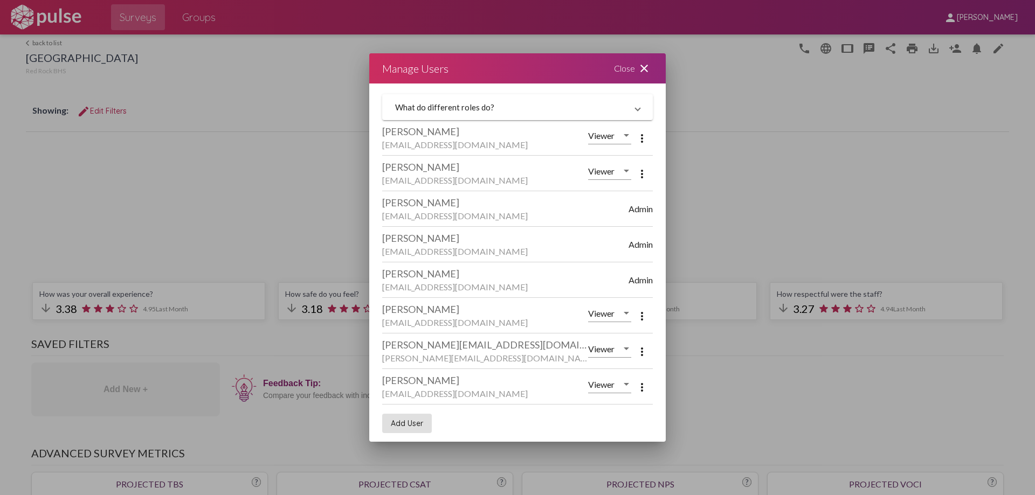
click at [636, 353] on mat-icon "more_vert" at bounding box center [642, 352] width 13 height 13
click at [606, 345] on div at bounding box center [517, 247] width 1035 height 495
click at [598, 350] on span "Viewer" at bounding box center [601, 349] width 26 height 10
click at [472, 355] on div at bounding box center [517, 247] width 1035 height 495
click at [625, 64] on div "Close close" at bounding box center [633, 68] width 65 height 30
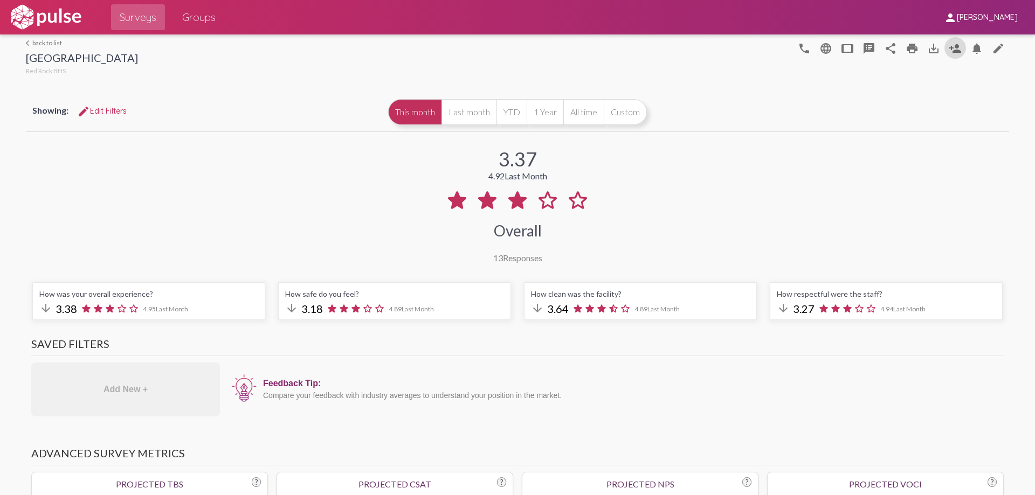
click at [132, 11] on span "Surveys" at bounding box center [138, 17] width 37 height 19
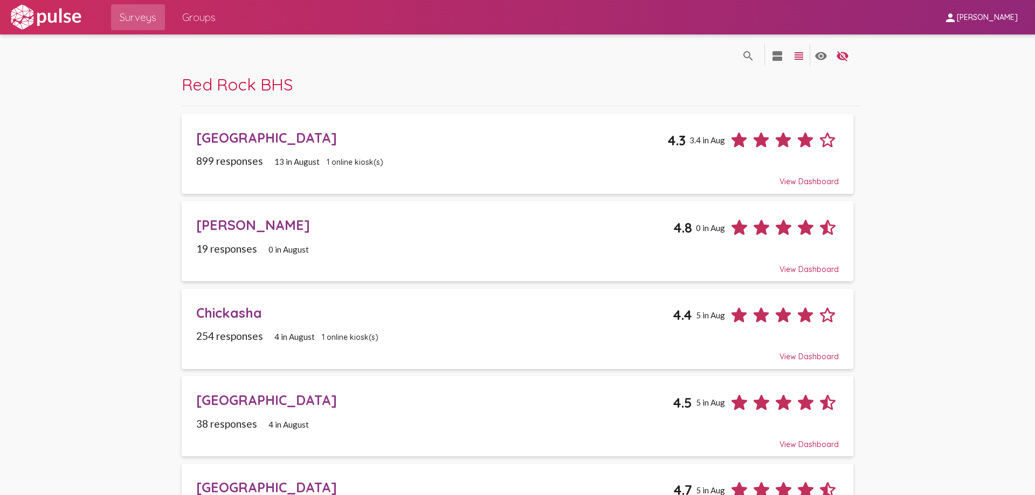
click at [211, 229] on div "[PERSON_NAME]" at bounding box center [434, 225] width 477 height 17
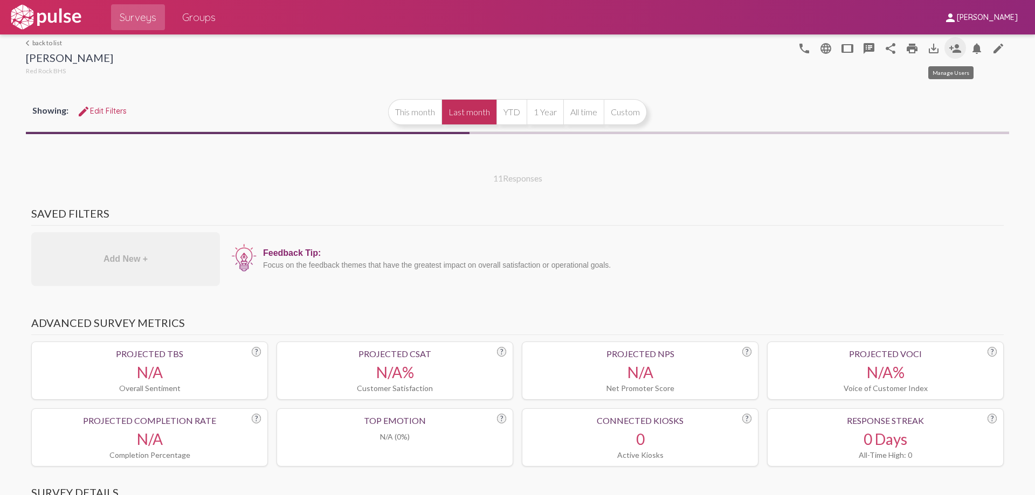
click at [957, 48] on button "person_add" at bounding box center [955, 48] width 22 height 22
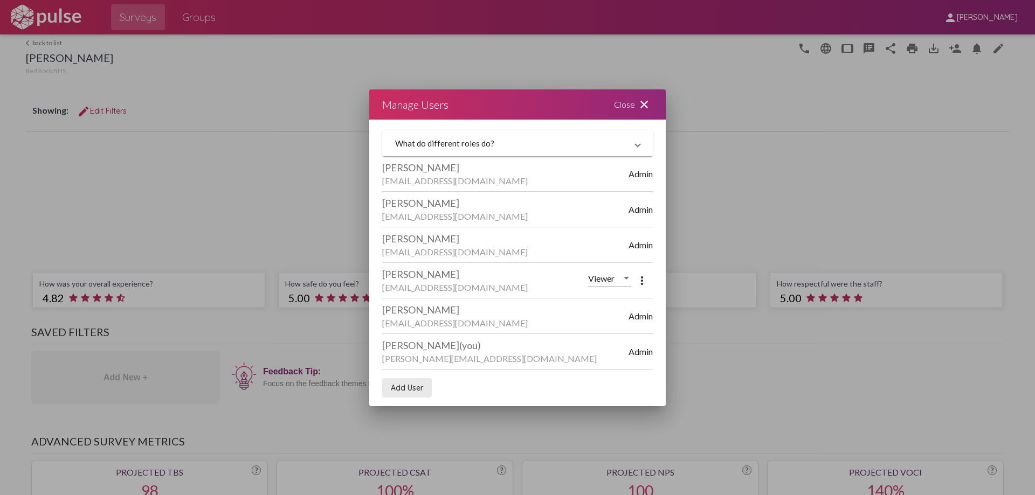
click at [409, 387] on span "Add User" at bounding box center [407, 388] width 32 height 10
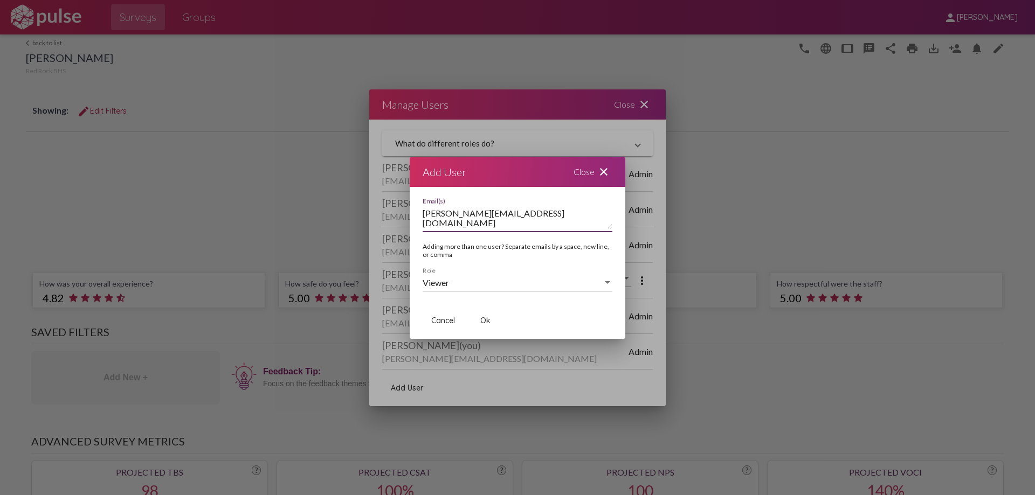
type textarea "juliey@red-rock.com"
click at [482, 320] on span "Ok" at bounding box center [485, 321] width 10 height 10
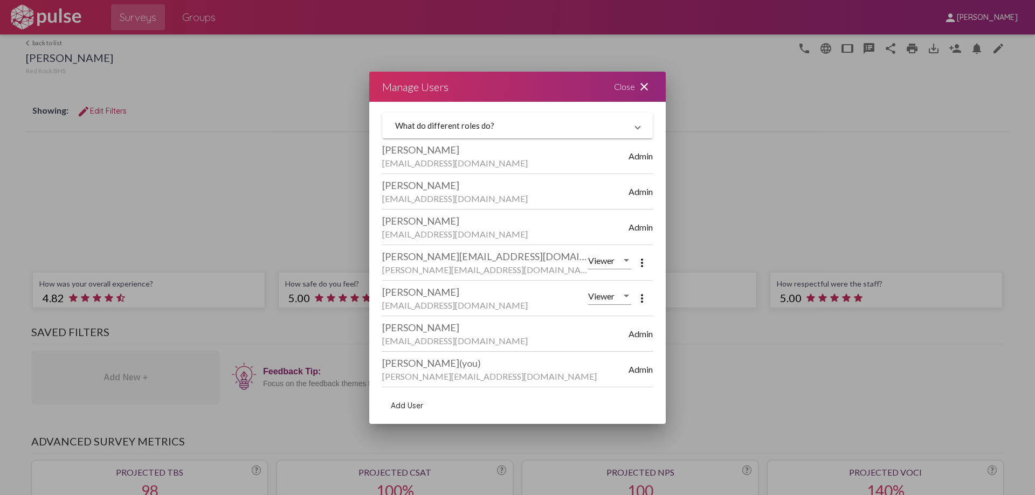
click at [623, 88] on div "Close close" at bounding box center [633, 87] width 65 height 30
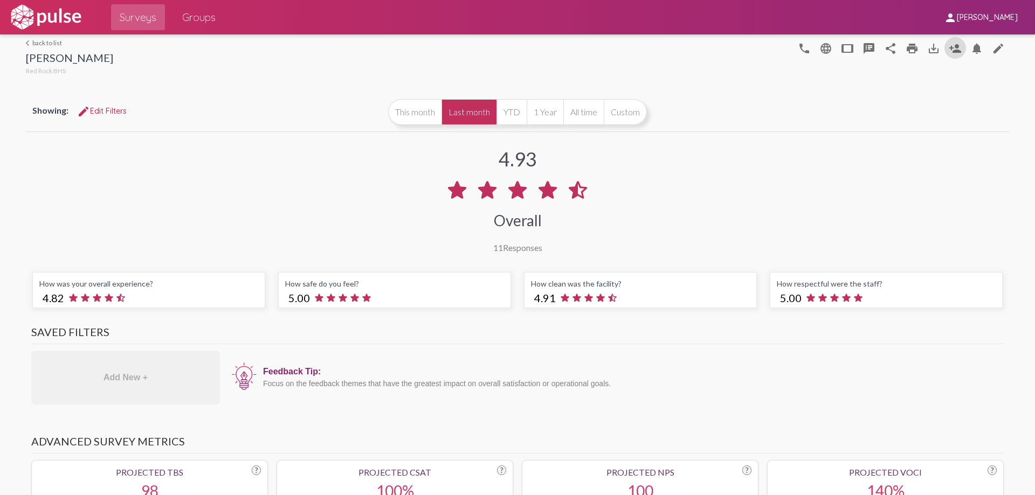
click at [146, 16] on span "Surveys" at bounding box center [138, 17] width 37 height 19
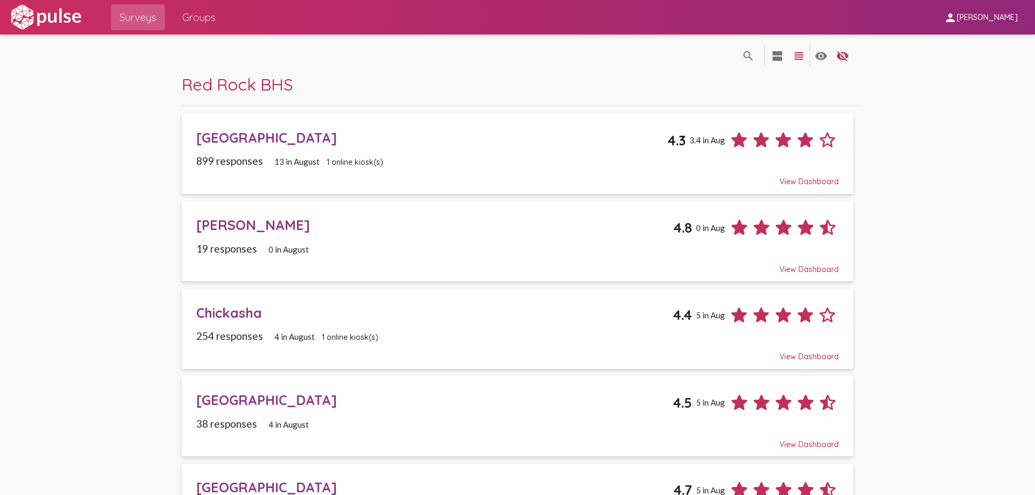
click at [211, 315] on div "Chickasha" at bounding box center [434, 313] width 476 height 17
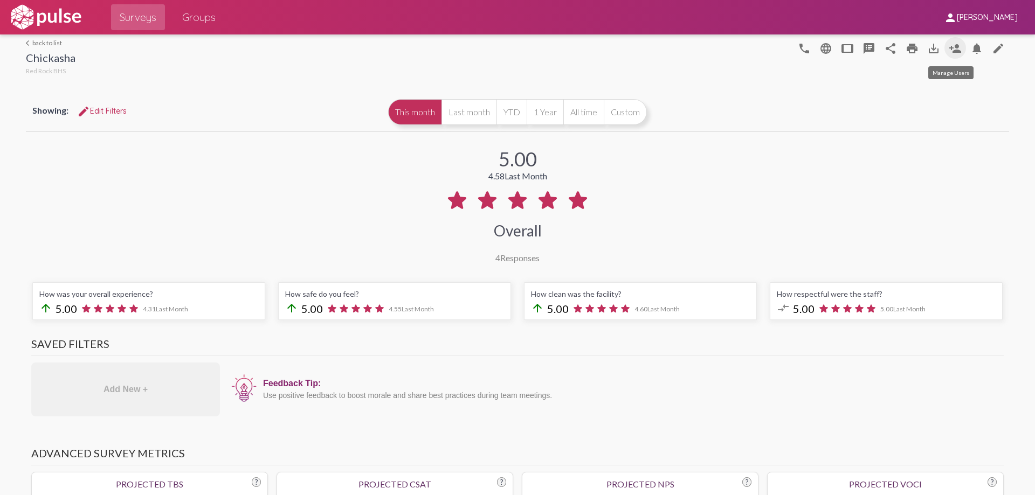
click at [951, 44] on mat-icon "person_add" at bounding box center [955, 48] width 13 height 13
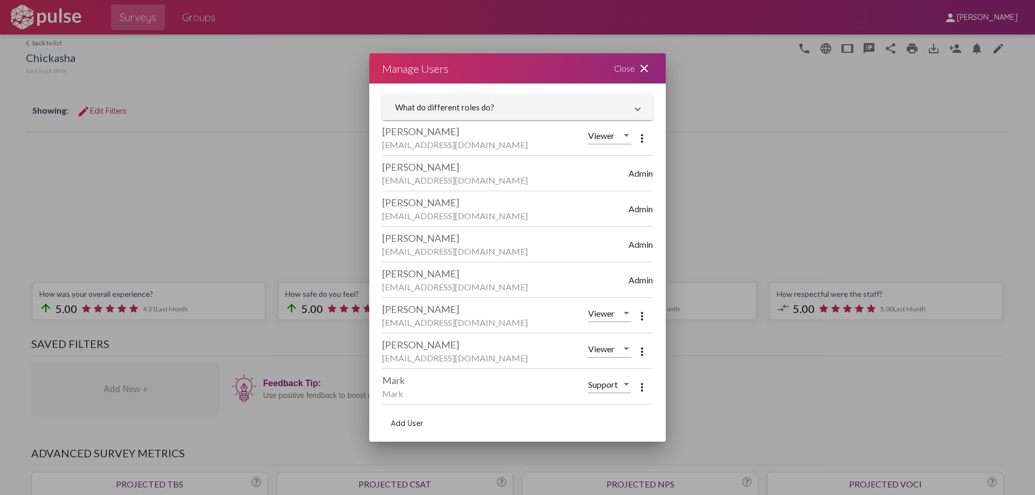
click at [410, 424] on span "Add User" at bounding box center [407, 424] width 32 height 10
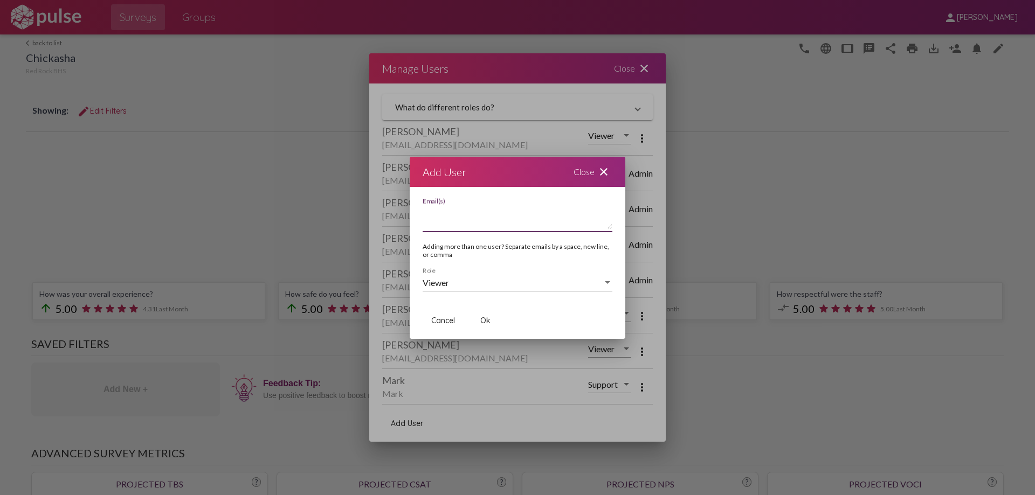
paste textarea "juliey@red-rock.com"
type textarea "juliey@red-rock.com"
click at [484, 322] on span "Ok" at bounding box center [485, 321] width 10 height 10
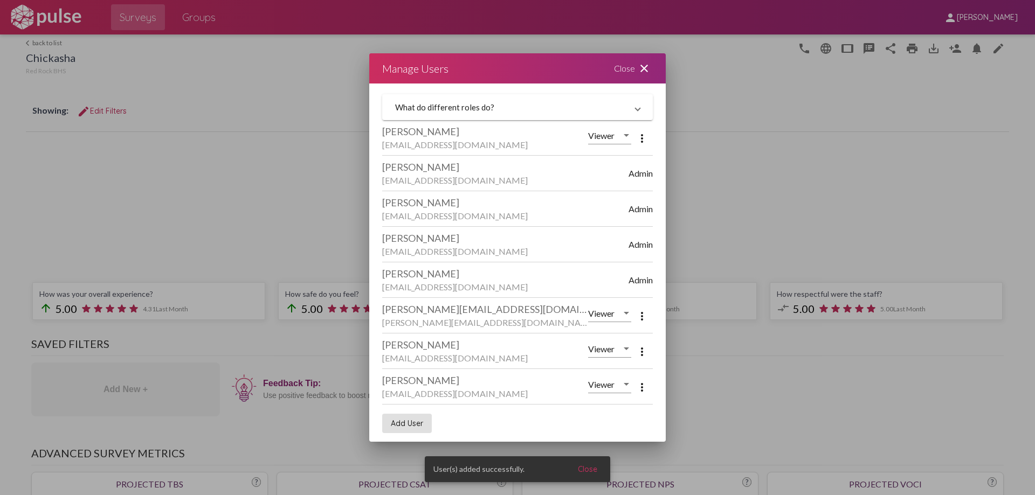
click at [619, 65] on div "Close close" at bounding box center [633, 68] width 65 height 30
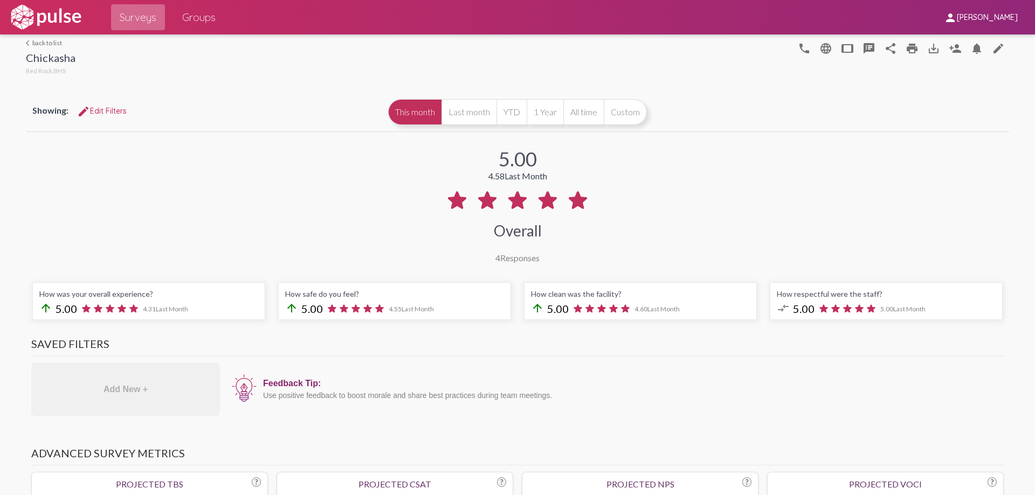
click at [133, 19] on span "Surveys" at bounding box center [138, 17] width 37 height 19
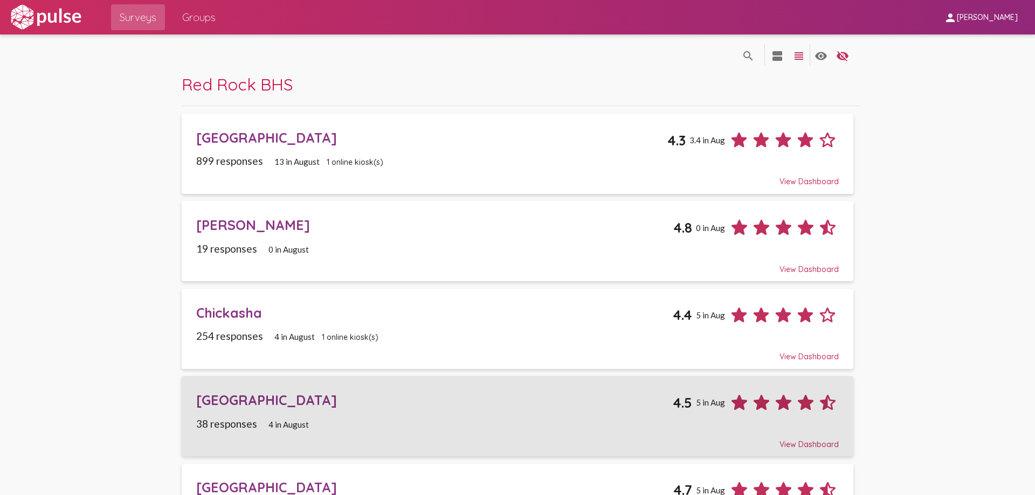
click at [211, 399] on div "[GEOGRAPHIC_DATA]" at bounding box center [434, 400] width 476 height 17
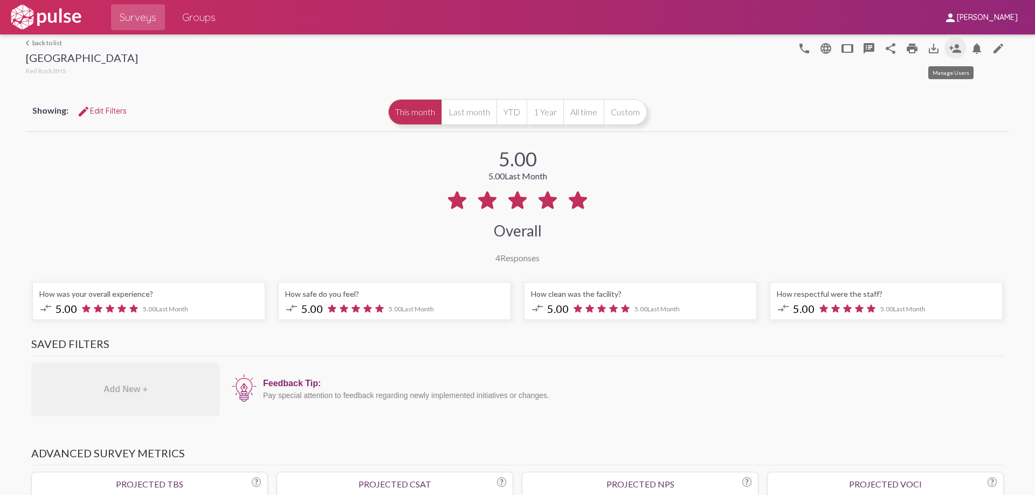
click at [949, 49] on mat-icon "person_add" at bounding box center [955, 48] width 13 height 13
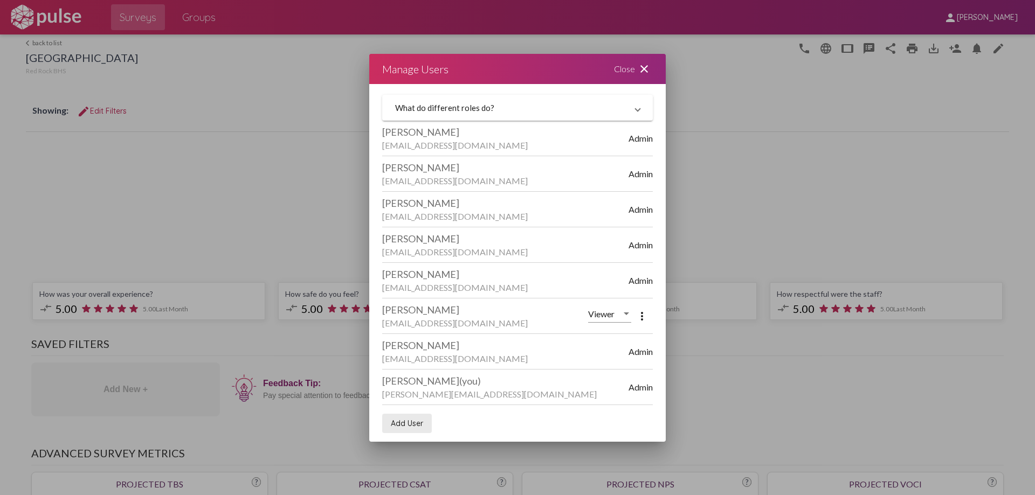
click at [398, 423] on span "Add User" at bounding box center [407, 424] width 32 height 10
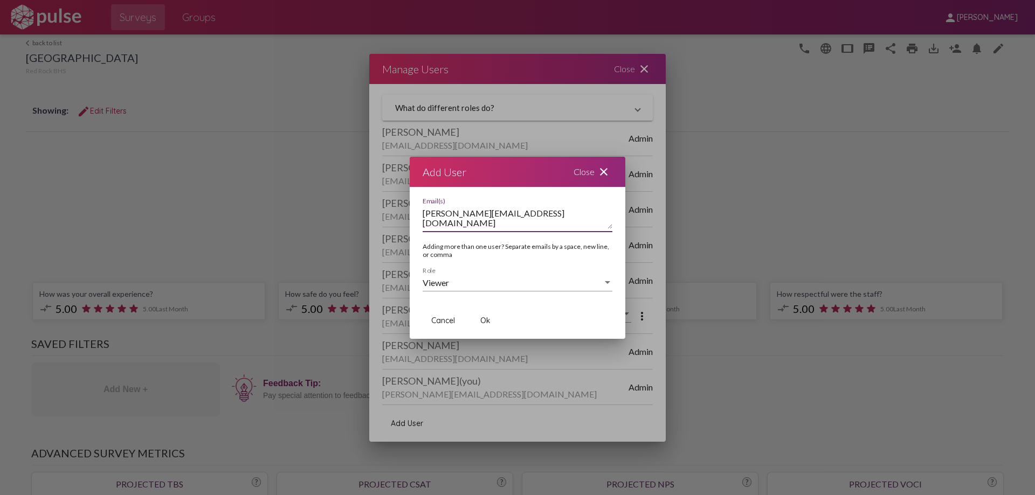
type textarea "juliey@red-rock.com"
click at [482, 316] on span "Ok" at bounding box center [485, 321] width 10 height 10
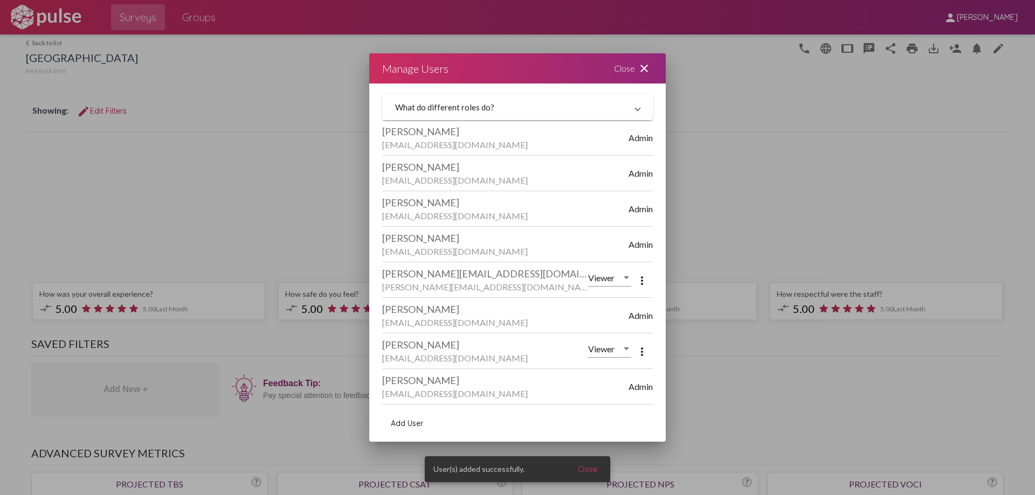
click at [625, 67] on div "Close close" at bounding box center [633, 68] width 65 height 30
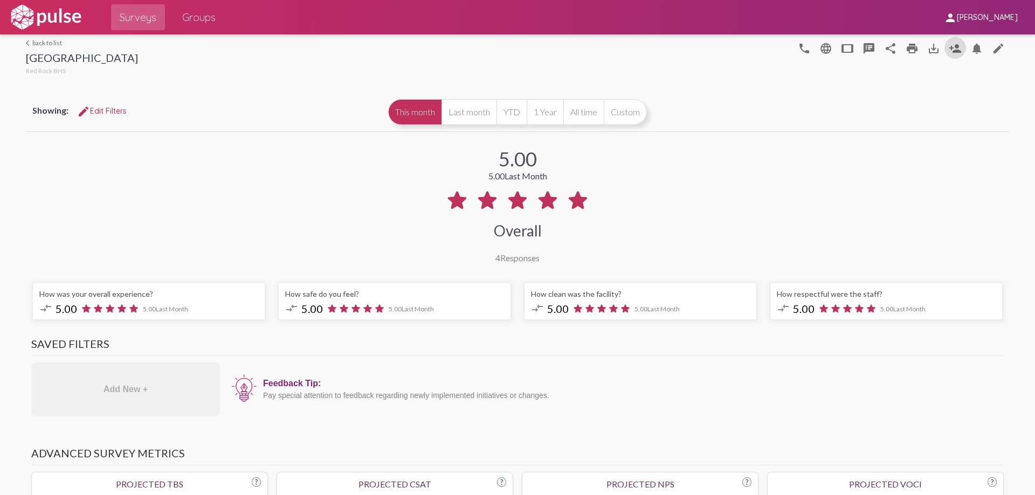
click at [128, 16] on span "Surveys" at bounding box center [138, 17] width 37 height 19
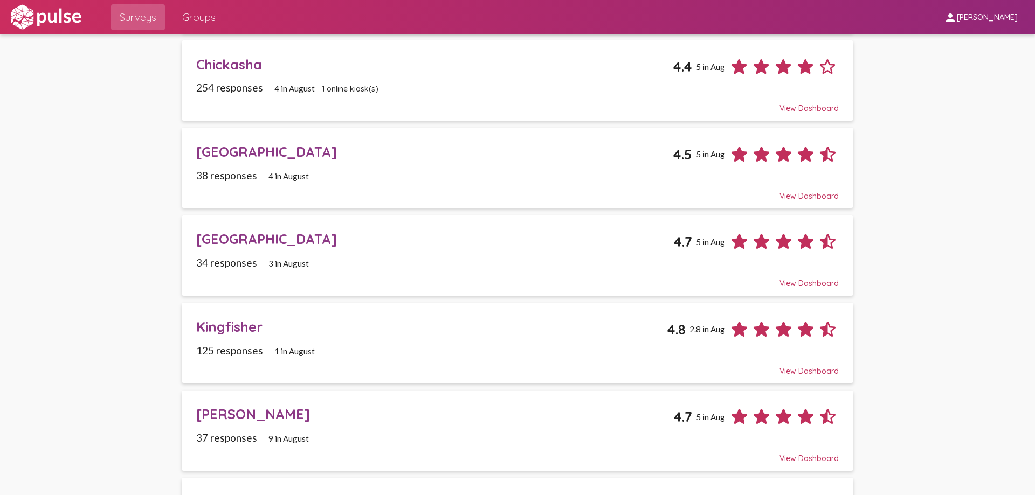
scroll to position [270, 0]
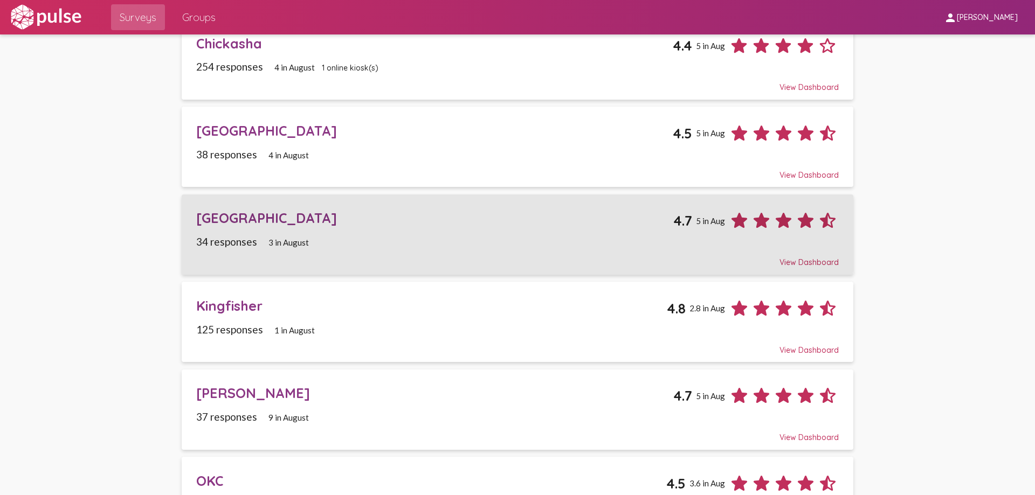
click at [215, 212] on div "[GEOGRAPHIC_DATA]" at bounding box center [434, 218] width 477 height 17
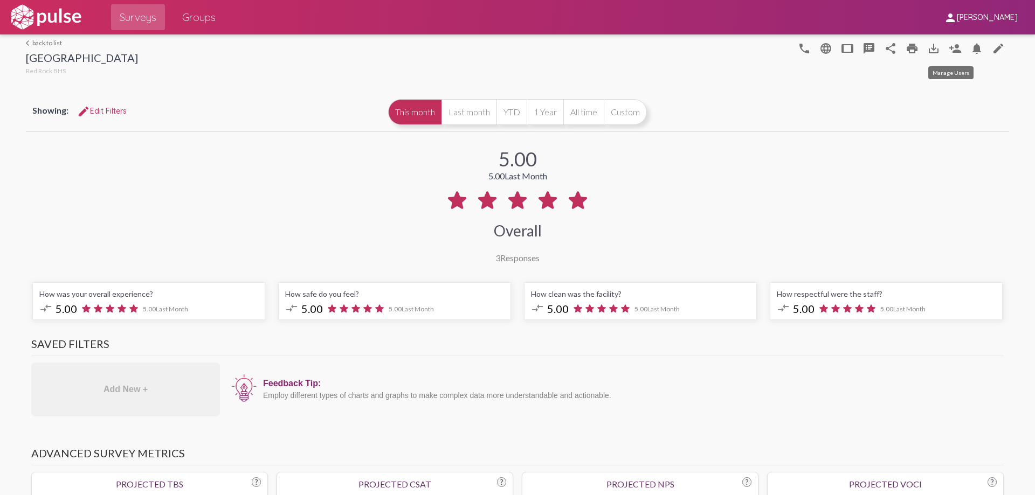
click at [949, 48] on mat-icon "person_add" at bounding box center [955, 48] width 13 height 13
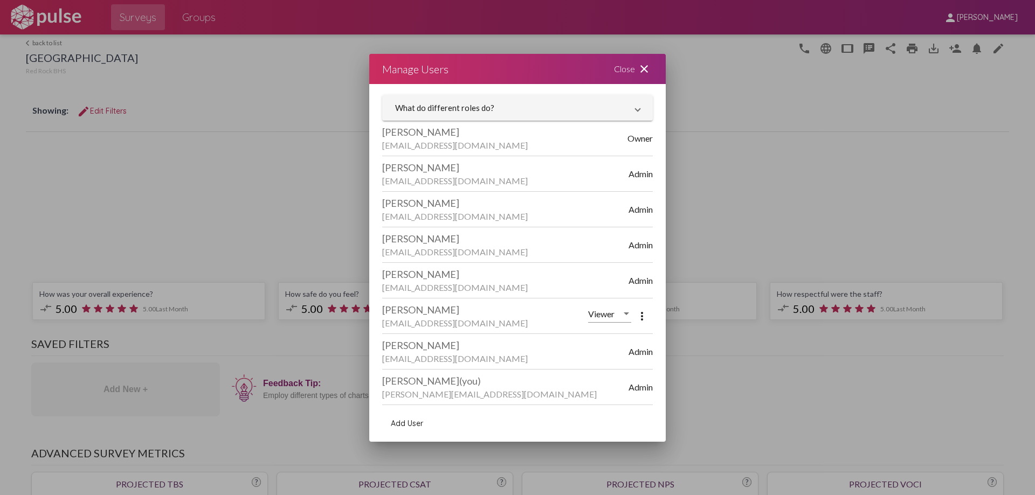
click at [399, 424] on span "Add User" at bounding box center [407, 424] width 32 height 10
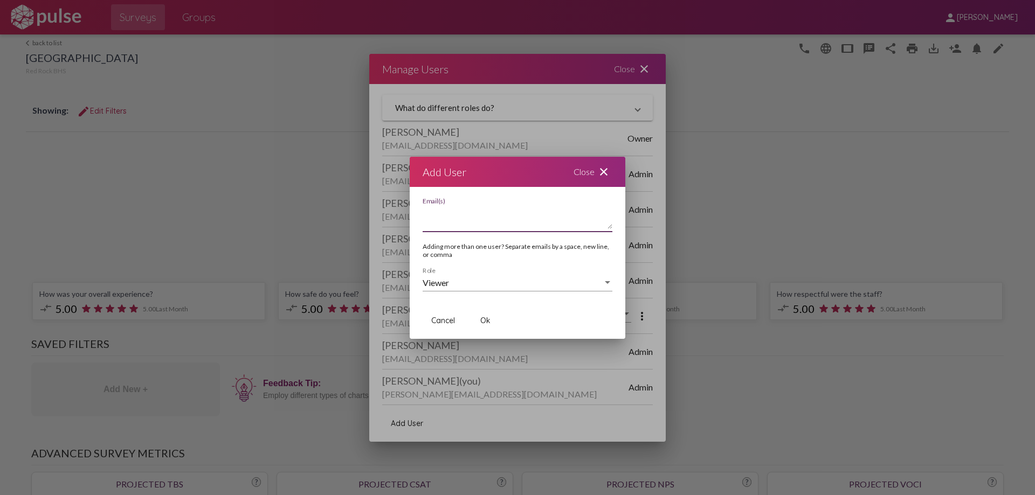
paste textarea "juliey@red-rock.com"
type textarea "juliey@red-rock.com"
click at [487, 319] on span "Ok" at bounding box center [485, 321] width 10 height 10
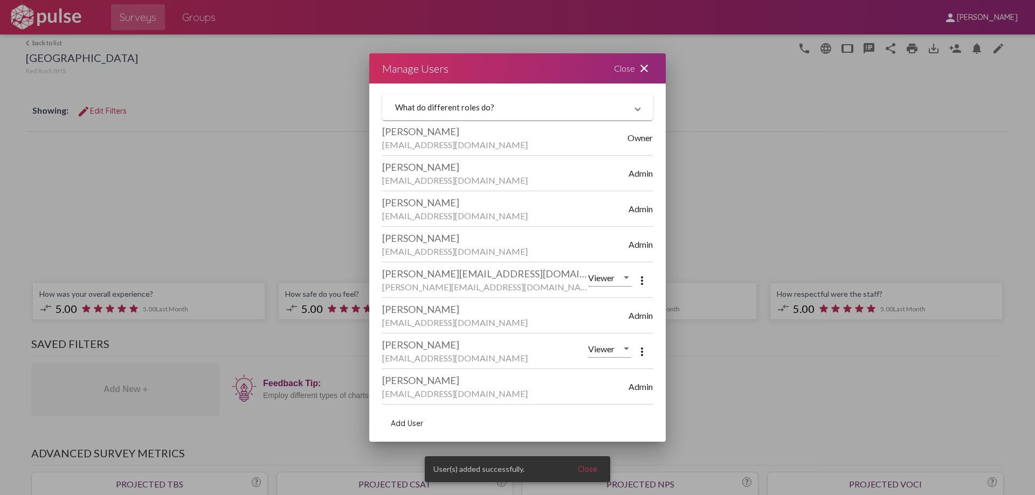
click at [625, 66] on div "Close close" at bounding box center [633, 68] width 65 height 30
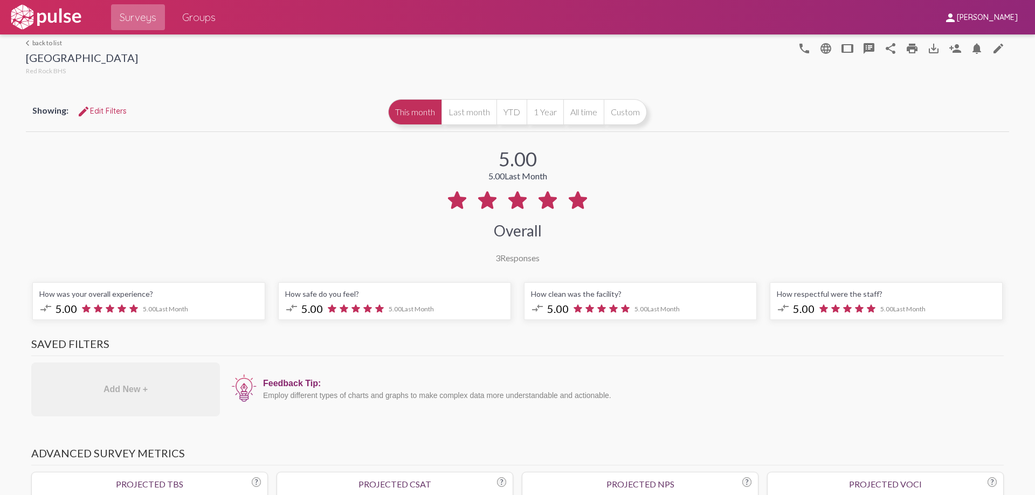
click at [134, 15] on span "Surveys" at bounding box center [138, 17] width 37 height 19
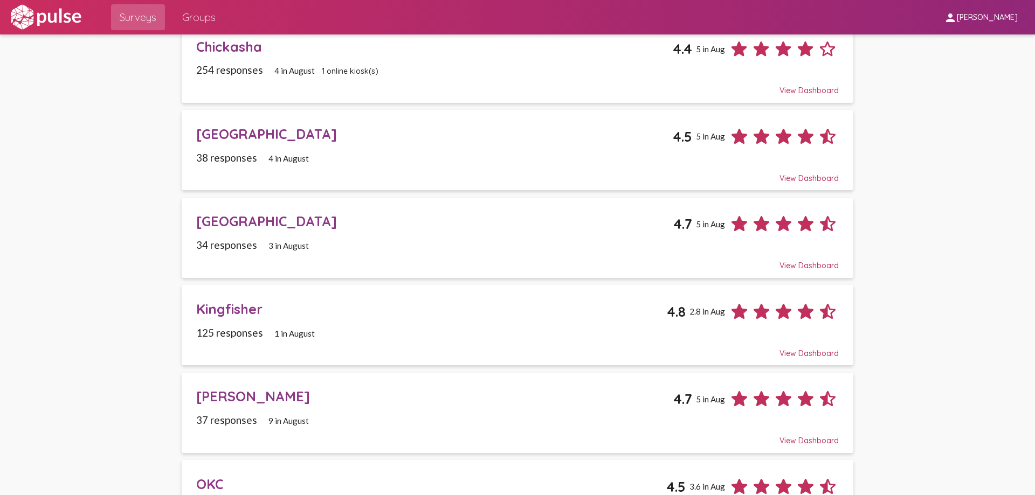
scroll to position [270, 0]
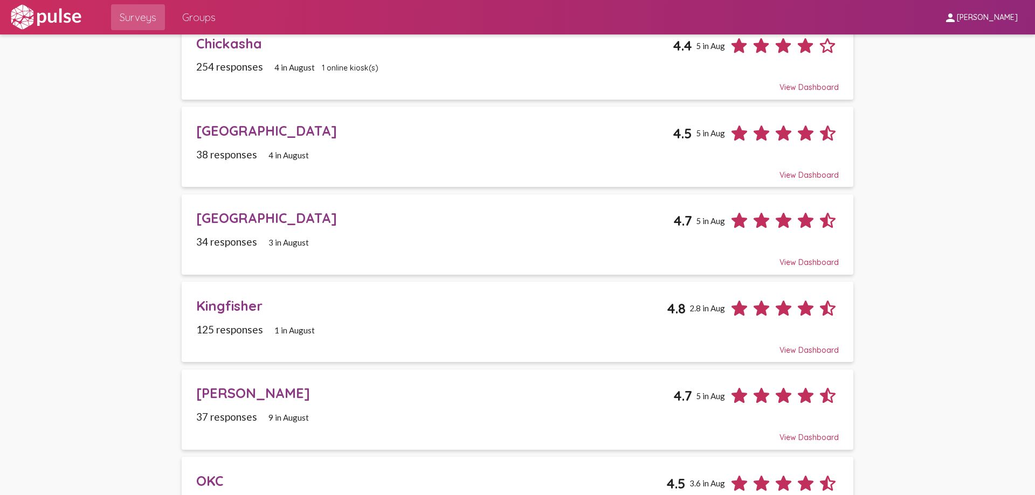
click at [221, 307] on div "Kingfisher" at bounding box center [431, 306] width 470 height 17
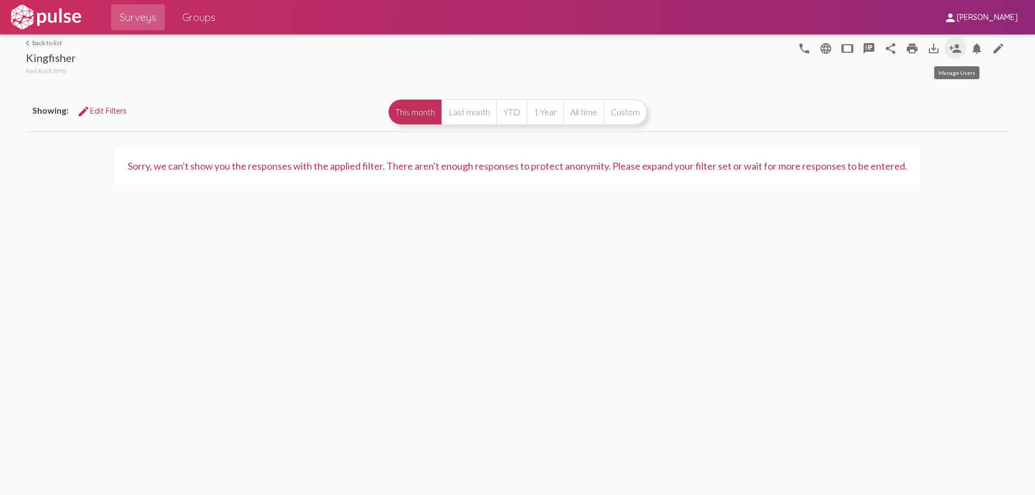
click at [956, 44] on mat-icon "person_add" at bounding box center [955, 48] width 13 height 13
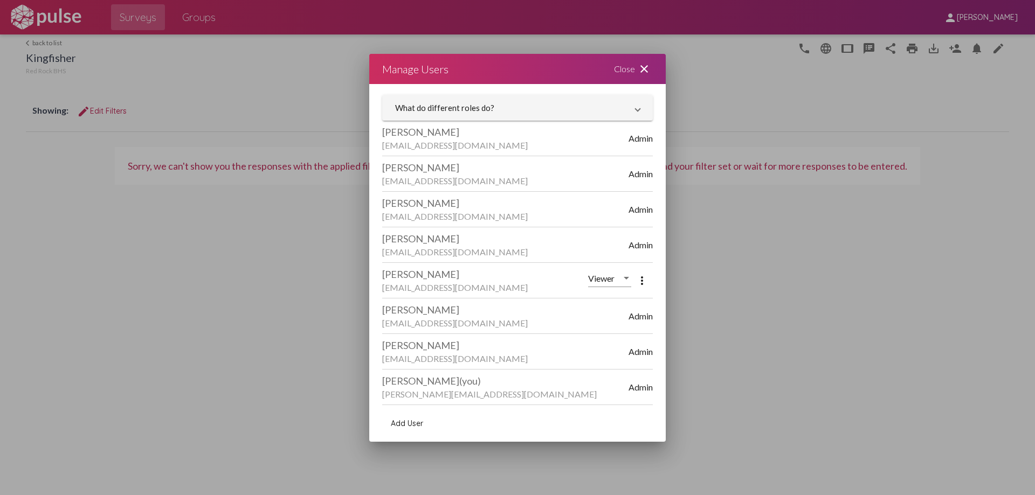
click at [404, 420] on span "Add User" at bounding box center [407, 424] width 32 height 10
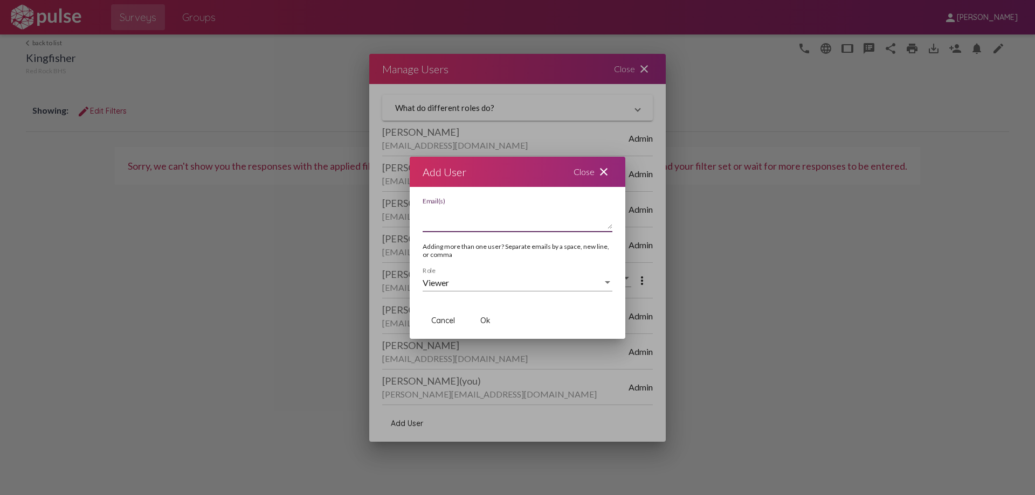
paste textarea "juliey@red-rock.com"
type textarea "juliey@red-rock.com"
click at [487, 317] on span "Ok" at bounding box center [485, 321] width 10 height 10
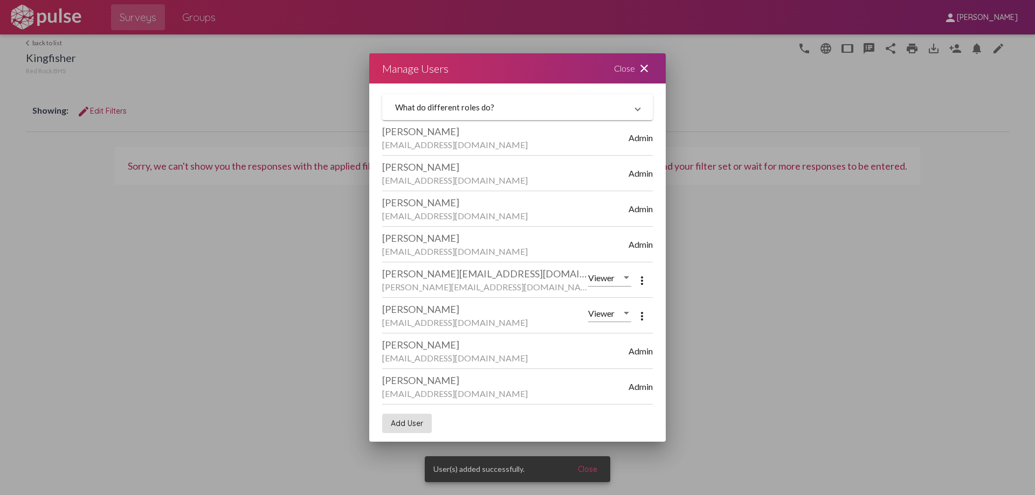
click at [627, 65] on div "Close close" at bounding box center [633, 68] width 65 height 30
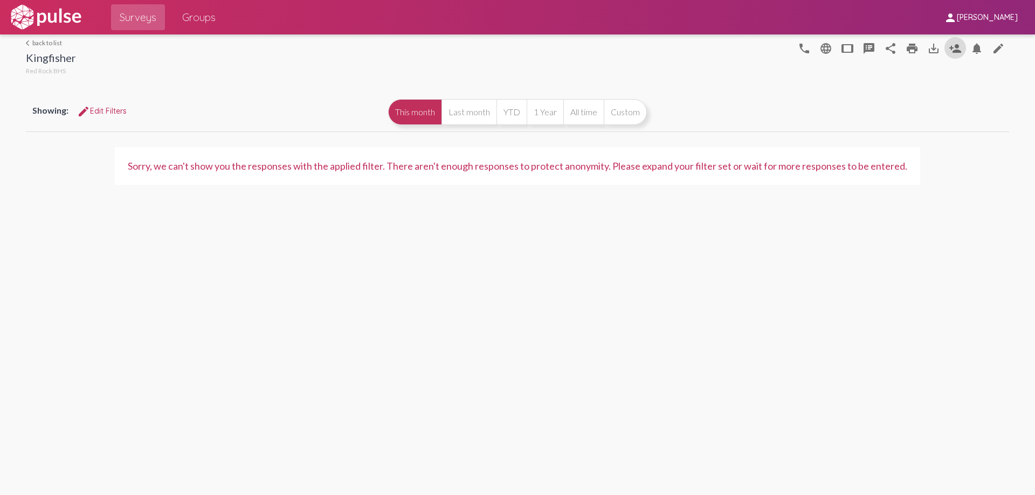
click at [129, 15] on span "Surveys" at bounding box center [138, 17] width 37 height 19
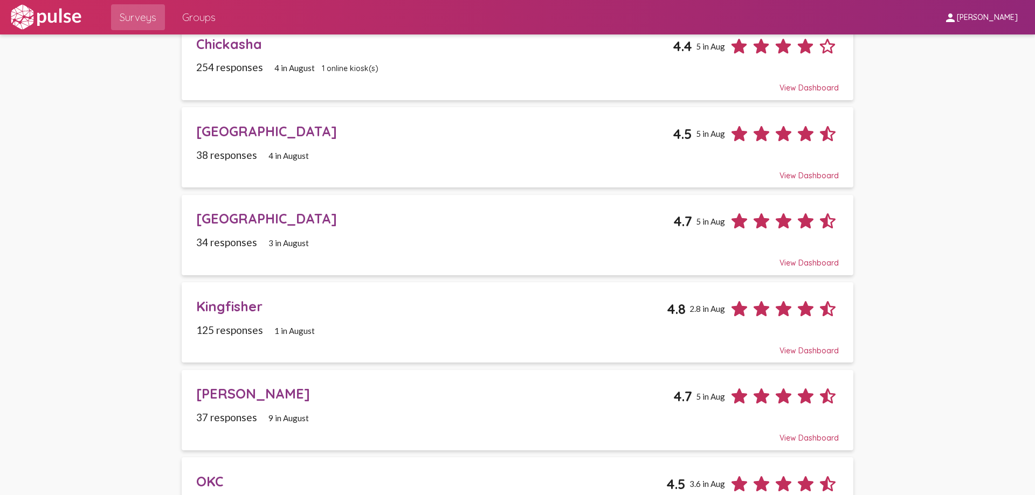
scroll to position [323, 0]
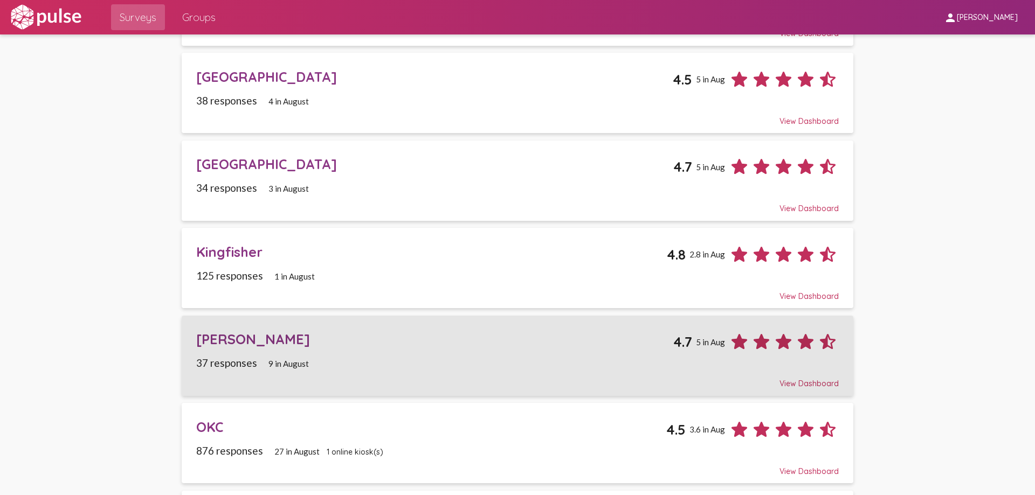
click at [225, 339] on div "[PERSON_NAME]" at bounding box center [434, 339] width 477 height 17
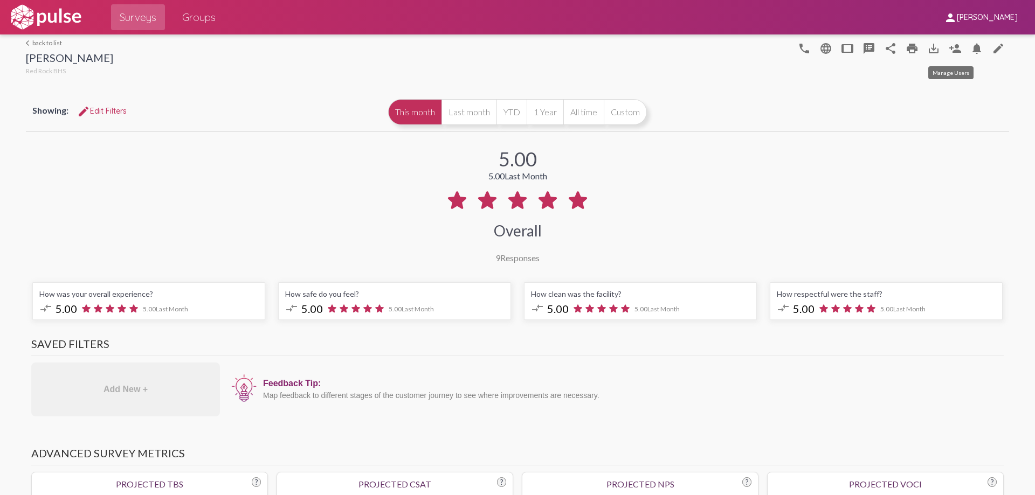
click at [951, 46] on mat-icon "person_add" at bounding box center [955, 48] width 13 height 13
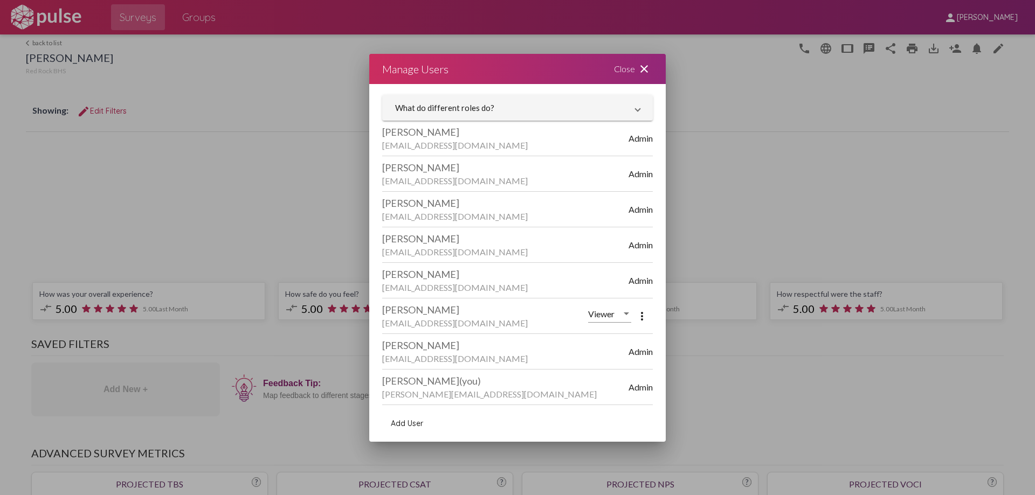
click at [405, 425] on span "Add User" at bounding box center [407, 424] width 32 height 10
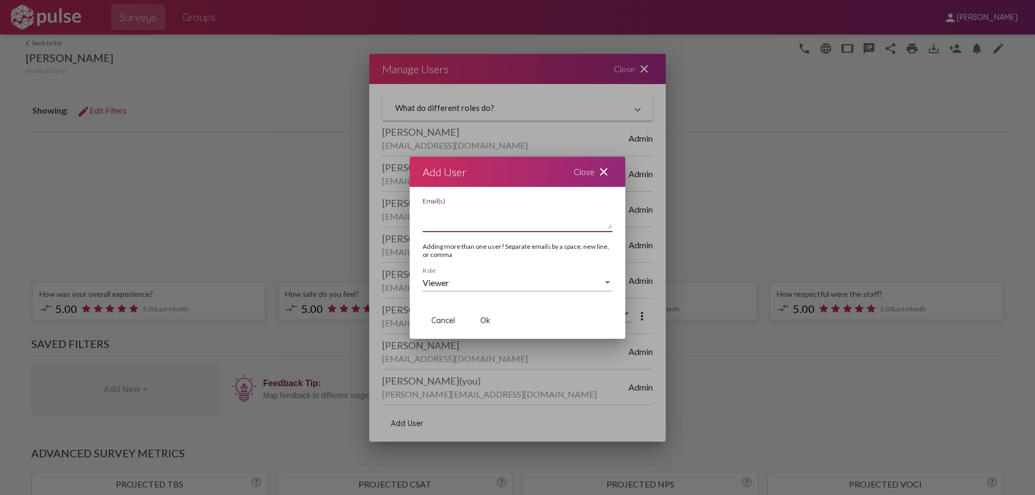
paste textarea "juliey@red-rock.com"
type textarea "juliey@red-rock.com"
click at [485, 320] on span "Ok" at bounding box center [485, 321] width 10 height 10
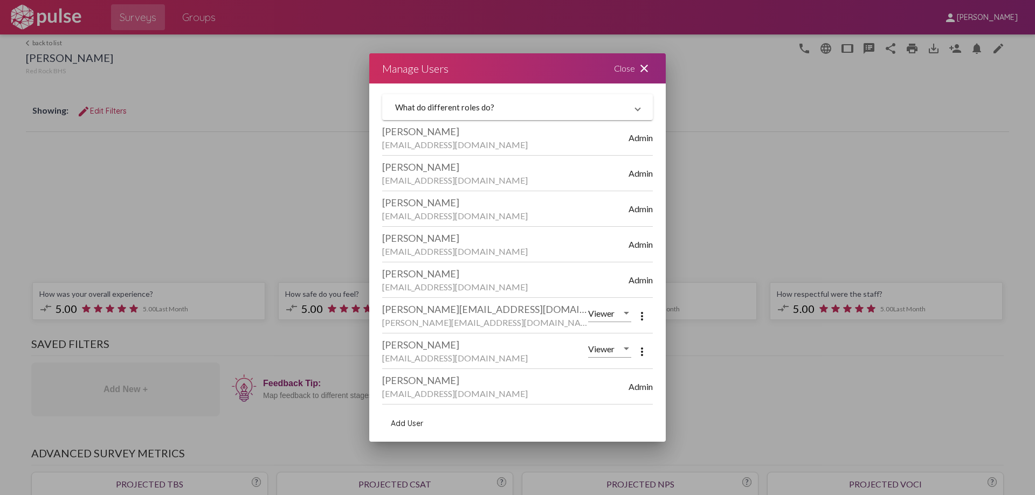
click at [622, 60] on div "Close close" at bounding box center [633, 68] width 65 height 30
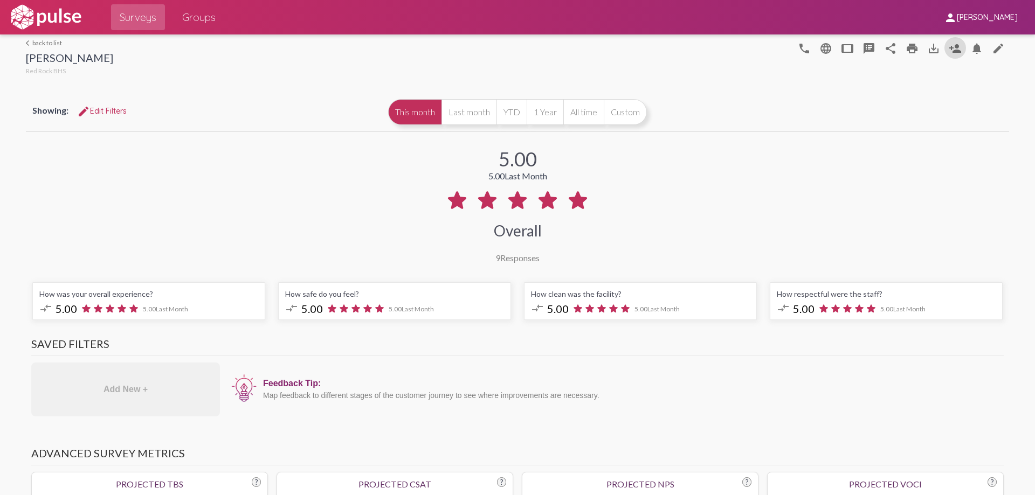
click at [127, 19] on span "Surveys" at bounding box center [138, 17] width 37 height 19
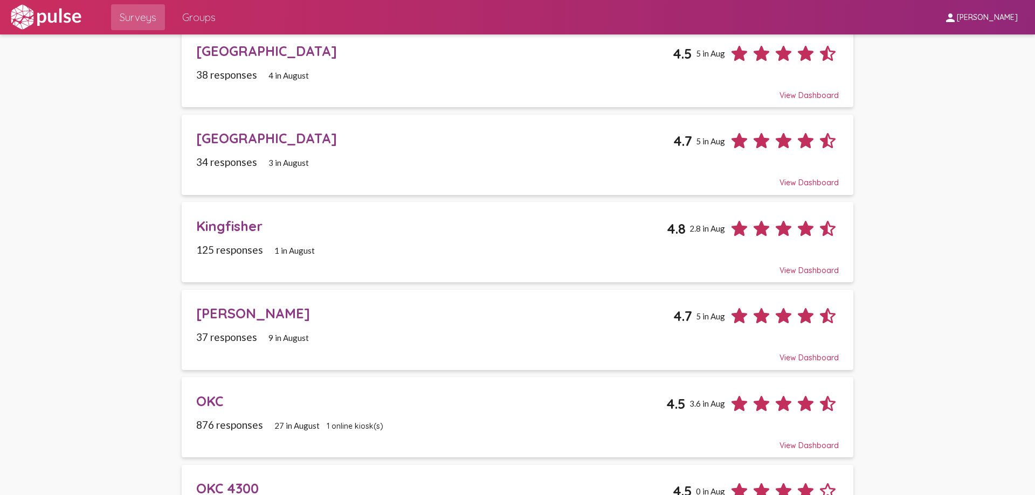
scroll to position [377, 0]
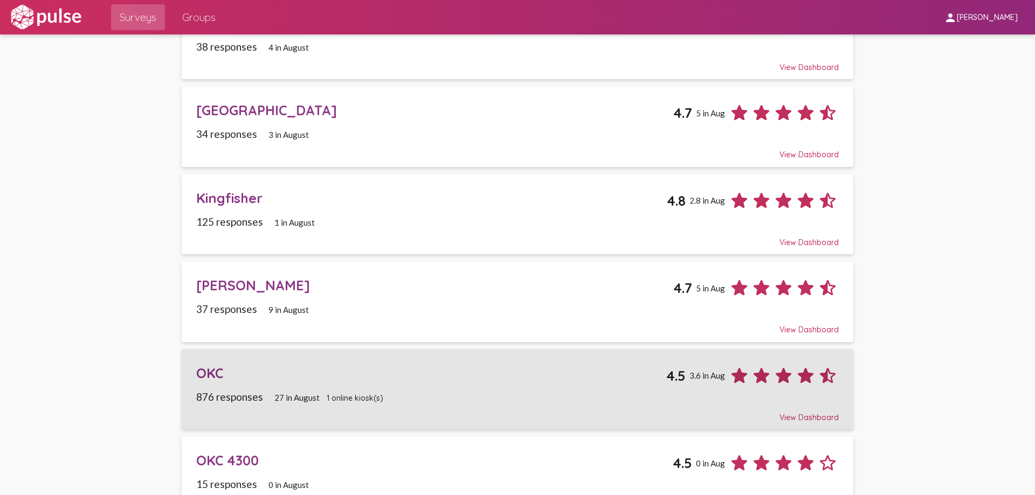
click at [206, 375] on div "OKC" at bounding box center [431, 373] width 470 height 17
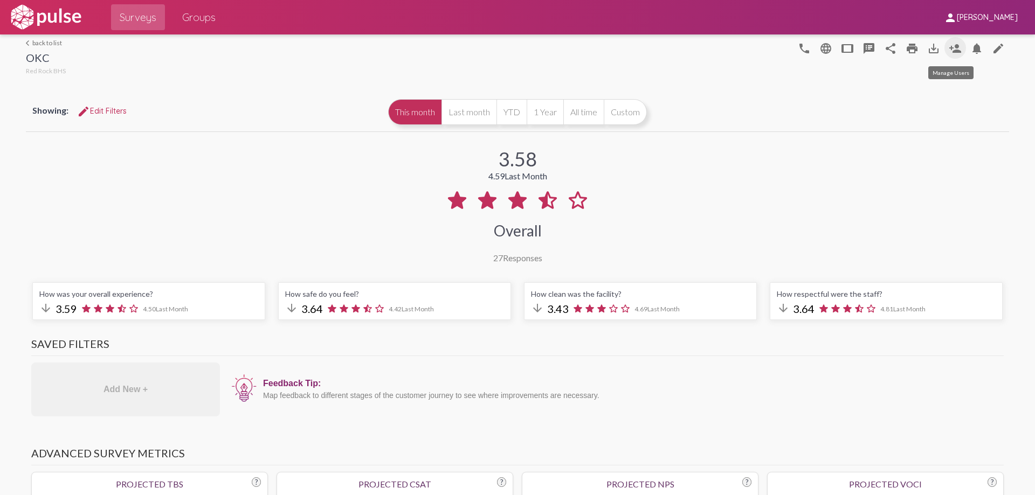
click at [951, 46] on mat-icon "person_add" at bounding box center [955, 48] width 13 height 13
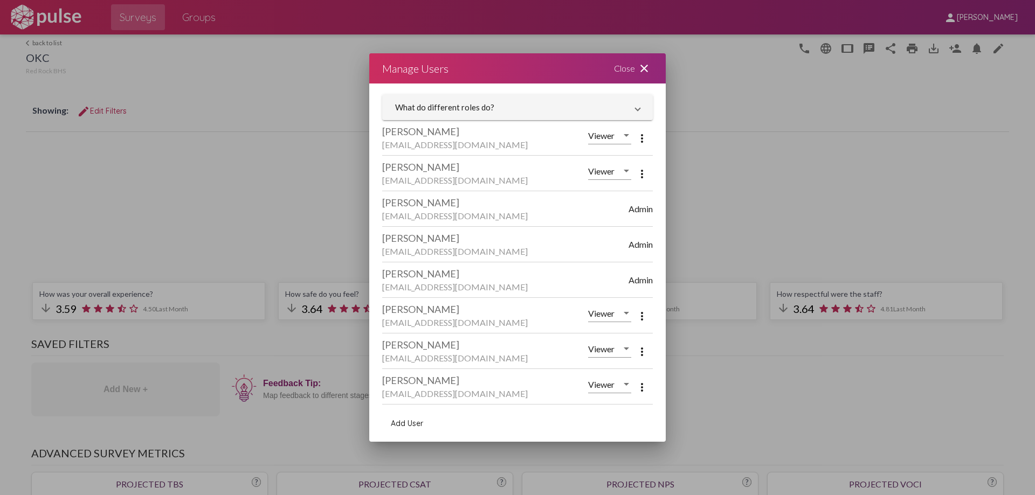
click at [408, 422] on span "Add User" at bounding box center [407, 424] width 32 height 10
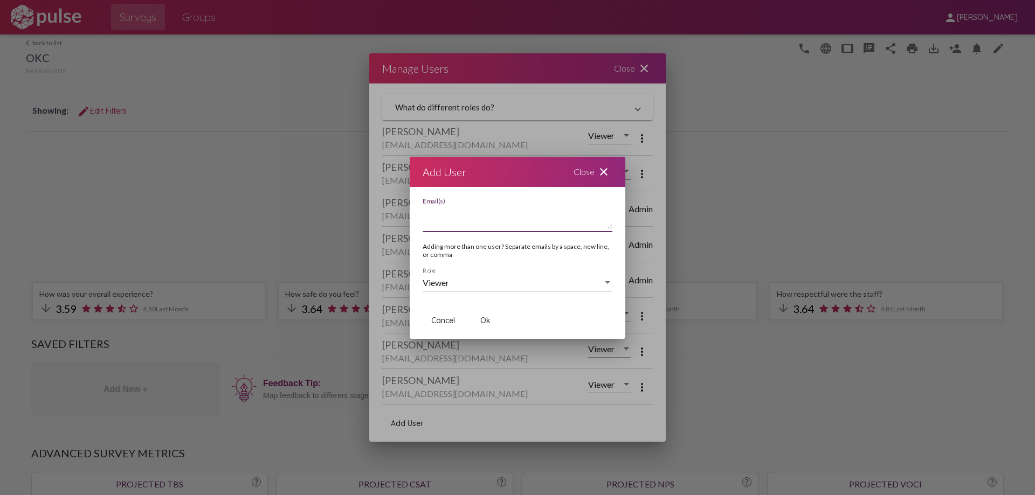
paste textarea "juliey@red-rock.com"
type textarea "juliey@red-rock.com"
click at [484, 319] on span "Ok" at bounding box center [485, 321] width 10 height 10
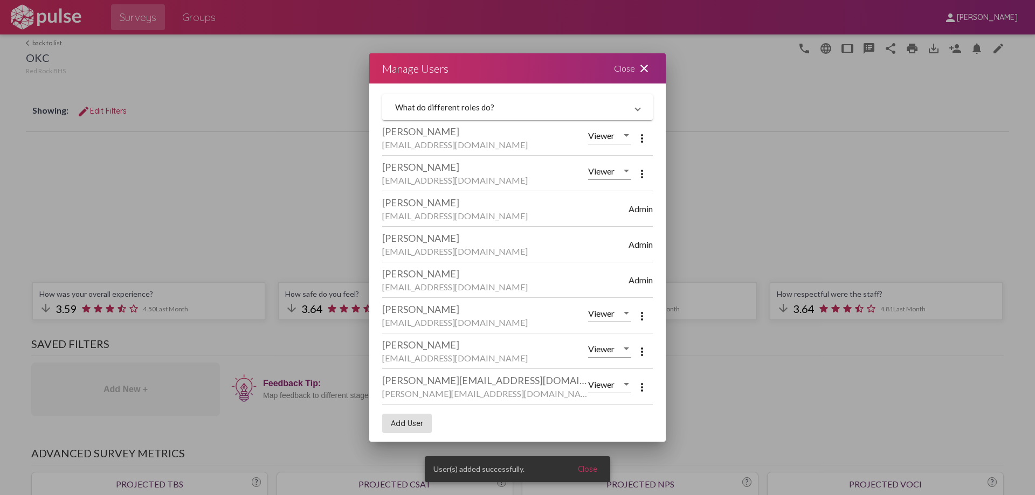
click at [620, 66] on div "Close close" at bounding box center [633, 68] width 65 height 30
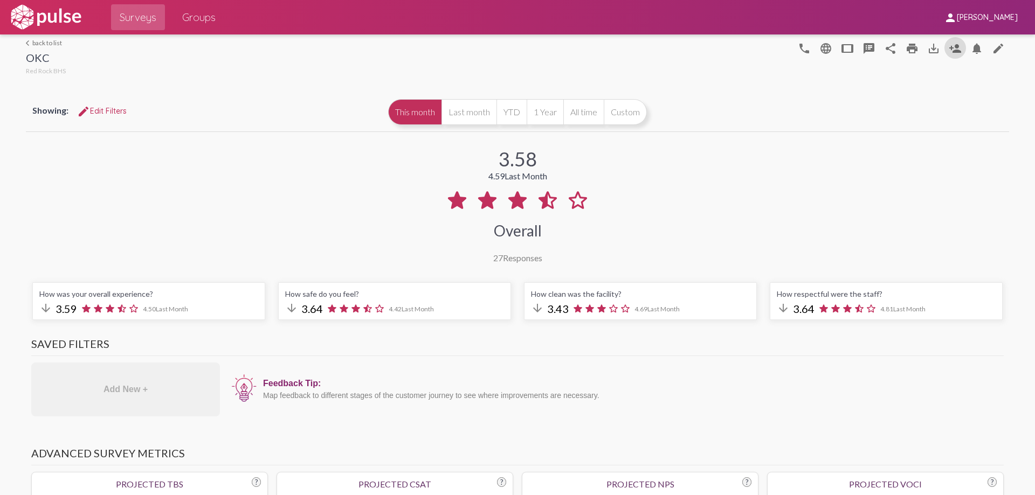
click at [141, 17] on span "Surveys" at bounding box center [138, 17] width 37 height 19
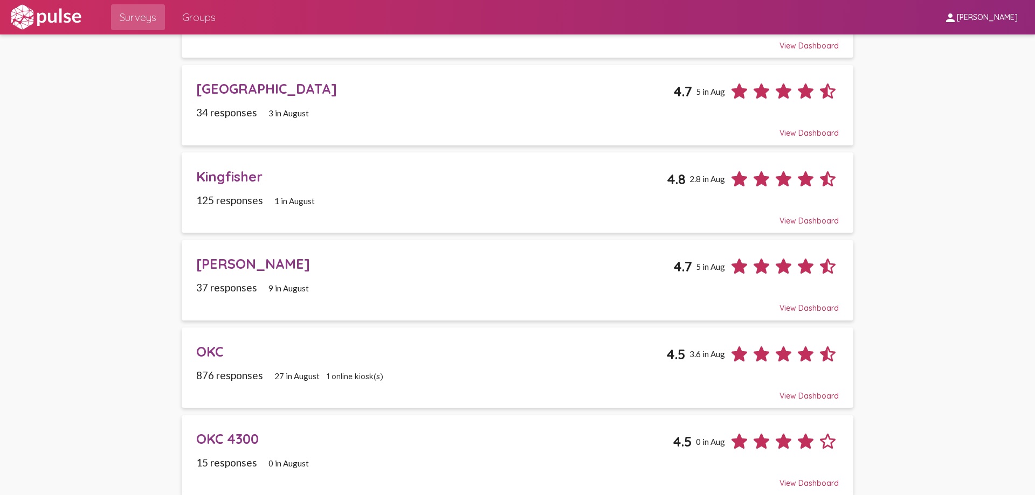
scroll to position [431, 0]
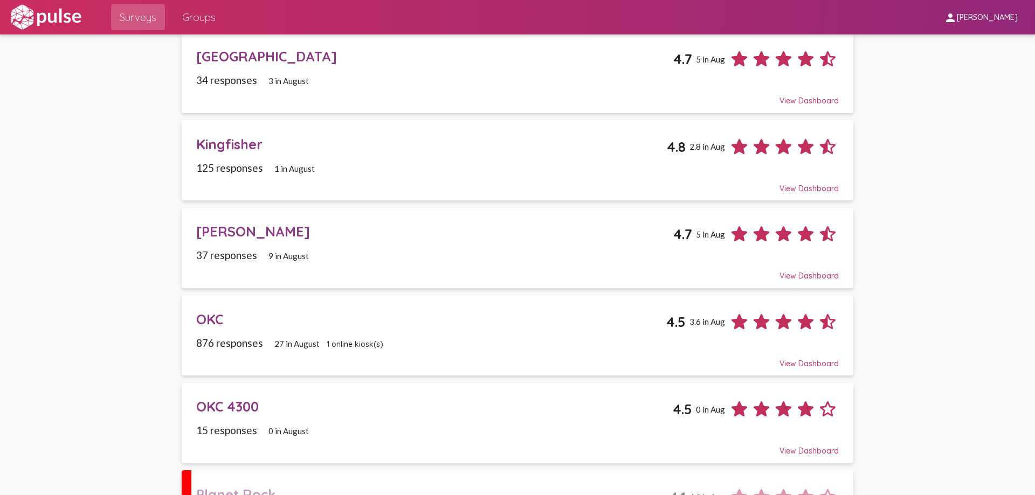
click at [221, 404] on div "OKC 4300" at bounding box center [434, 406] width 476 height 17
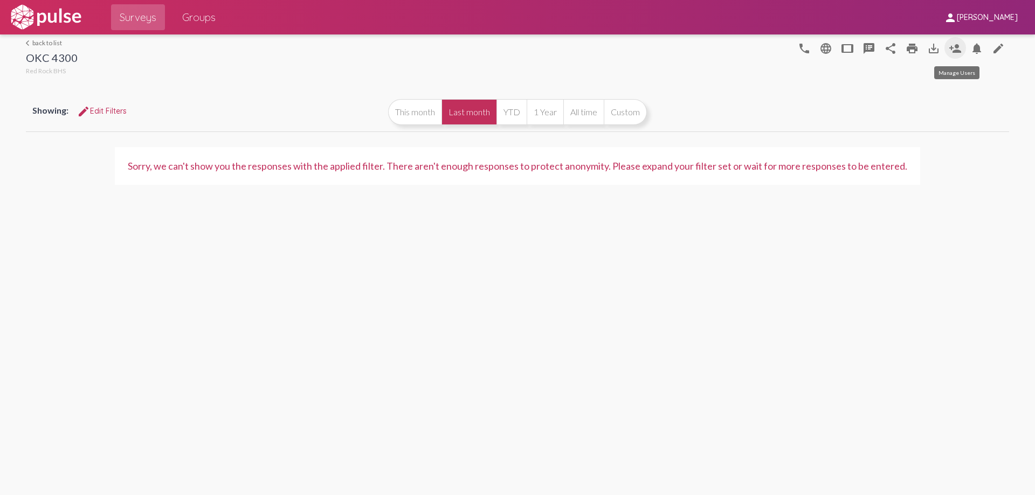
click at [951, 48] on mat-icon "person_add" at bounding box center [955, 48] width 13 height 13
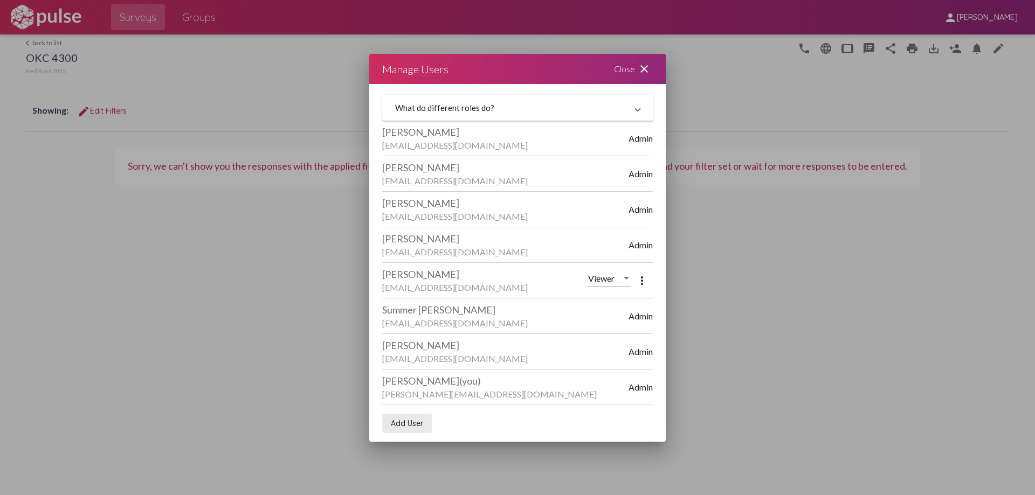
click at [399, 426] on span "Add User" at bounding box center [407, 424] width 32 height 10
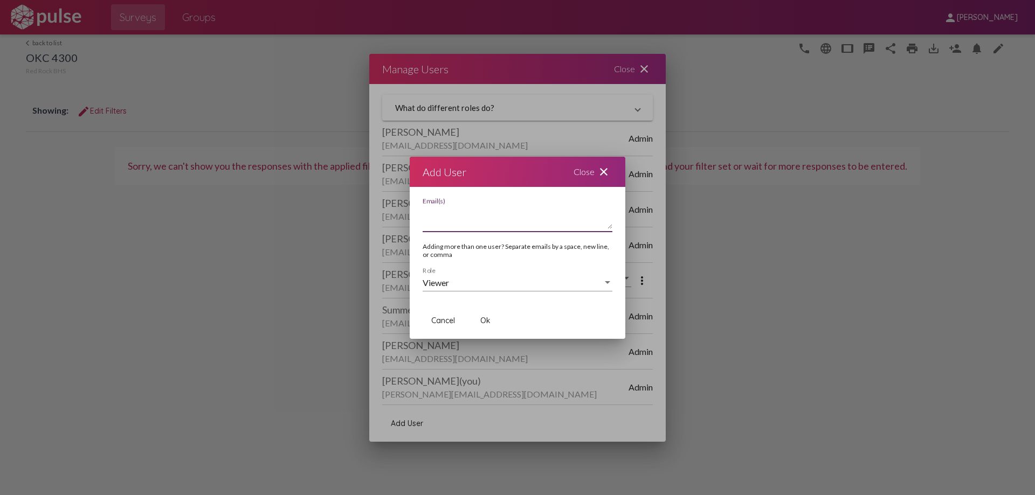
paste textarea "juliey@red-rock.com"
type textarea "juliey@red-rock.com"
click at [487, 320] on span "Ok" at bounding box center [485, 321] width 10 height 10
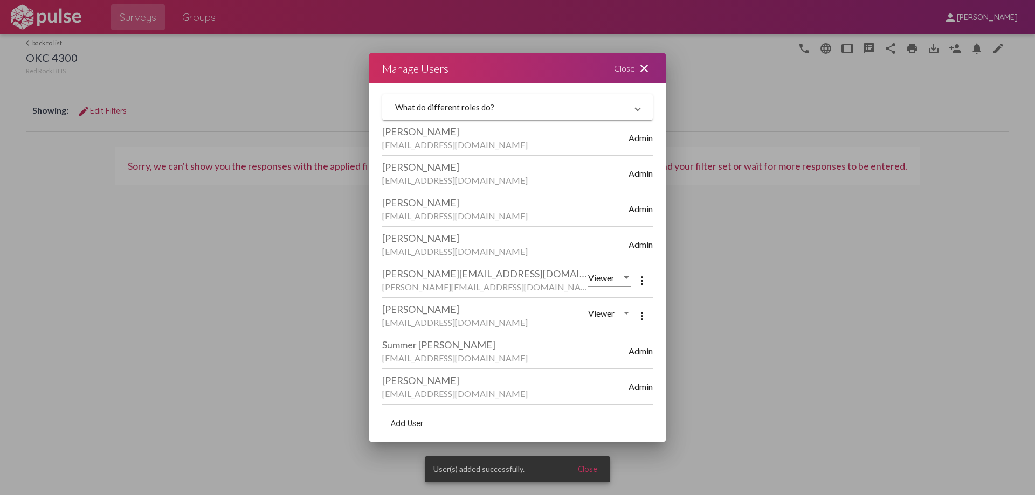
click at [621, 66] on div "Close close" at bounding box center [633, 68] width 65 height 30
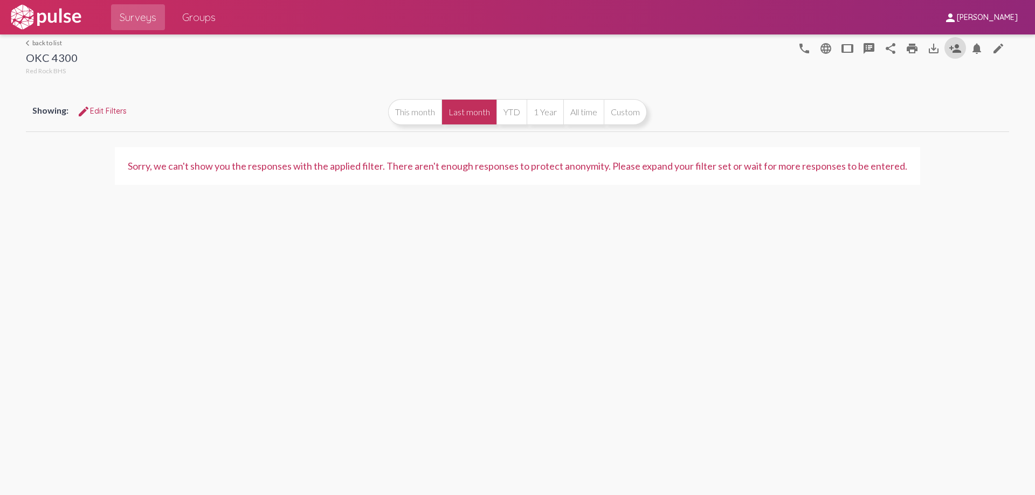
click at [134, 20] on span "Surveys" at bounding box center [138, 17] width 37 height 19
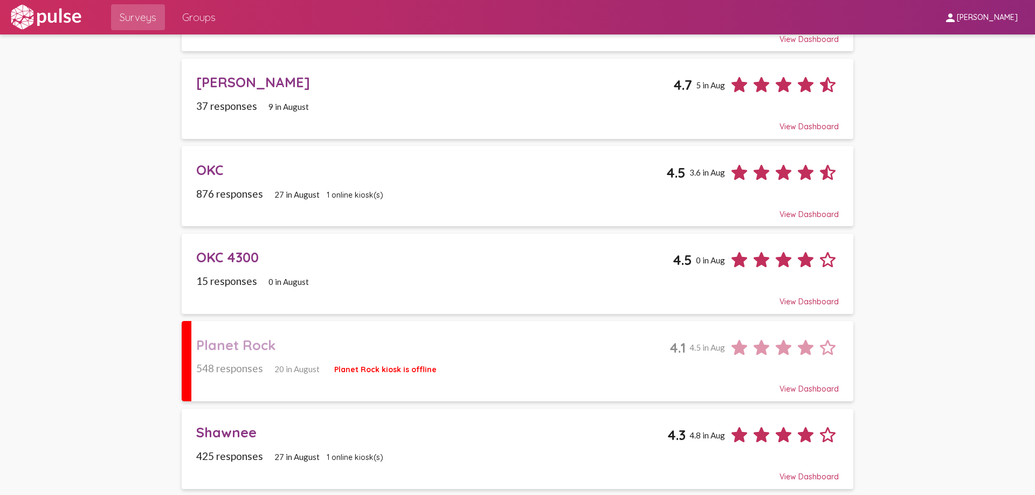
scroll to position [647, 0]
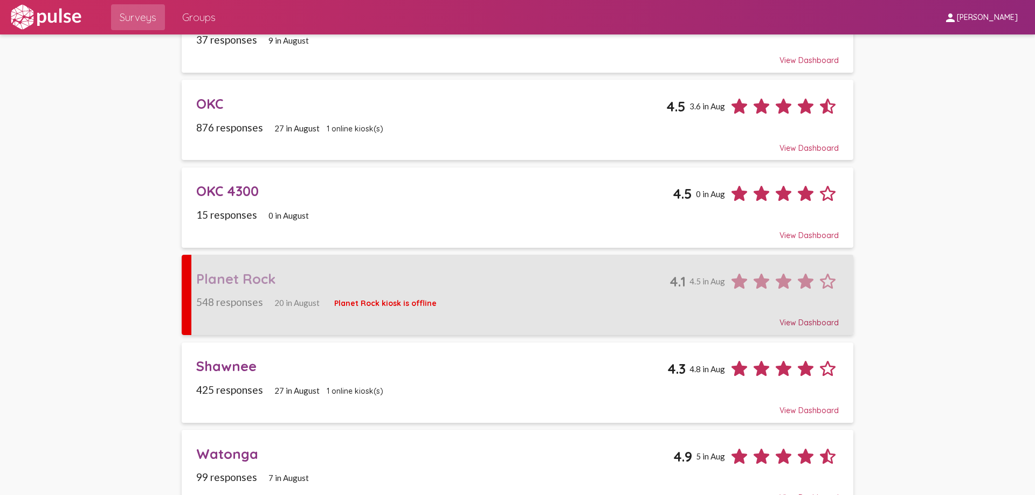
click at [221, 279] on div "Planet Rock" at bounding box center [432, 279] width 473 height 17
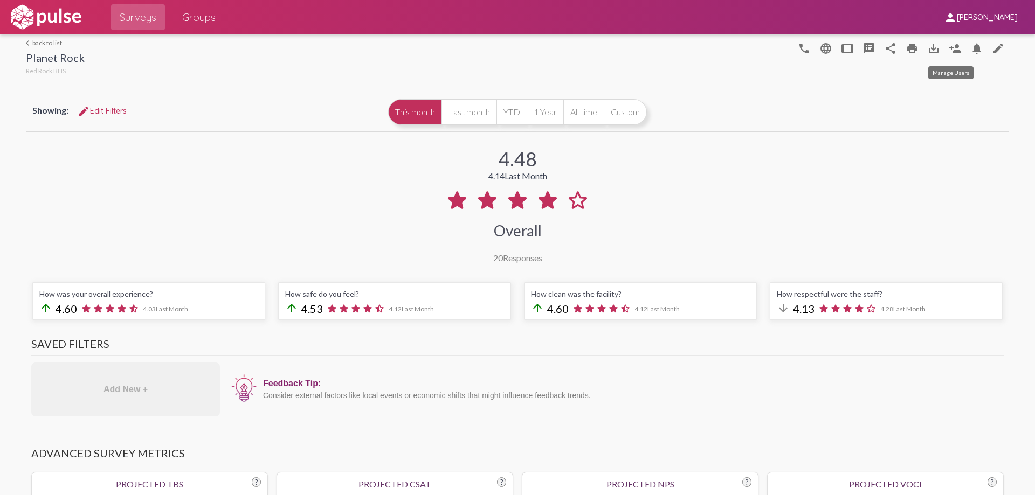
click at [950, 47] on mat-icon "person_add" at bounding box center [955, 48] width 13 height 13
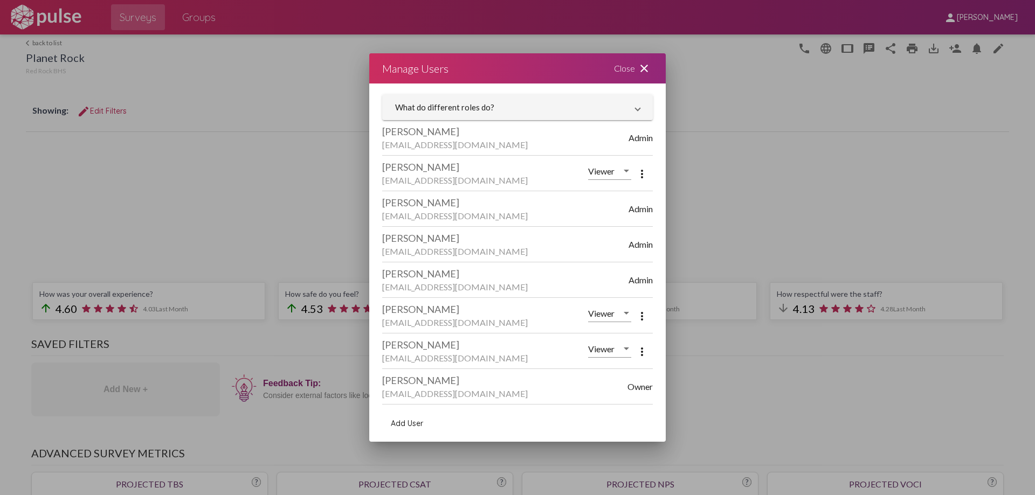
click at [397, 424] on span "Add User" at bounding box center [407, 424] width 32 height 10
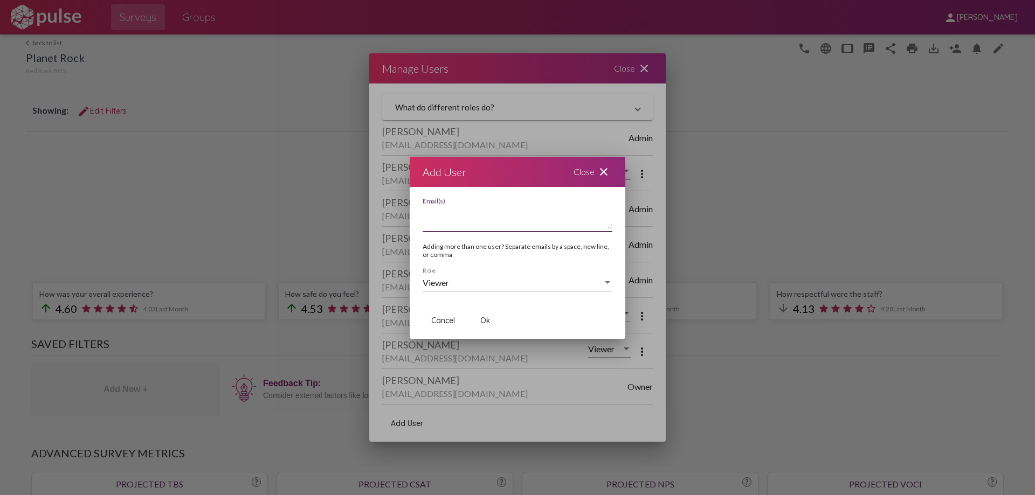
paste textarea "juliey@red-rock.com"
type textarea "juliey@red-rock.com"
click at [484, 322] on span "Ok" at bounding box center [485, 321] width 10 height 10
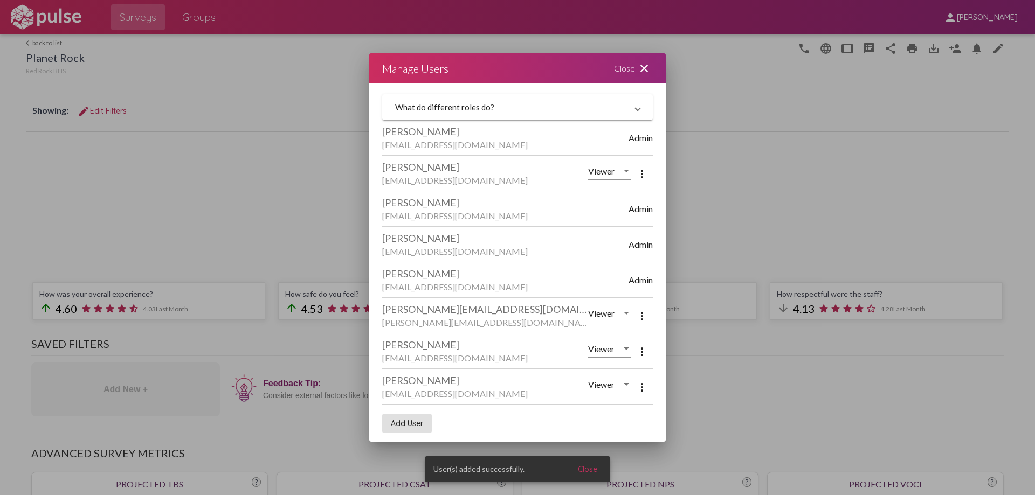
click at [621, 66] on div "Close close" at bounding box center [633, 68] width 65 height 30
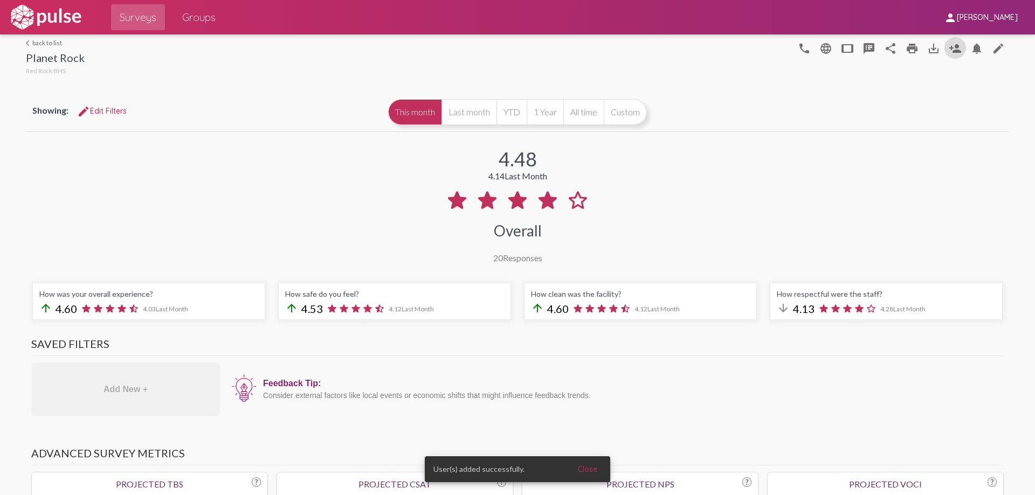
click at [136, 12] on span "Surveys" at bounding box center [138, 17] width 37 height 19
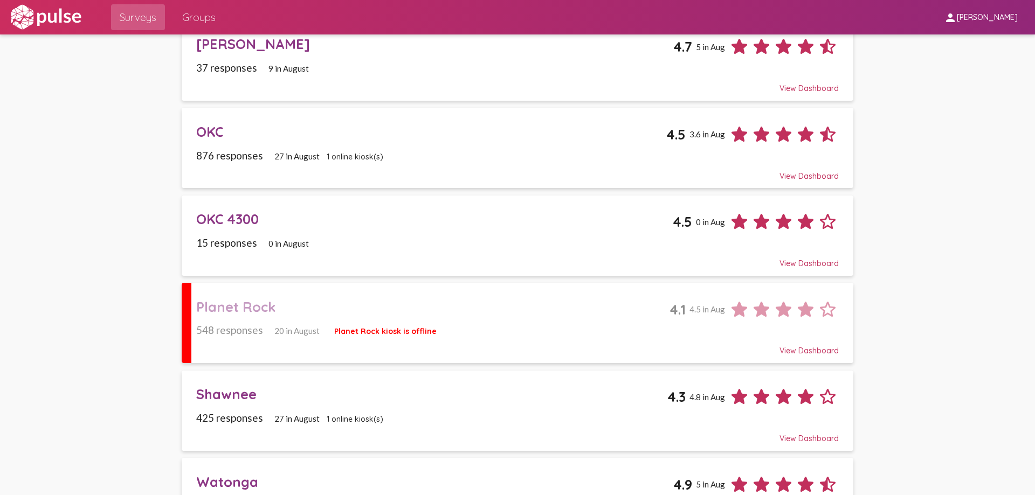
scroll to position [647, 0]
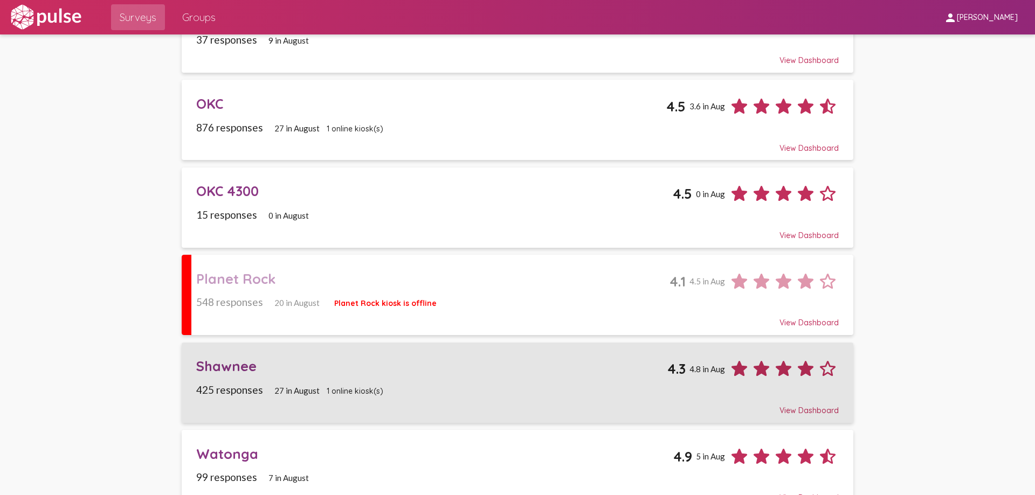
click at [228, 365] on div "Shawnee" at bounding box center [431, 366] width 471 height 17
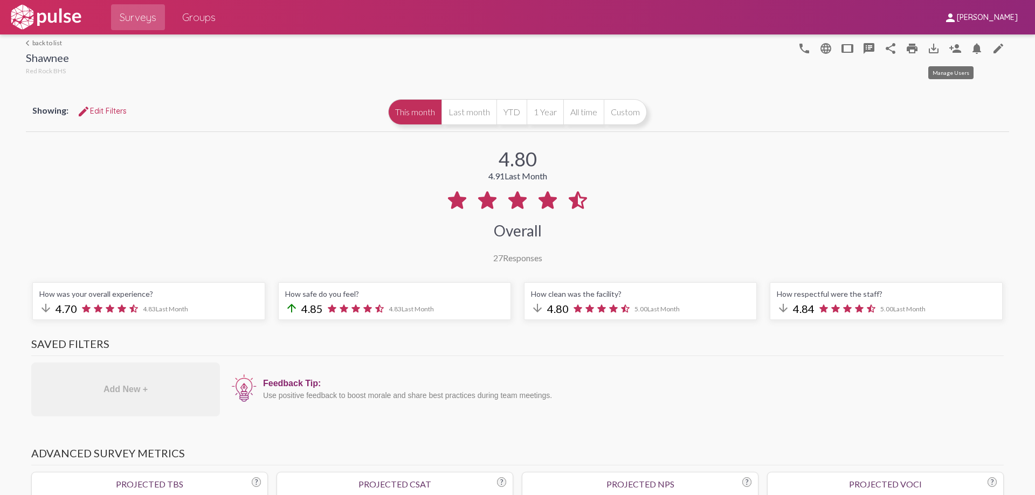
click at [952, 46] on mat-icon "person_add" at bounding box center [955, 48] width 13 height 13
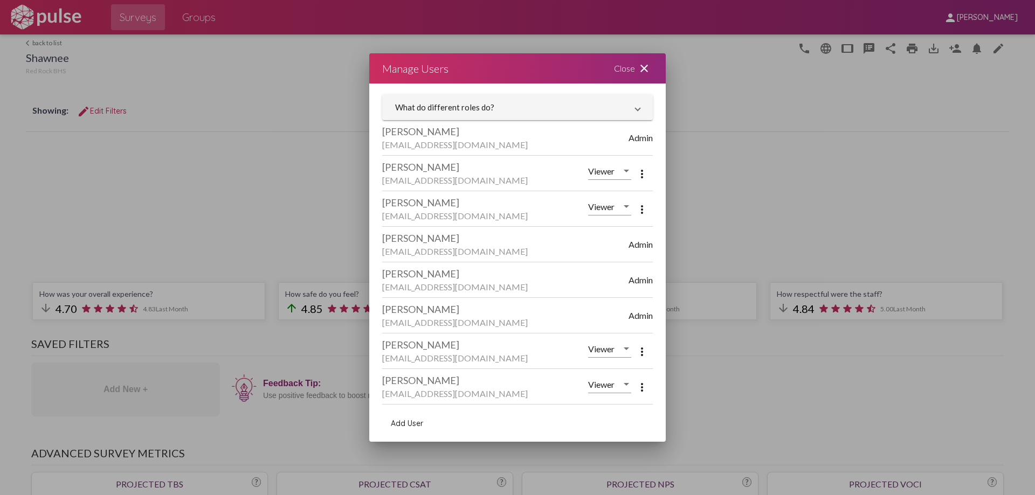
click at [407, 422] on span "Add User" at bounding box center [407, 424] width 32 height 10
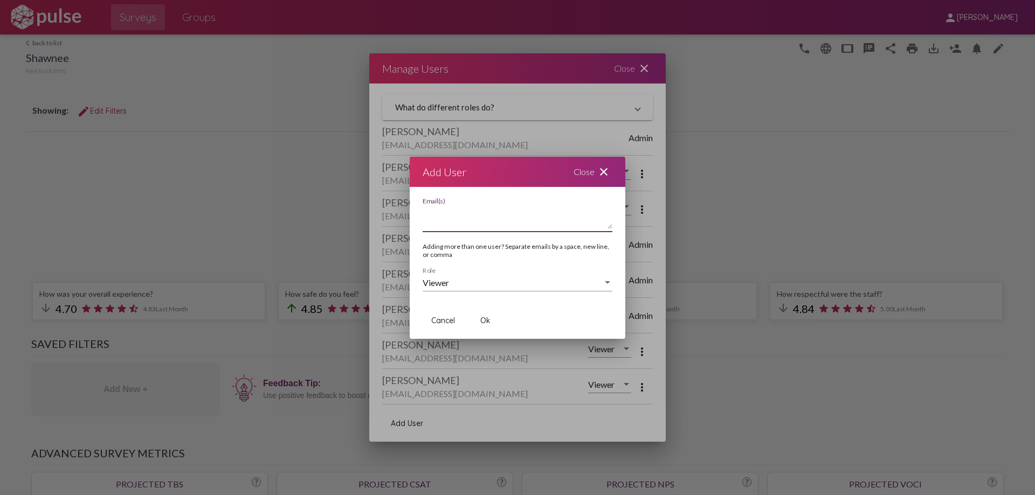
paste textarea "juliey@red-rock.com"
type textarea "juliey@red-rock.com"
click at [481, 320] on span "Ok" at bounding box center [485, 321] width 10 height 10
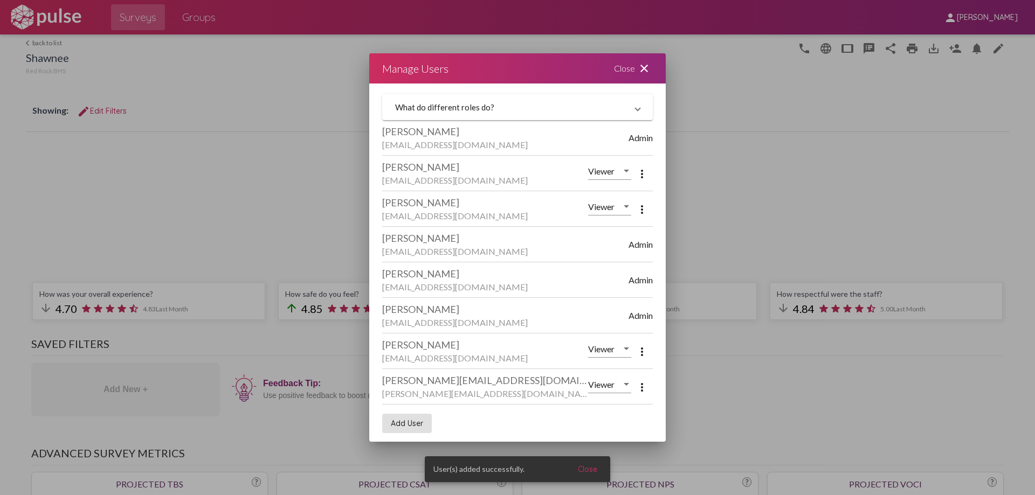
click at [630, 59] on div "Close close" at bounding box center [633, 68] width 65 height 30
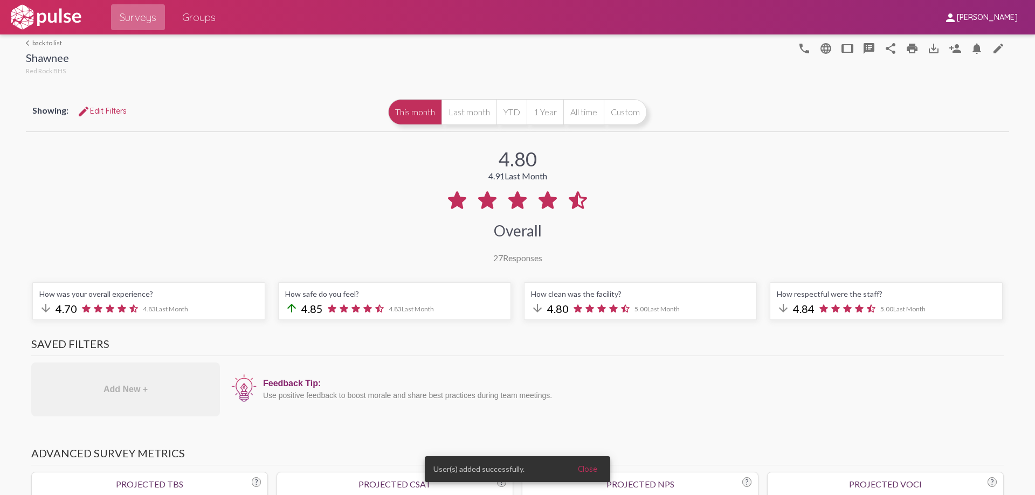
click at [140, 11] on span "Surveys" at bounding box center [138, 17] width 37 height 19
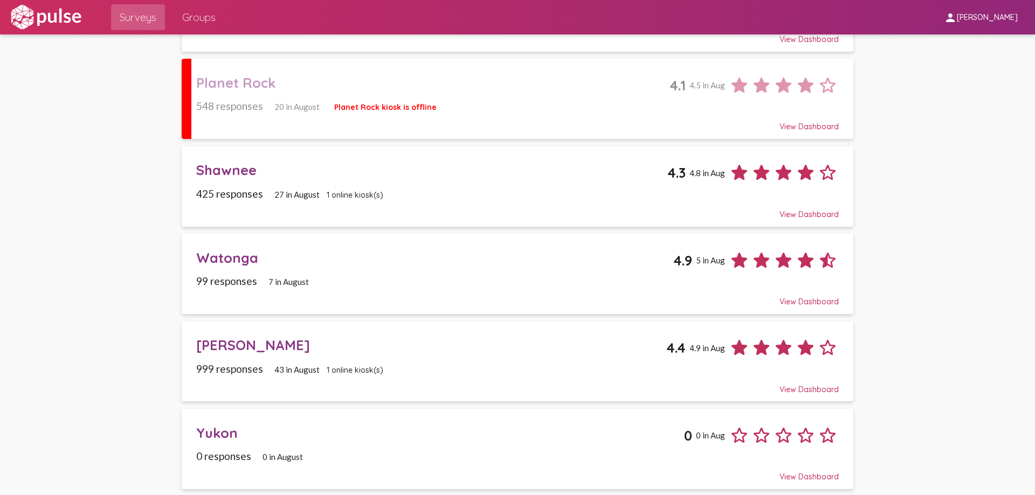
scroll to position [845, 0]
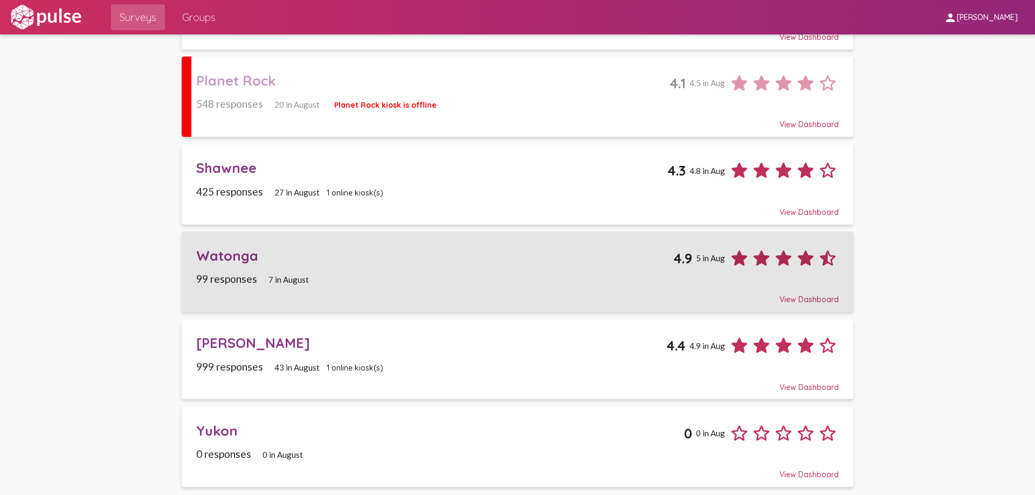
click at [220, 254] on div "Watonga" at bounding box center [434, 255] width 477 height 17
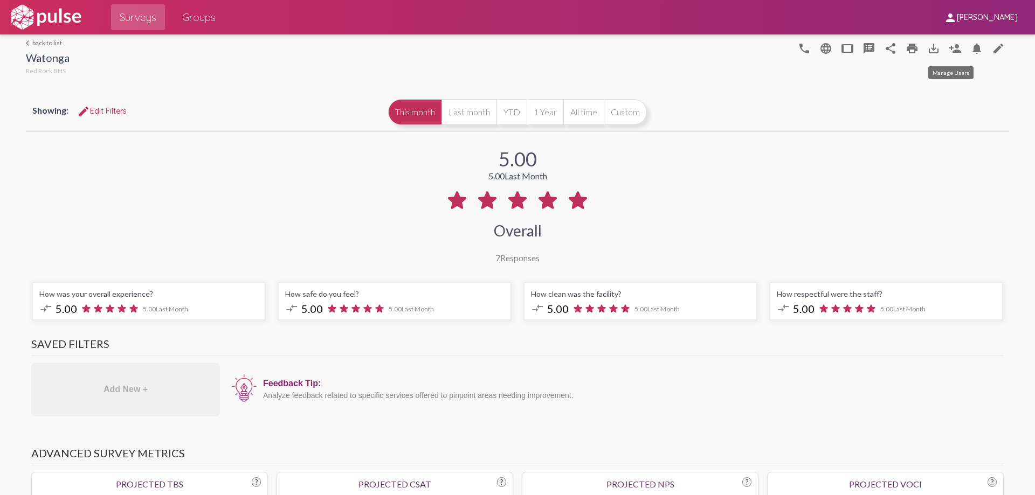
click at [949, 47] on mat-icon "person_add" at bounding box center [955, 48] width 13 height 13
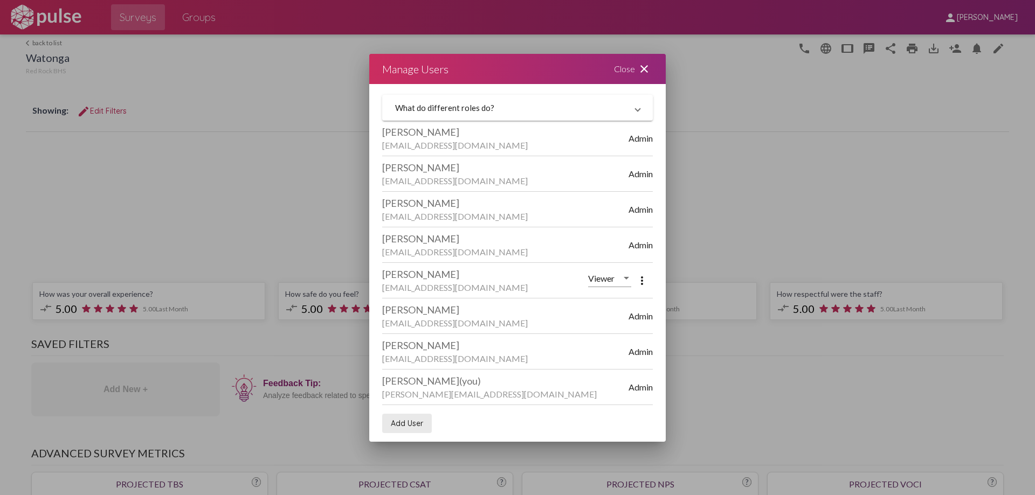
click at [409, 419] on span "Add User" at bounding box center [407, 424] width 32 height 10
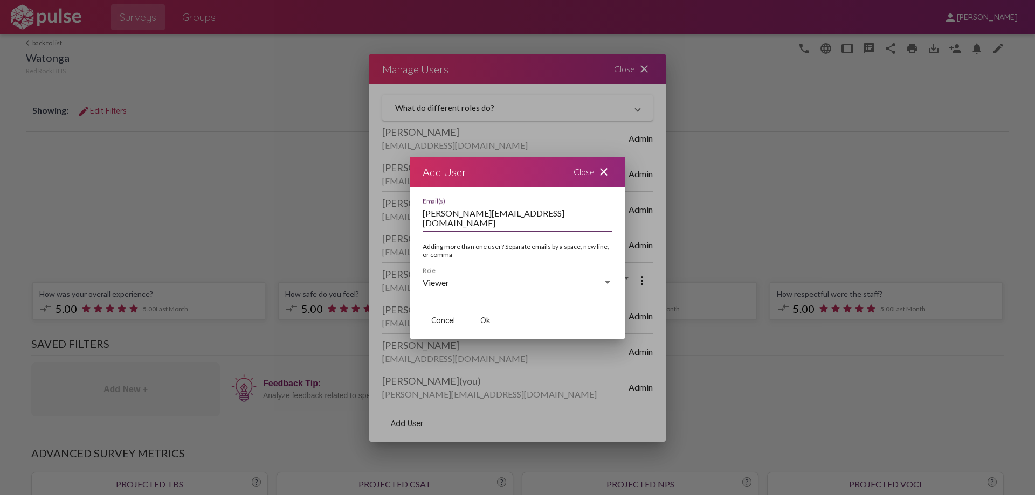
type textarea "juliey@red-rock.com"
click at [481, 319] on span "Ok" at bounding box center [485, 321] width 10 height 10
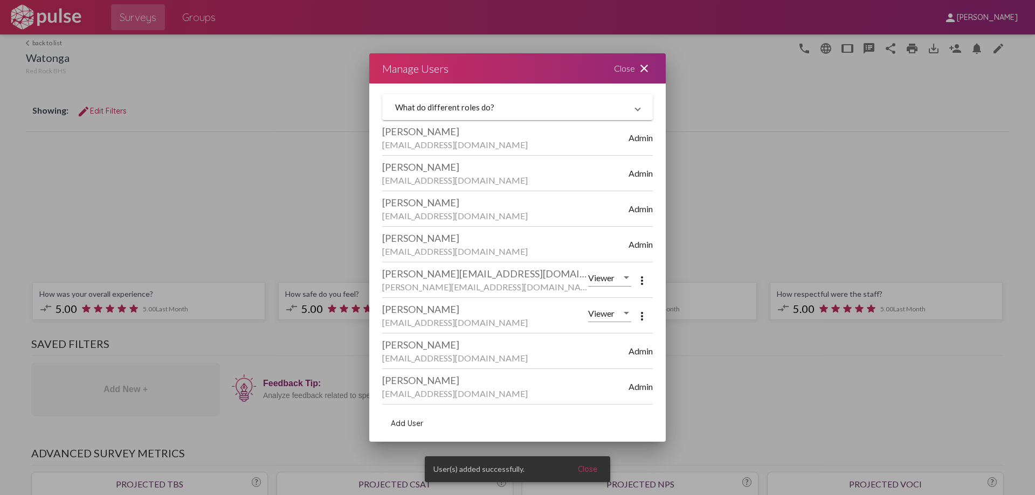
click at [619, 67] on div "Close close" at bounding box center [633, 68] width 65 height 30
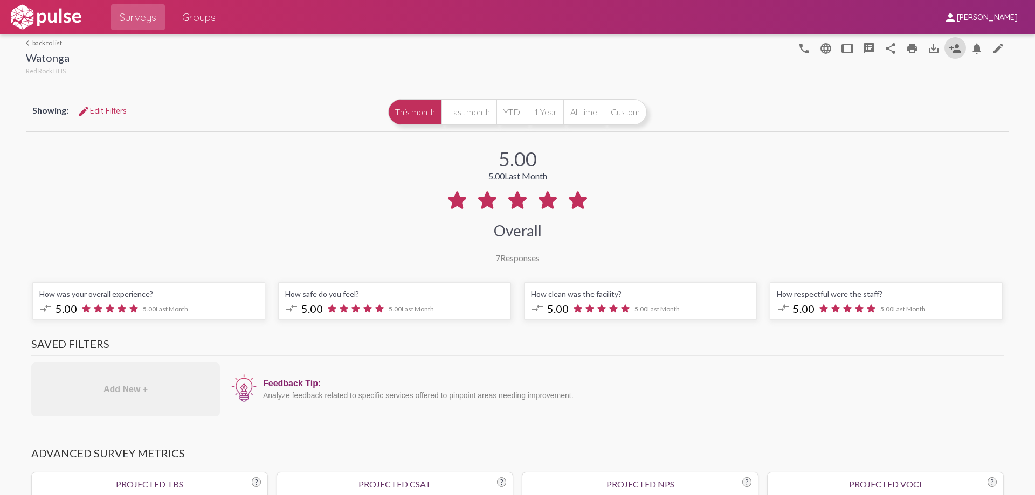
click at [134, 16] on span "Surveys" at bounding box center [138, 17] width 37 height 19
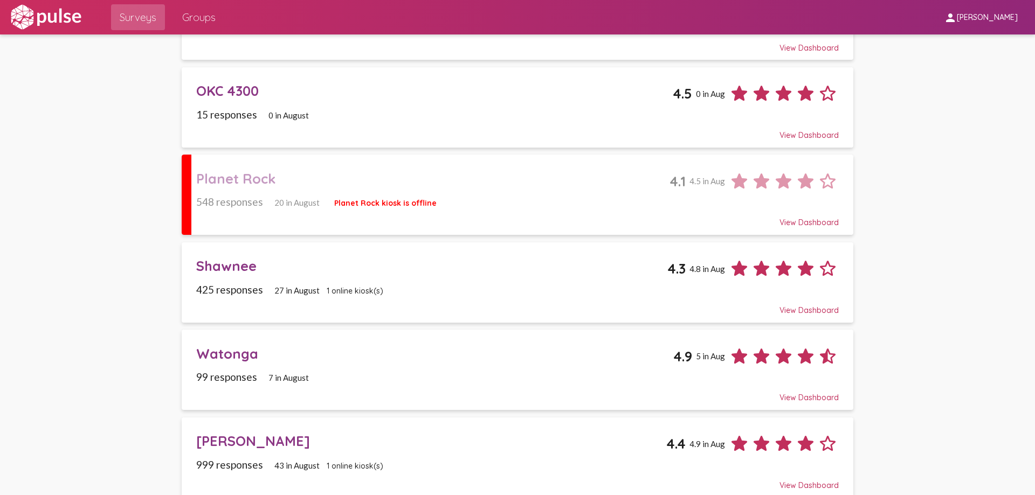
scroll to position [809, 0]
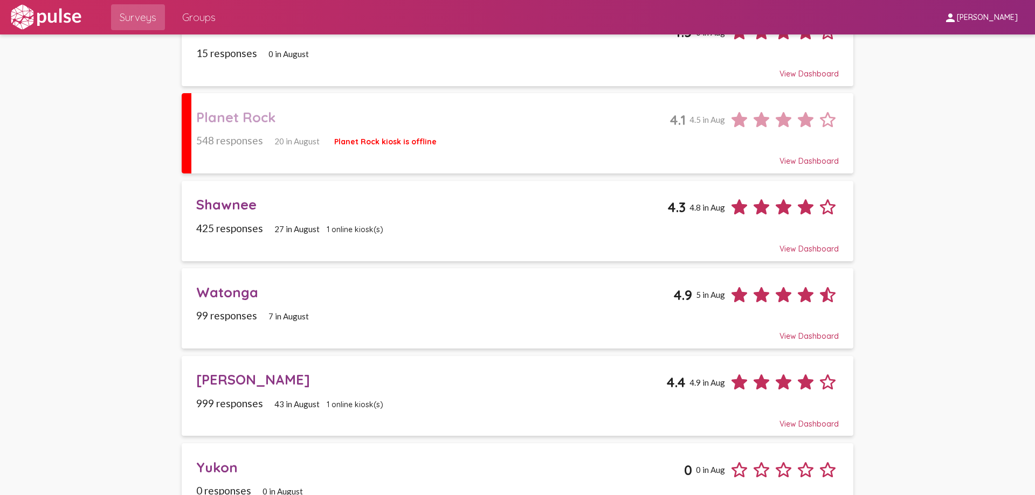
click at [222, 377] on div "[PERSON_NAME]" at bounding box center [431, 379] width 470 height 17
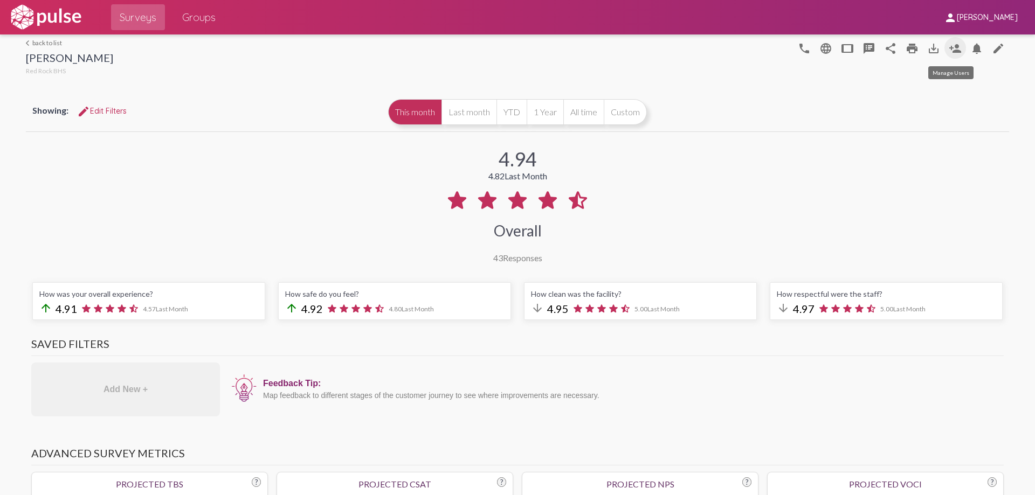
click at [949, 46] on mat-icon "person_add" at bounding box center [955, 48] width 13 height 13
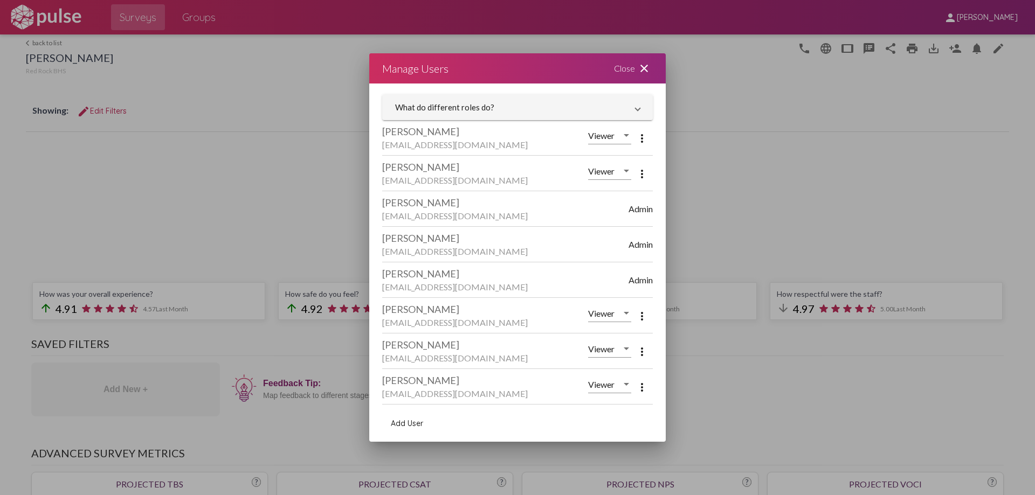
click at [408, 419] on span "Add User" at bounding box center [407, 424] width 32 height 10
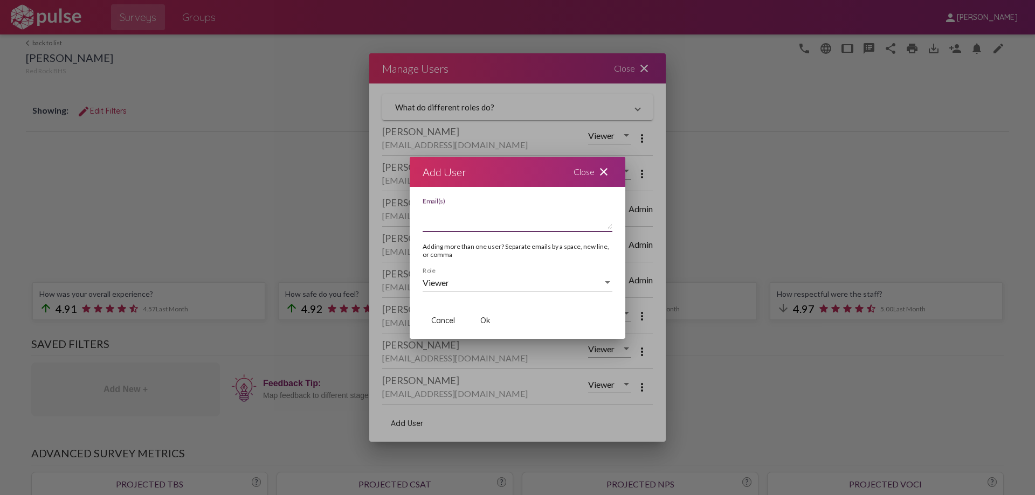
paste textarea "juliey@red-rock.com"
type textarea "juliey@red-rock.com"
click at [481, 317] on span "Ok" at bounding box center [485, 321] width 10 height 10
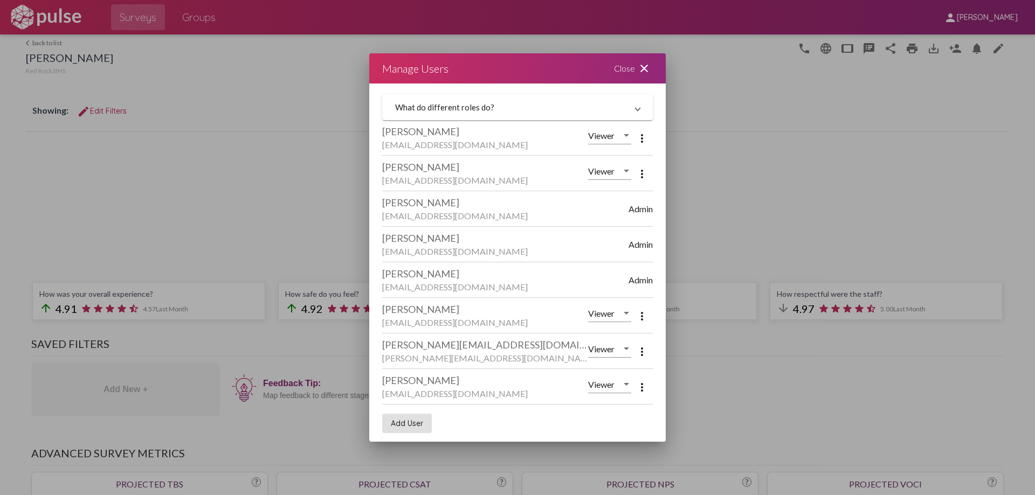
click at [627, 67] on div "Close close" at bounding box center [633, 68] width 65 height 30
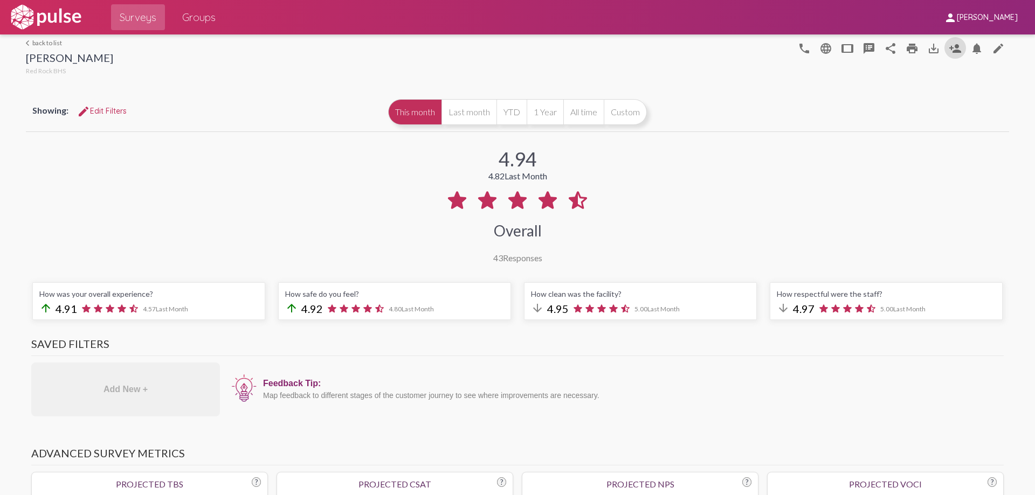
click at [129, 17] on span "Surveys" at bounding box center [138, 17] width 37 height 19
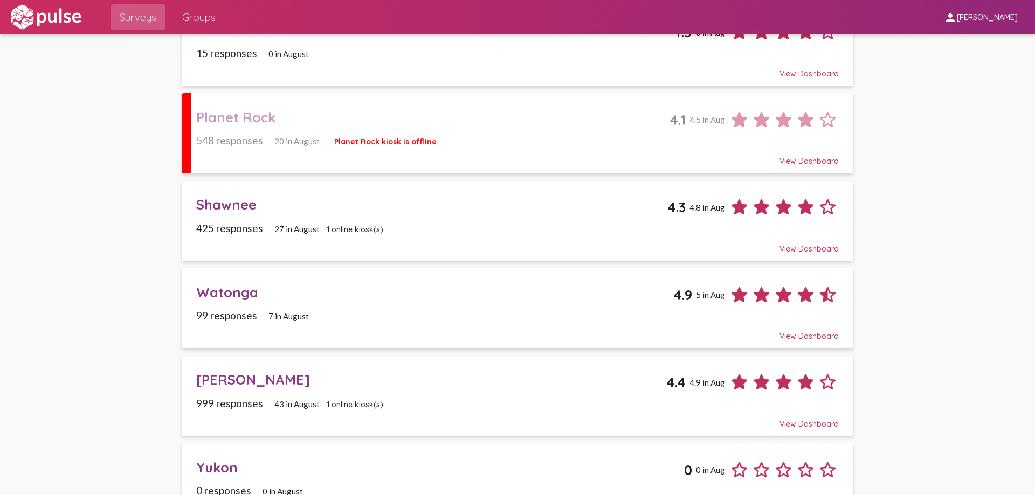
scroll to position [845, 0]
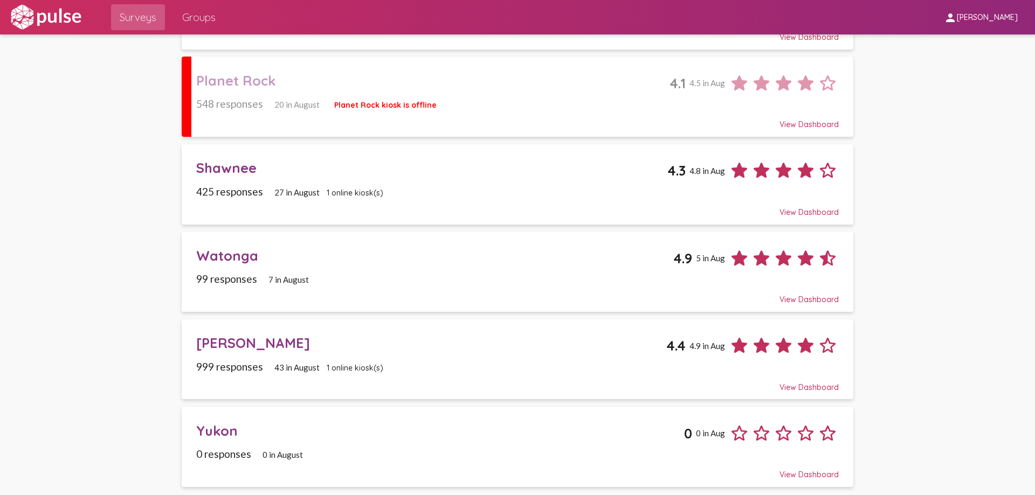
click at [213, 430] on div "Yukon" at bounding box center [439, 431] width 487 height 17
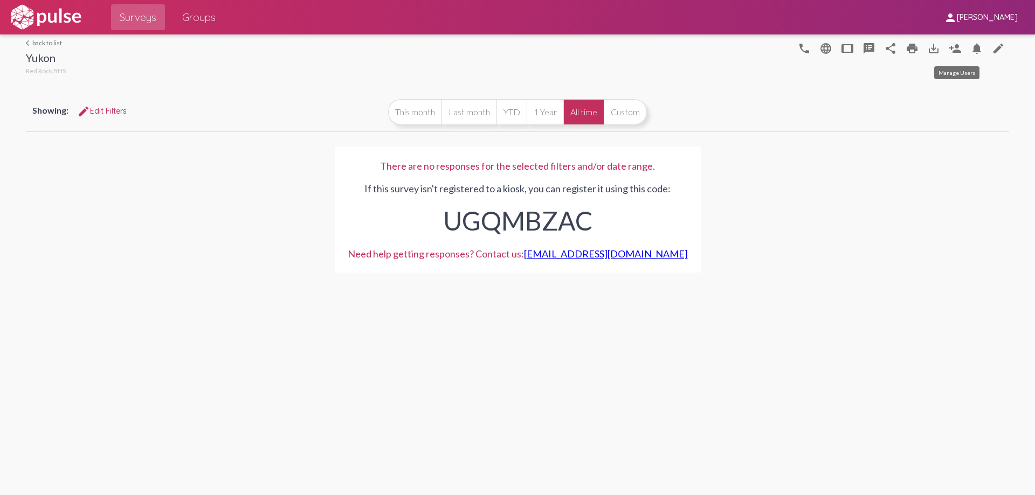
click at [957, 43] on mat-icon "person_add" at bounding box center [955, 48] width 13 height 13
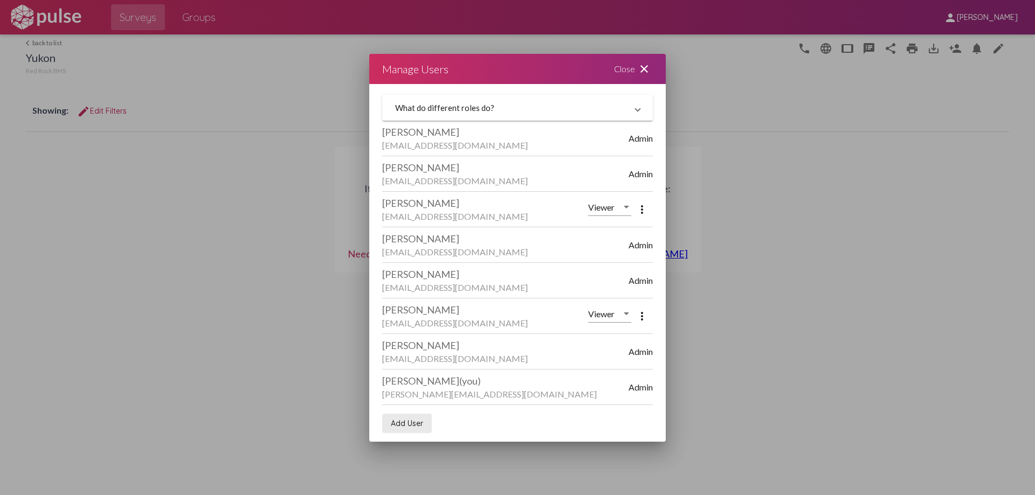
click at [406, 424] on span "Add User" at bounding box center [407, 424] width 32 height 10
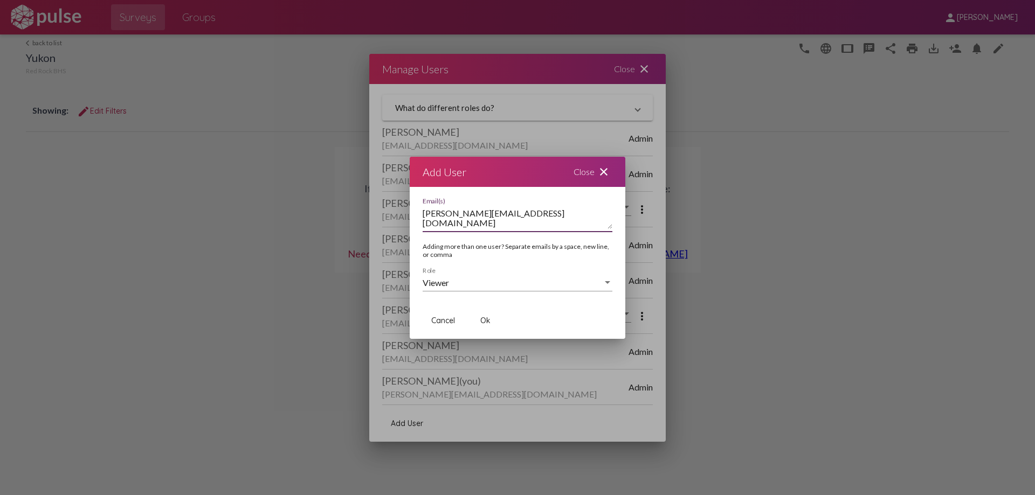
type textarea "juliey@red-rock.com"
click at [482, 320] on span "Ok" at bounding box center [485, 321] width 10 height 10
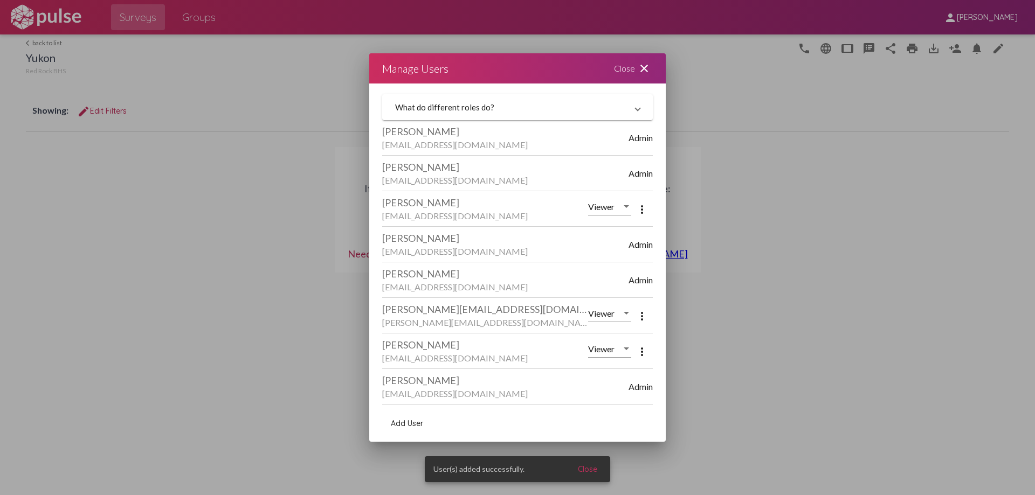
click at [626, 65] on div "Close close" at bounding box center [633, 68] width 65 height 30
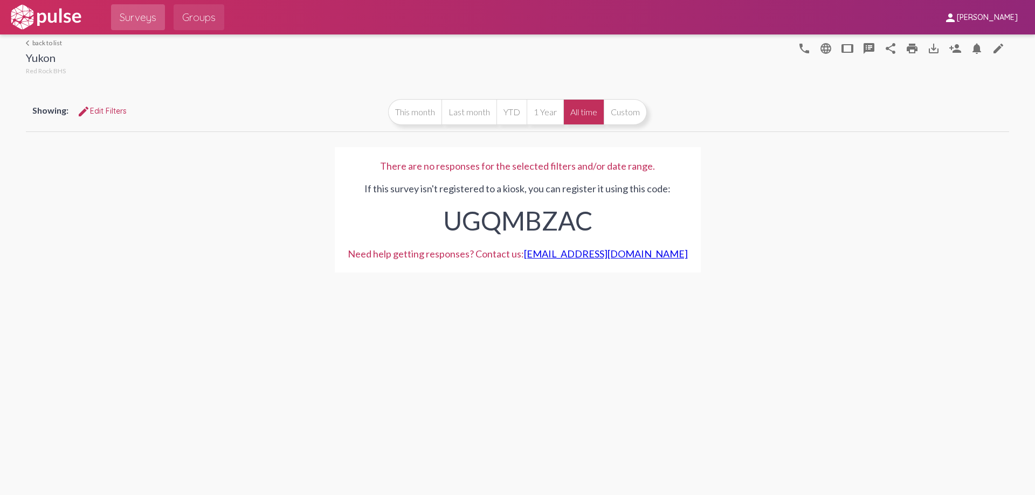
click at [190, 15] on span "Groups" at bounding box center [198, 17] width 33 height 19
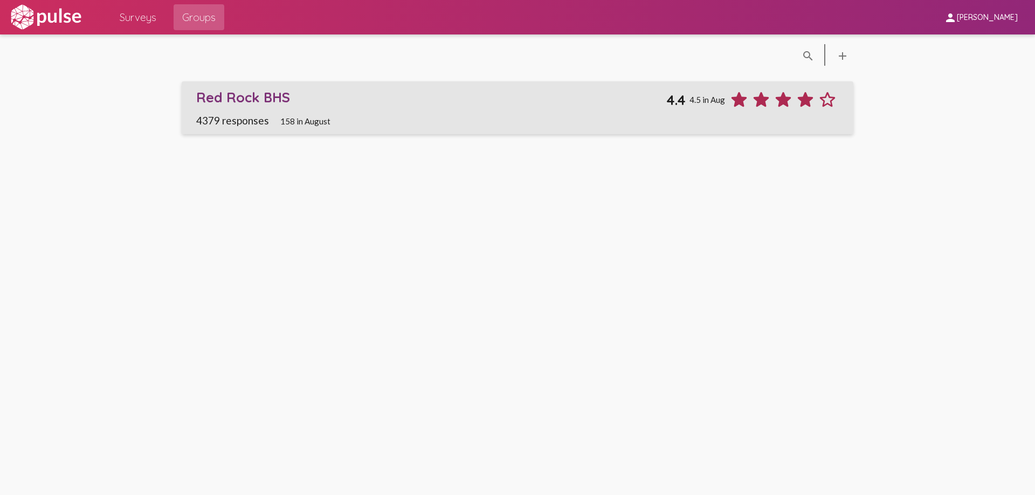
click at [218, 94] on div "Red Rock BHS" at bounding box center [431, 97] width 470 height 17
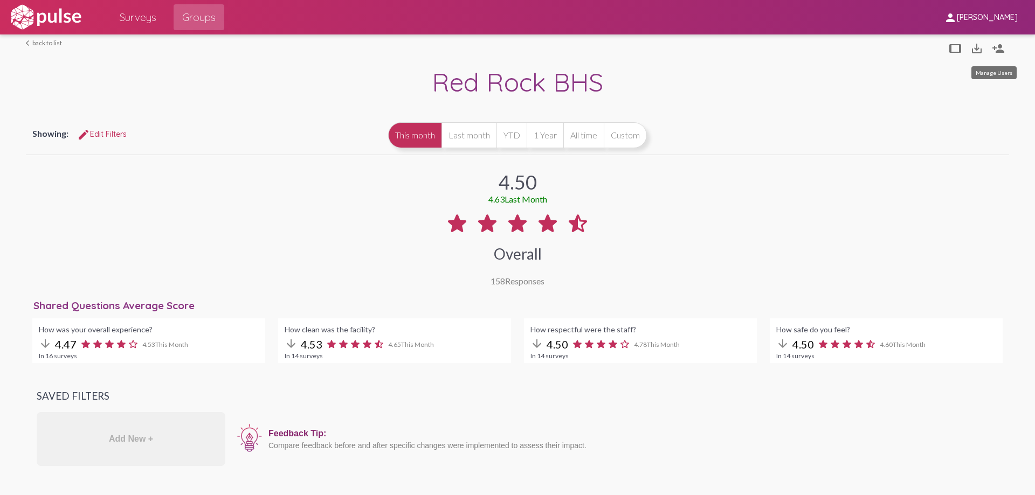
click at [993, 47] on mat-icon "person_add" at bounding box center [998, 48] width 13 height 13
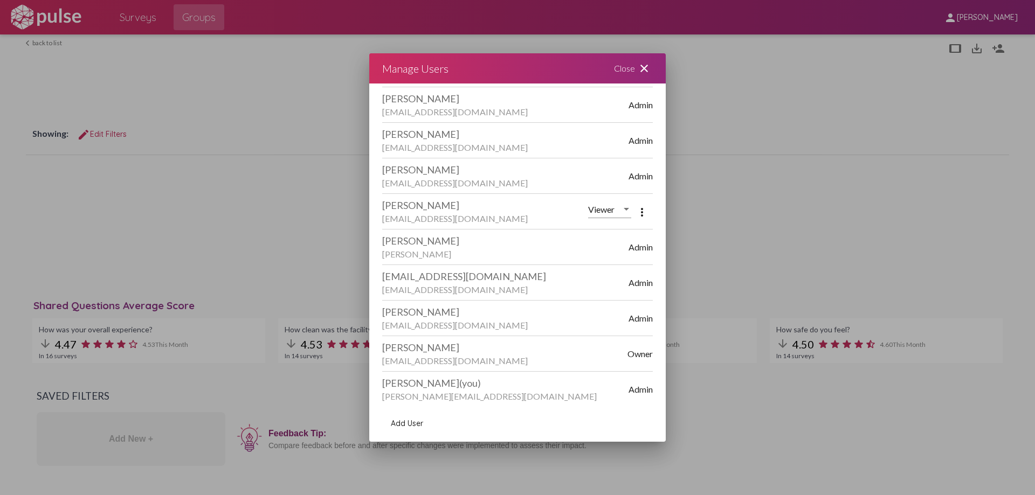
scroll to position [71, 0]
click at [440, 312] on div "[PERSON_NAME]" at bounding box center [505, 310] width 246 height 12
click at [629, 315] on span "Admin" at bounding box center [641, 316] width 24 height 10
click at [406, 423] on span "Add User" at bounding box center [407, 424] width 32 height 10
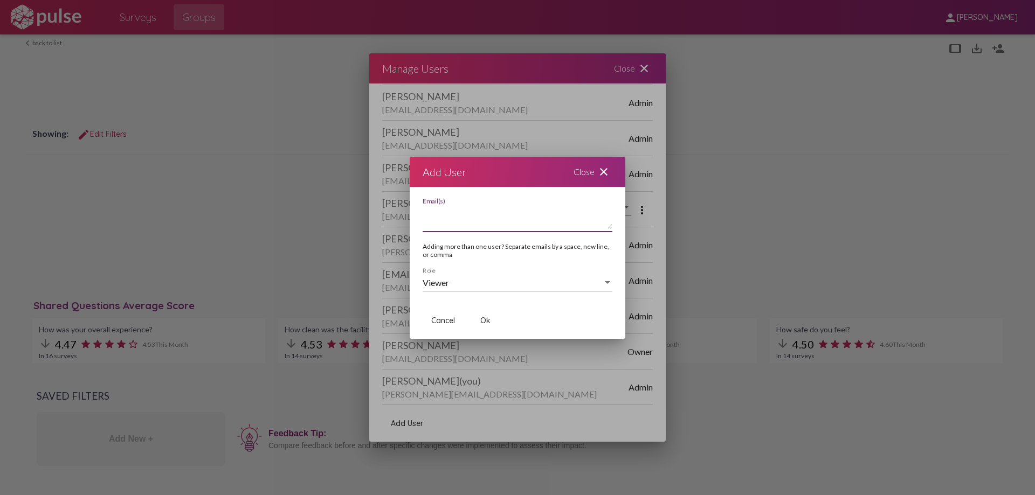
paste textarea "juliey@red-rock.com"
type textarea "juliey@red-rock.com"
click at [484, 316] on span "Ok" at bounding box center [485, 321] width 10 height 10
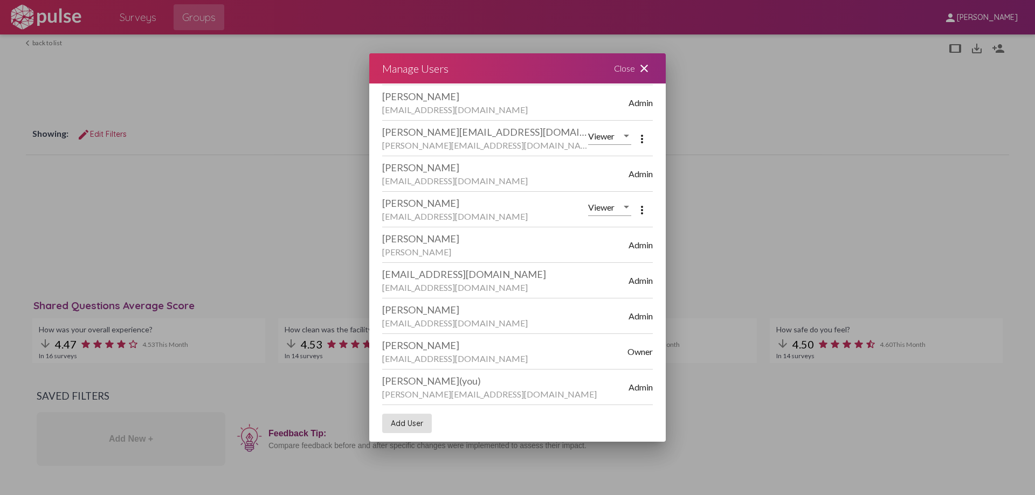
scroll to position [0, 0]
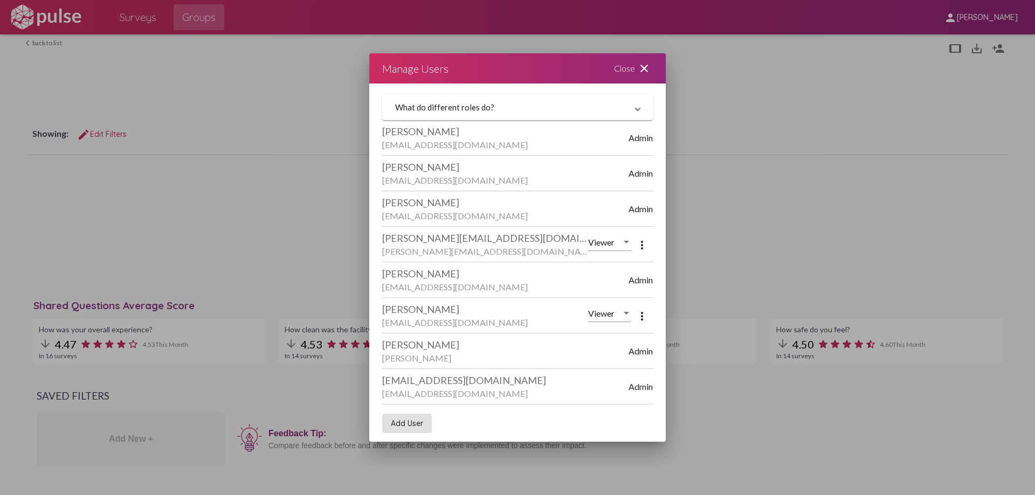
click at [623, 71] on div "Close close" at bounding box center [633, 68] width 65 height 30
